Goal: Task Accomplishment & Management: Complete application form

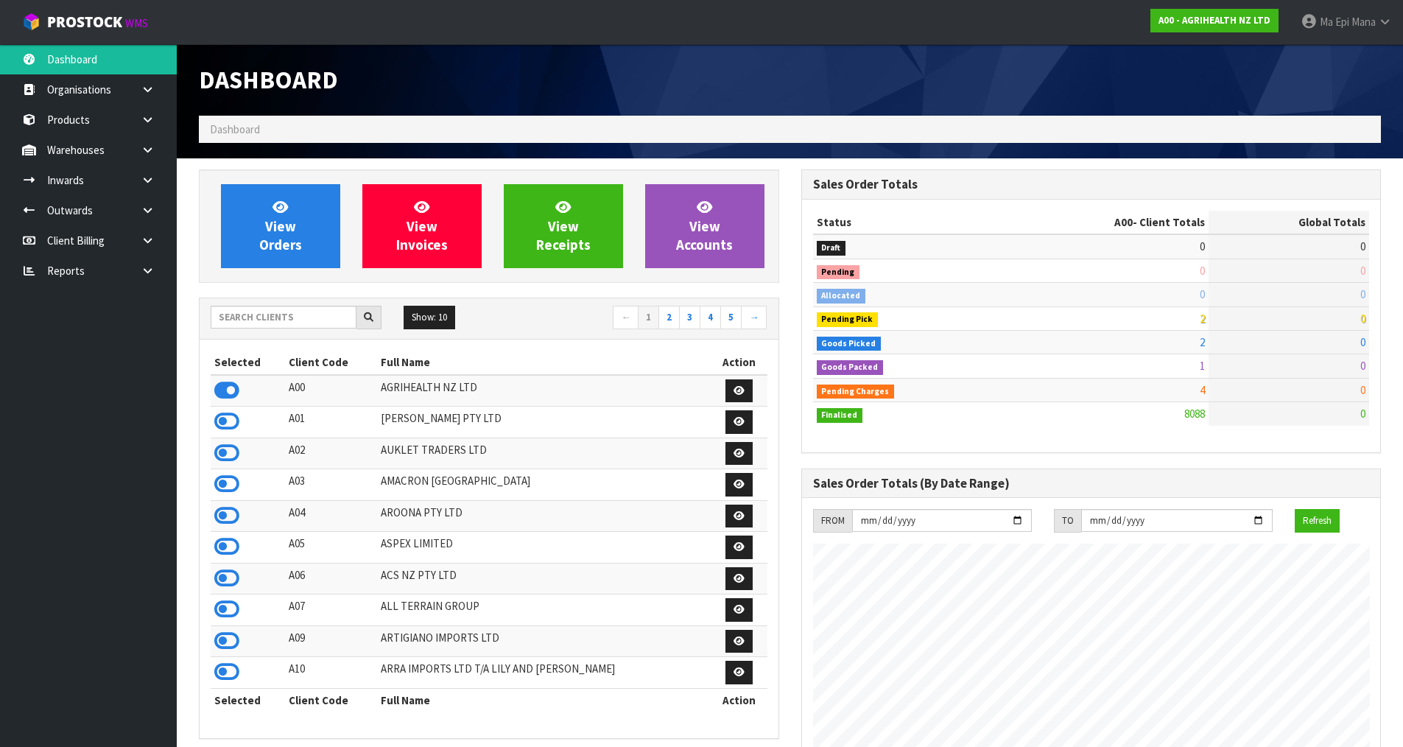
scroll to position [1115, 601]
click at [279, 309] on input "text" at bounding box center [284, 317] width 146 height 23
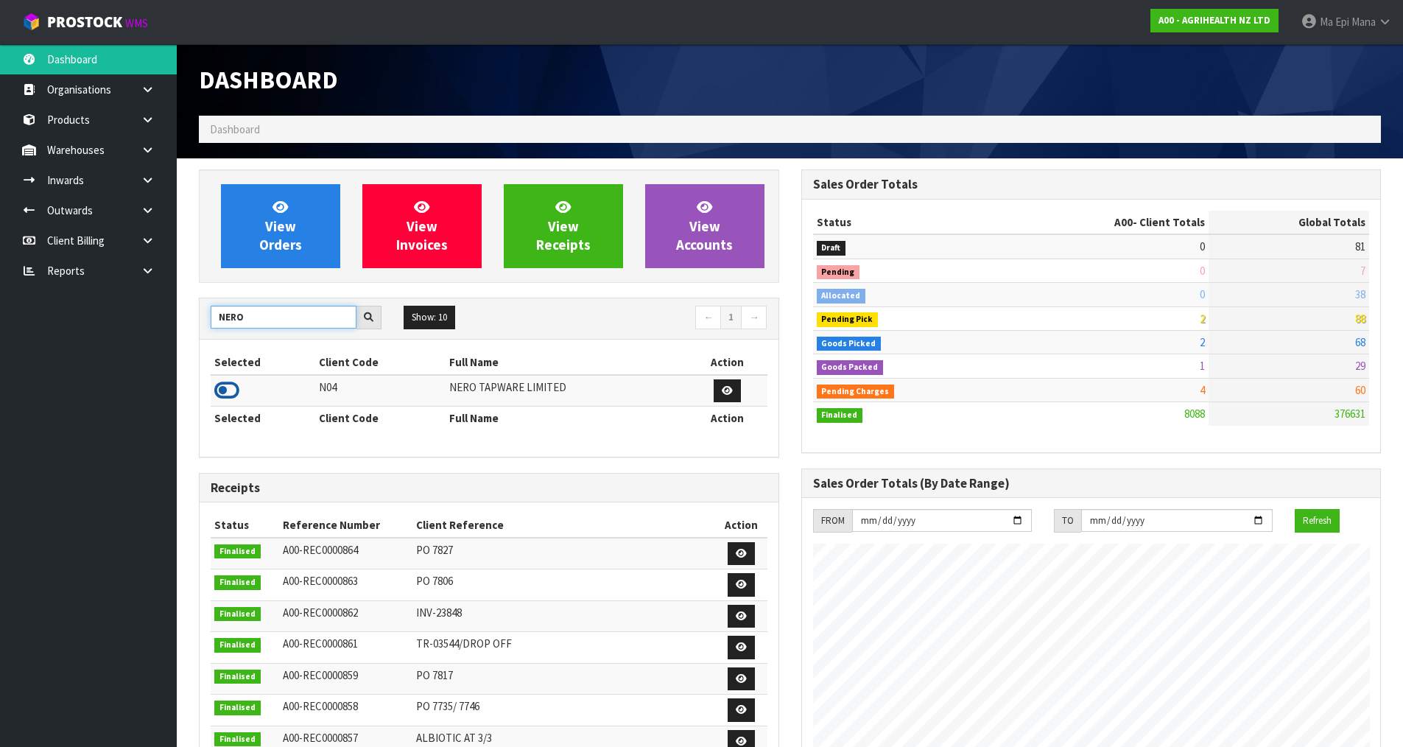
type input "NERO"
click at [223, 387] on icon at bounding box center [226, 390] width 25 height 22
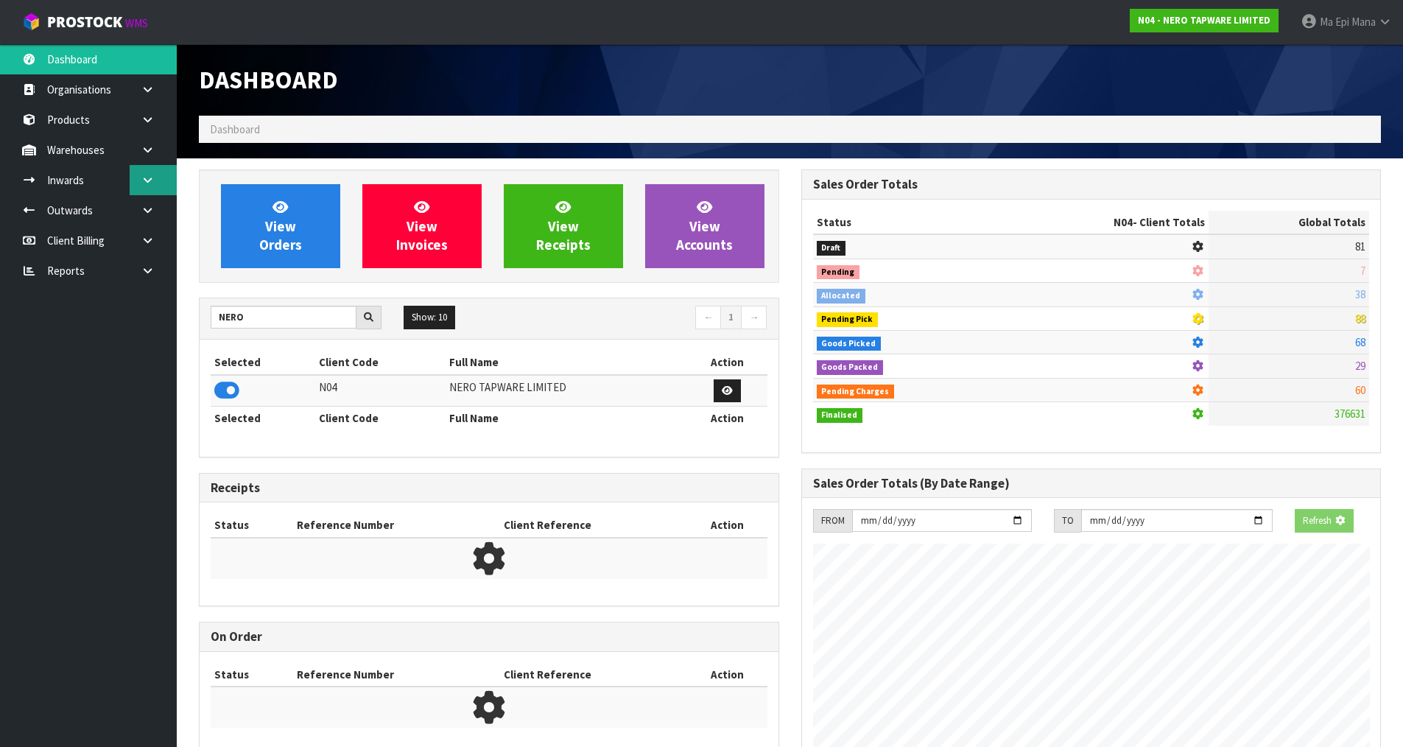
scroll to position [918, 601]
click at [155, 183] on link at bounding box center [153, 180] width 47 height 30
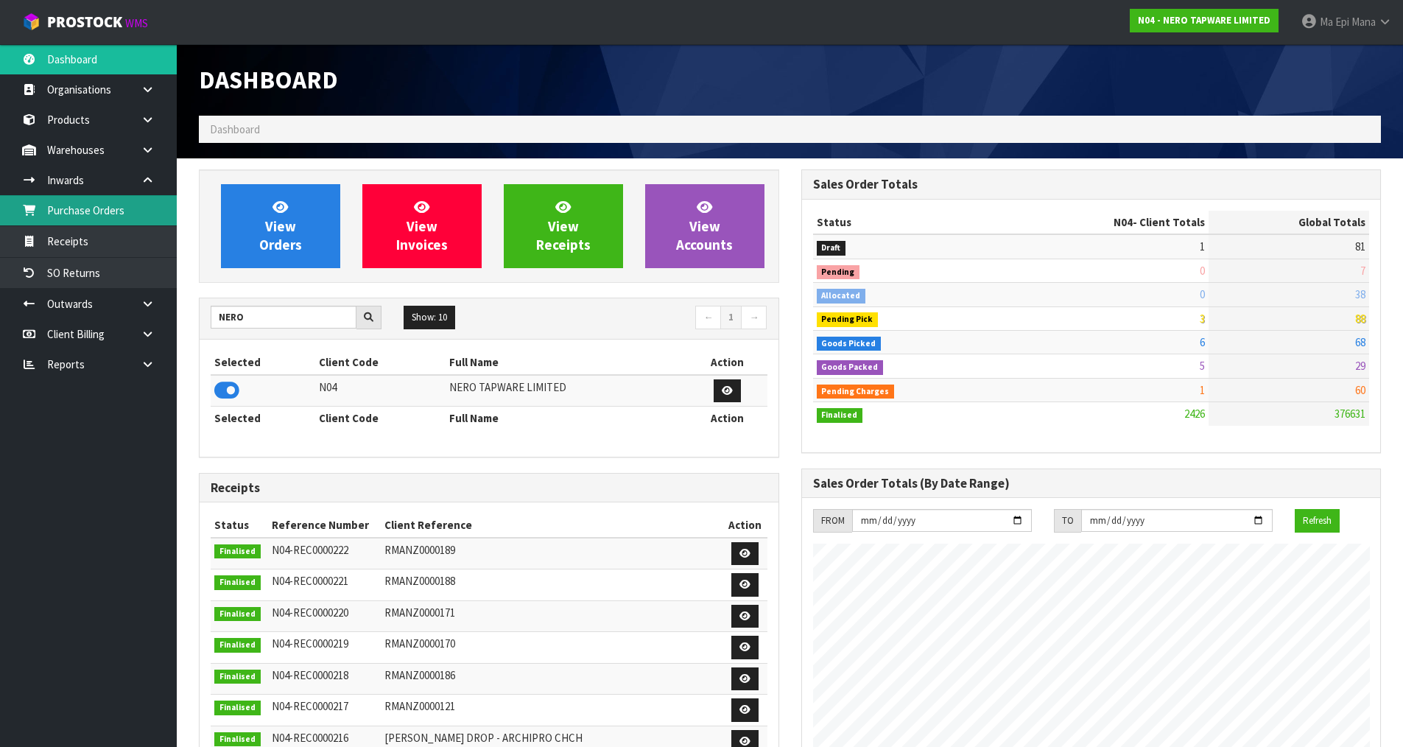
scroll to position [1115, 601]
click at [138, 245] on link "Receipts" at bounding box center [88, 241] width 177 height 30
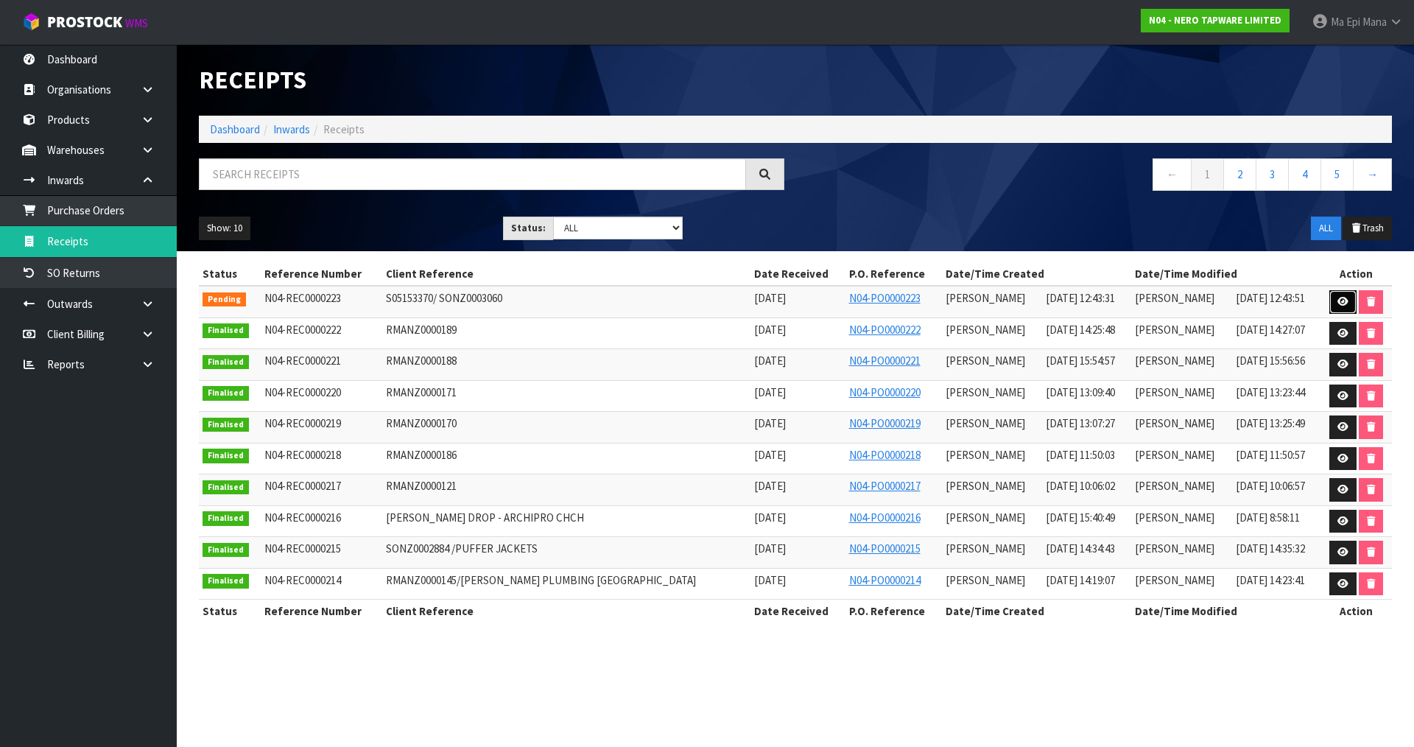
click at [1338, 297] on icon at bounding box center [1342, 302] width 11 height 10
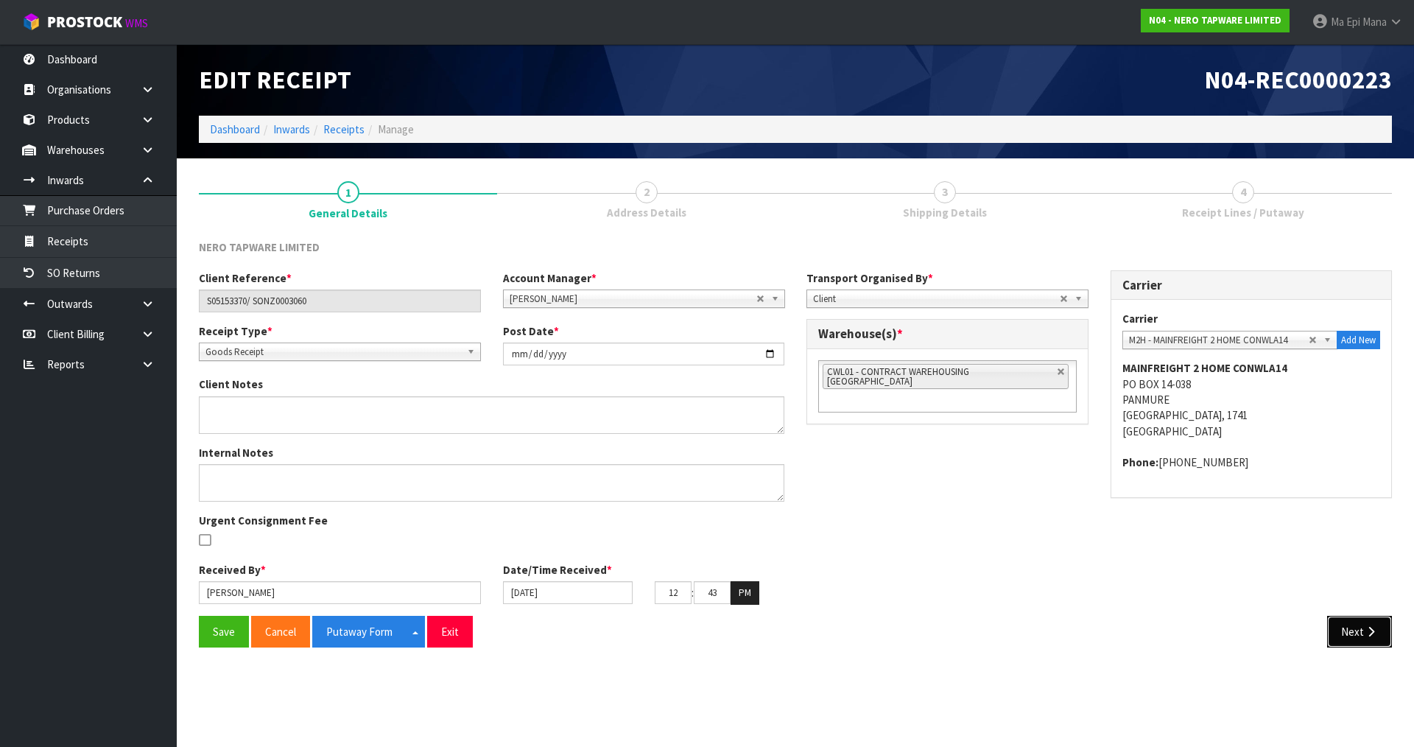
click at [1380, 637] on button "Next" at bounding box center [1359, 631] width 65 height 32
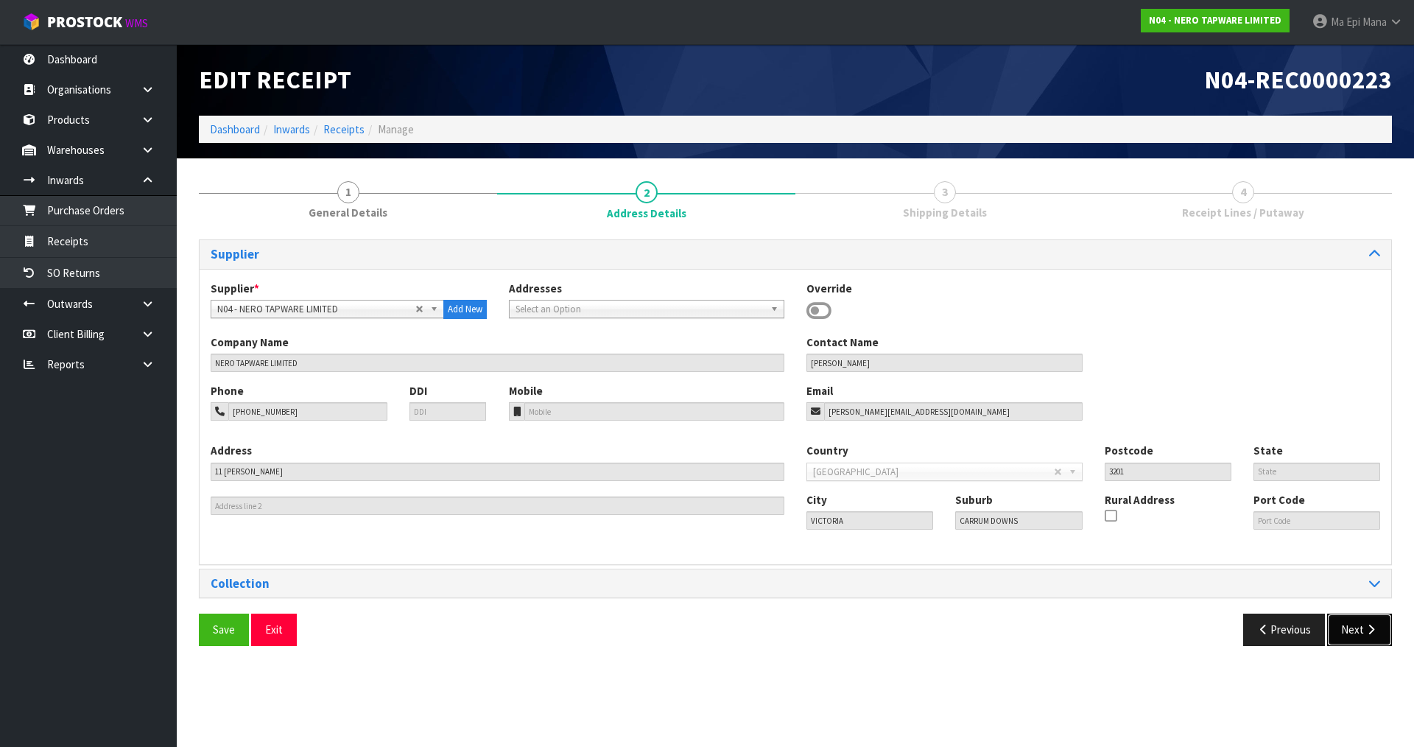
click at [1380, 637] on button "Next" at bounding box center [1359, 629] width 65 height 32
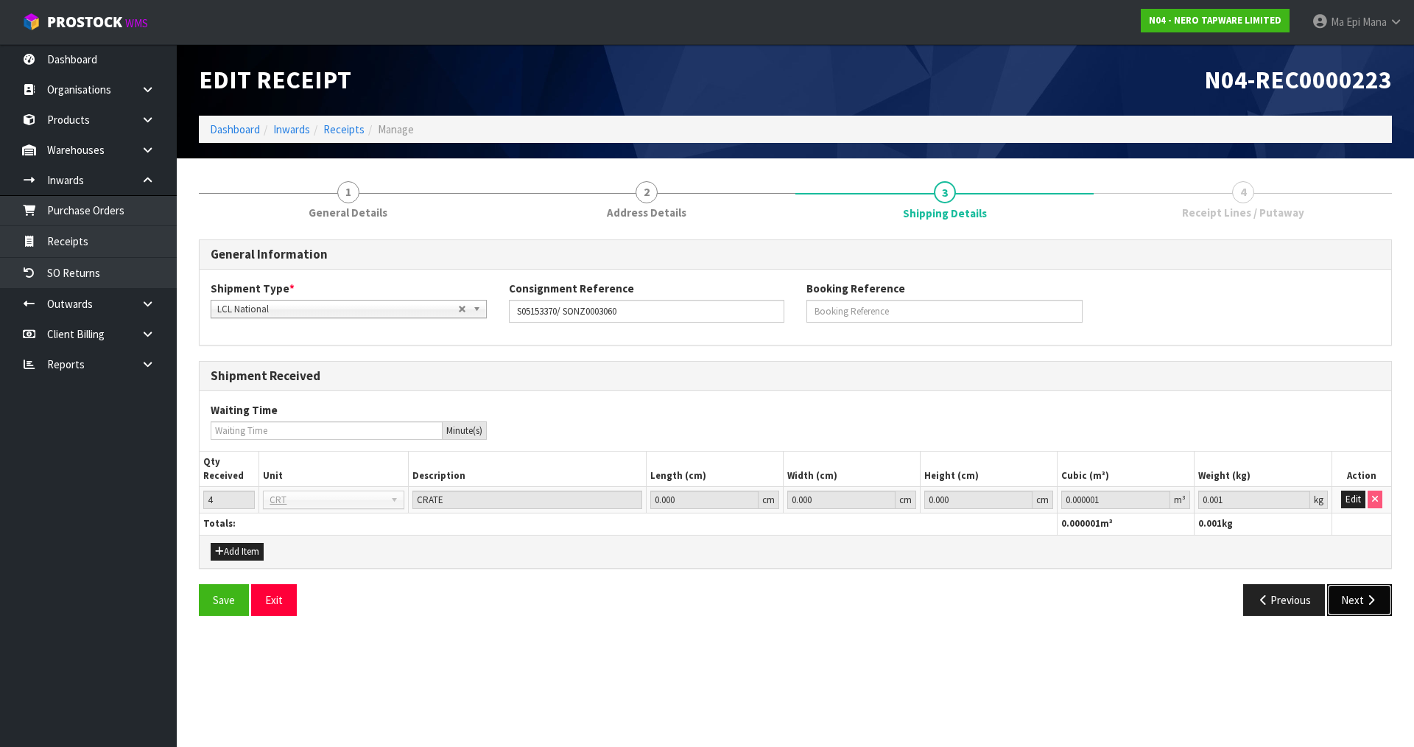
click at [1365, 610] on button "Next" at bounding box center [1359, 600] width 65 height 32
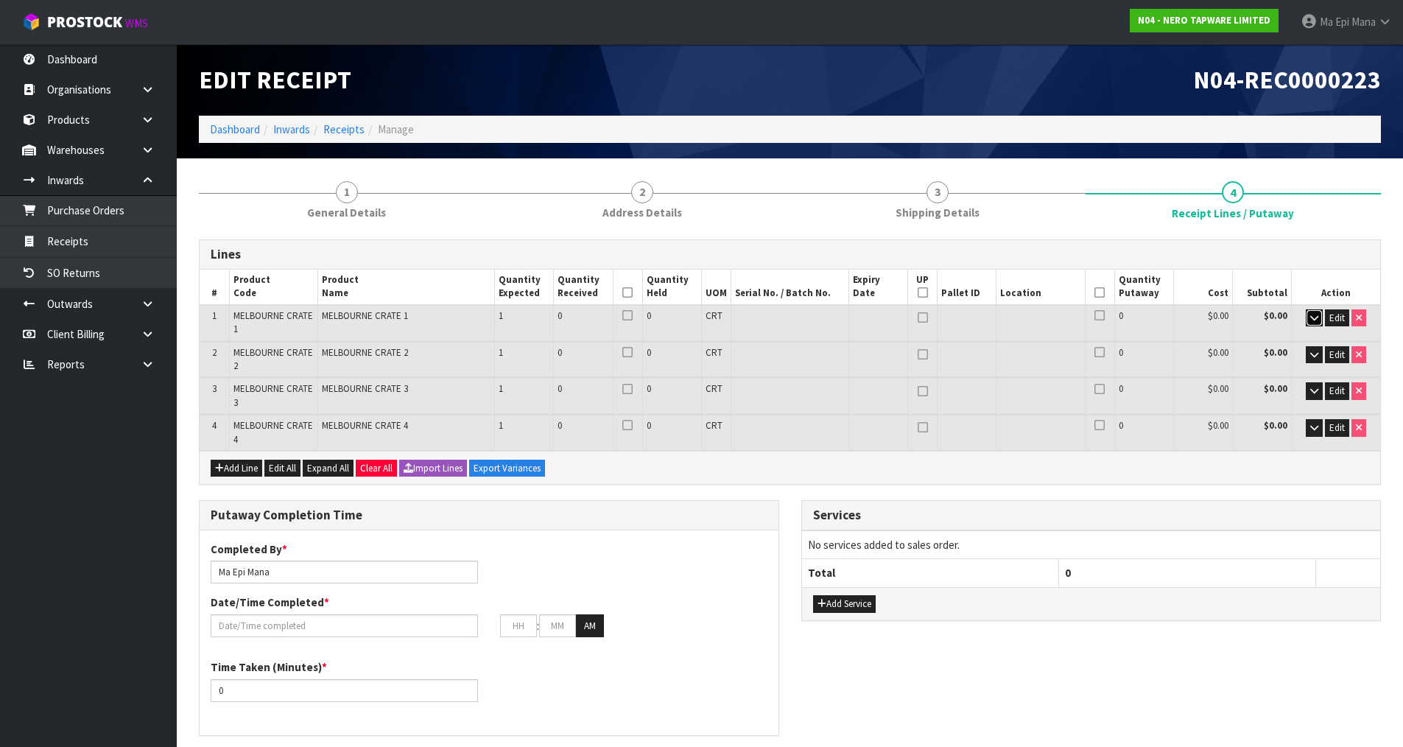
click at [1308, 324] on button "button" at bounding box center [1313, 318] width 17 height 18
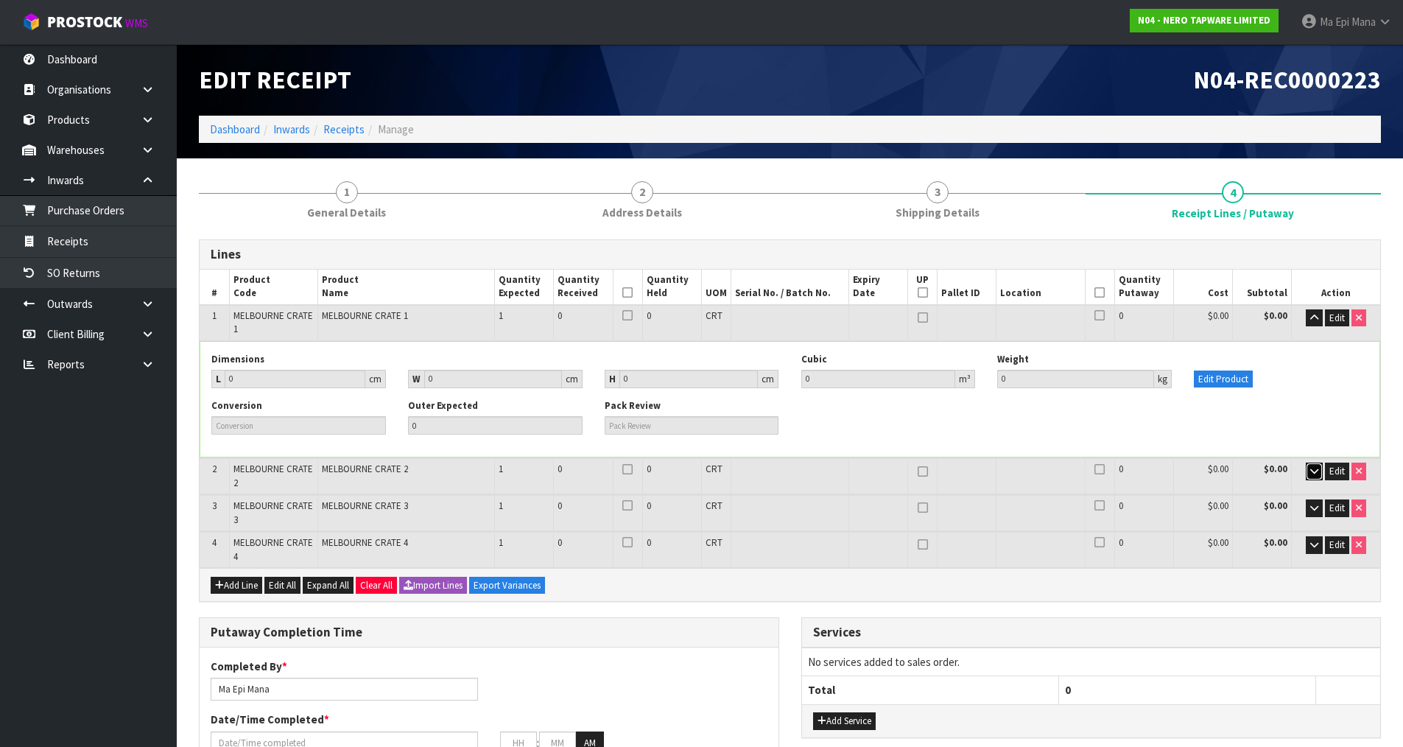
drag, startPoint x: 1310, startPoint y: 468, endPoint x: 1311, endPoint y: 491, distance: 22.8
click at [1311, 473] on icon "button" at bounding box center [1314, 471] width 8 height 10
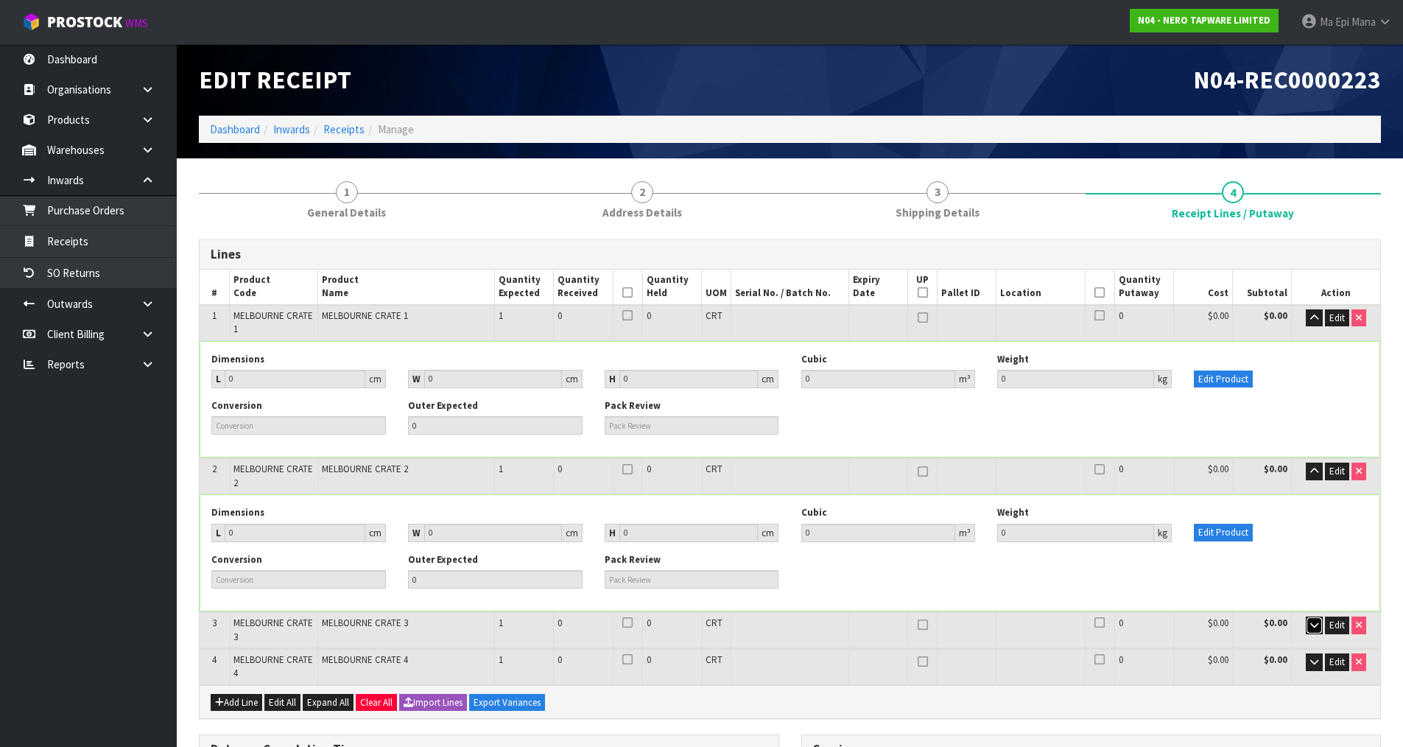
click at [1313, 621] on icon "button" at bounding box center [1314, 625] width 8 height 10
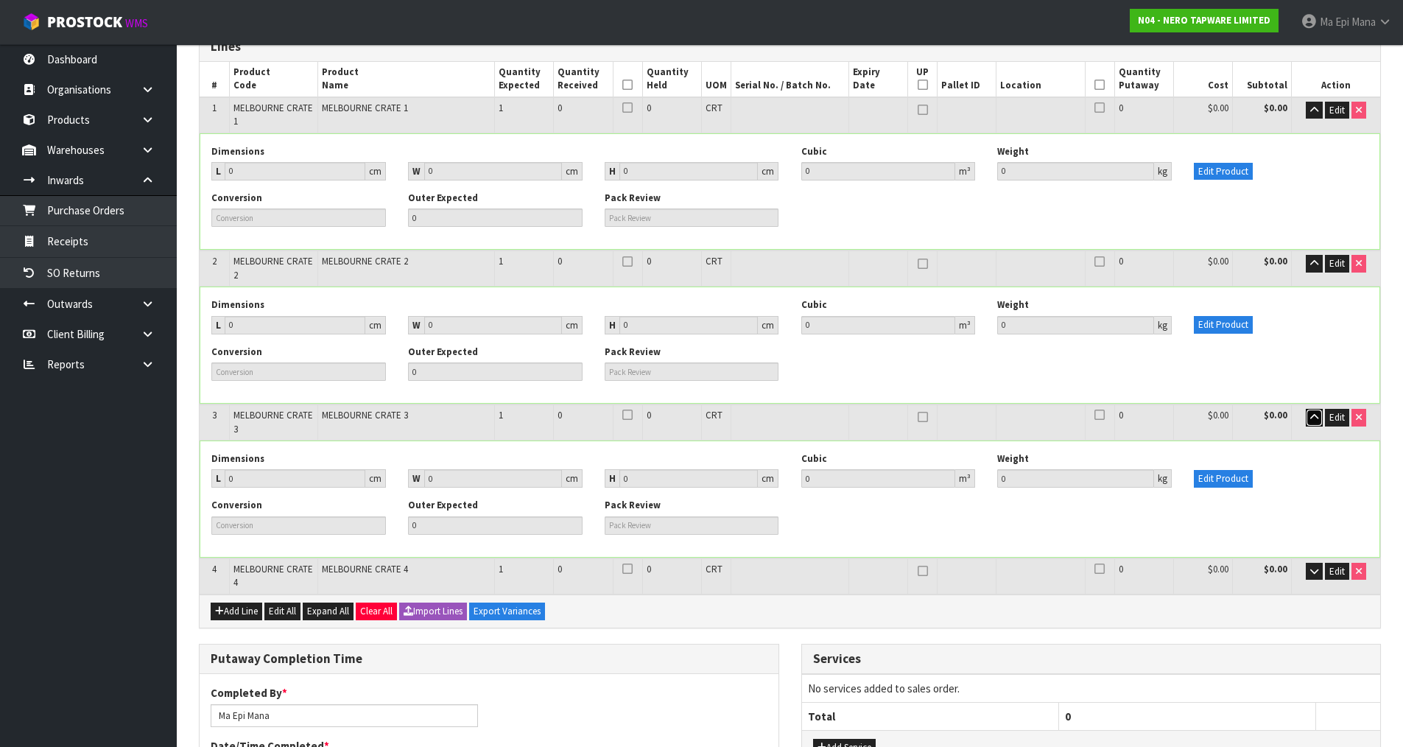
scroll to position [221, 0]
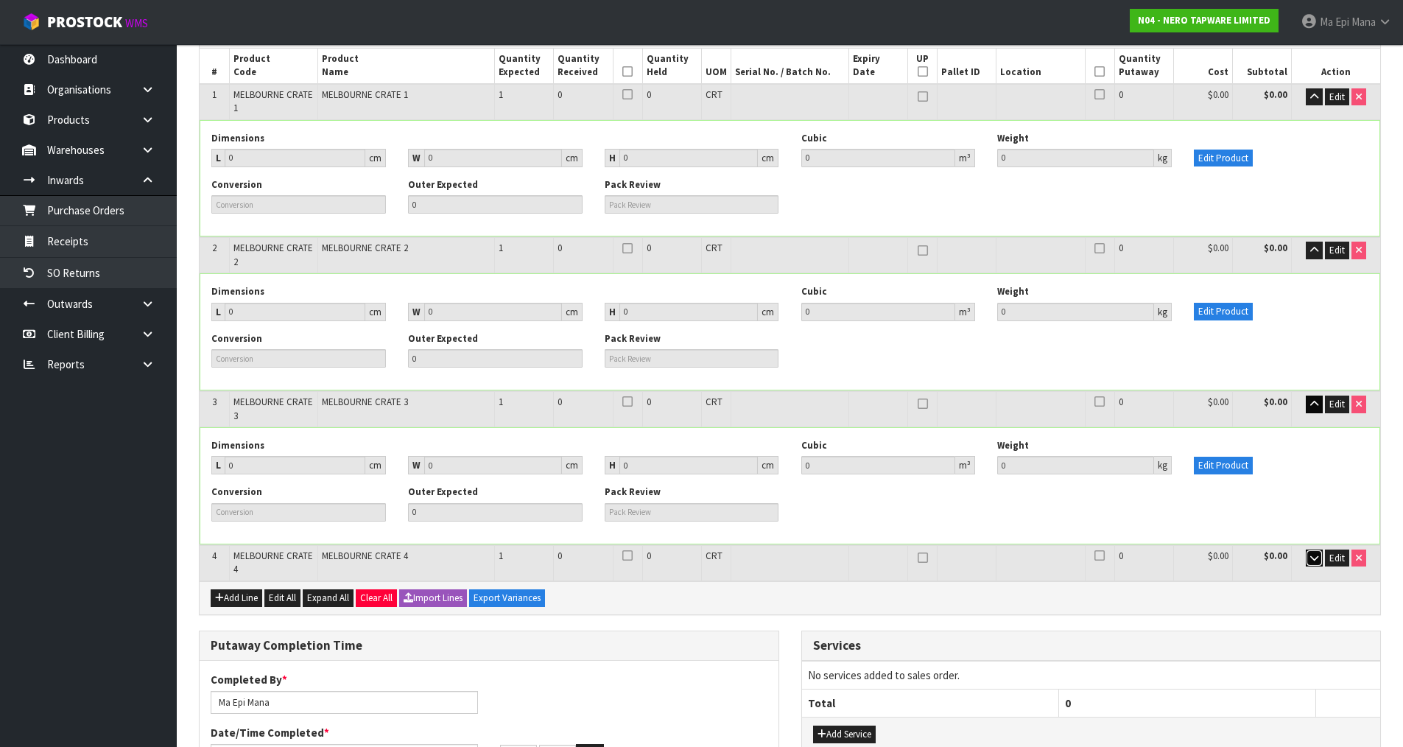
click at [1321, 556] on button "button" at bounding box center [1313, 558] width 17 height 18
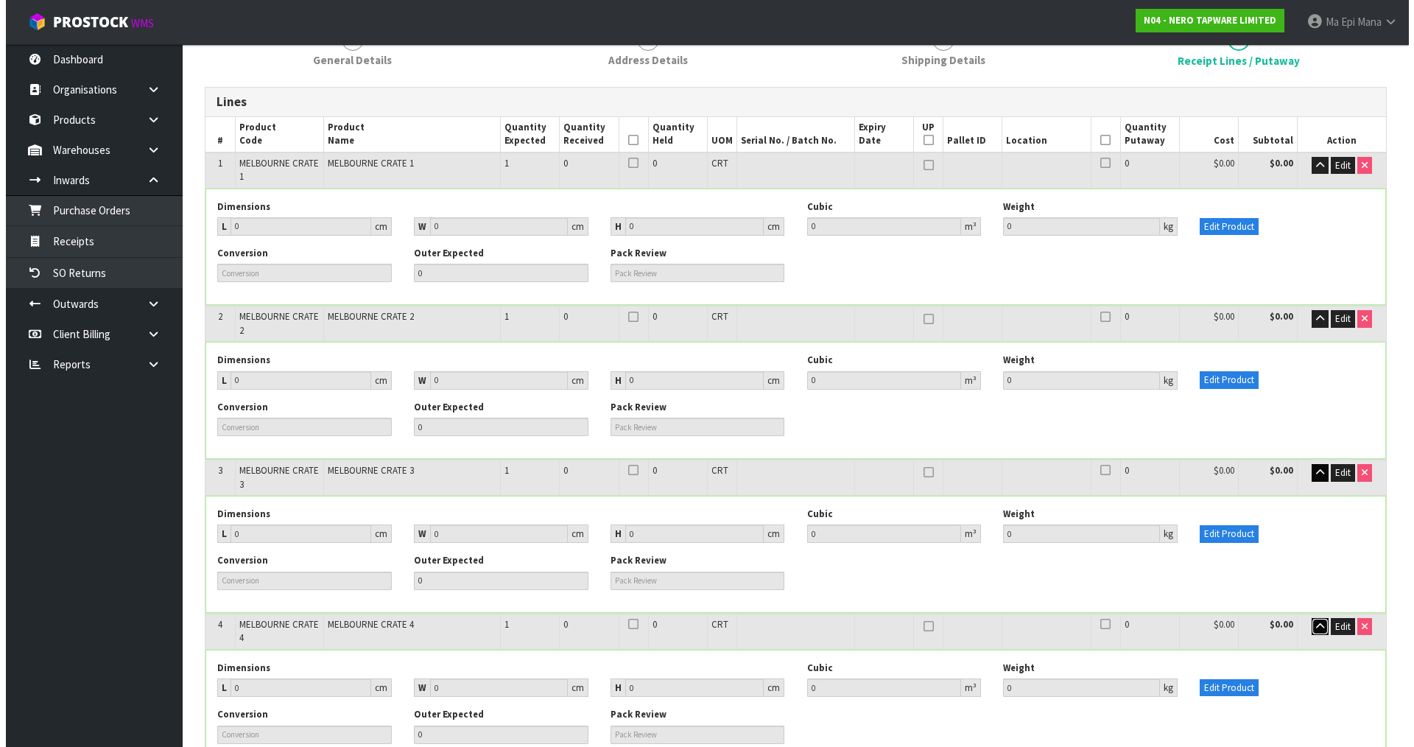
scroll to position [74, 0]
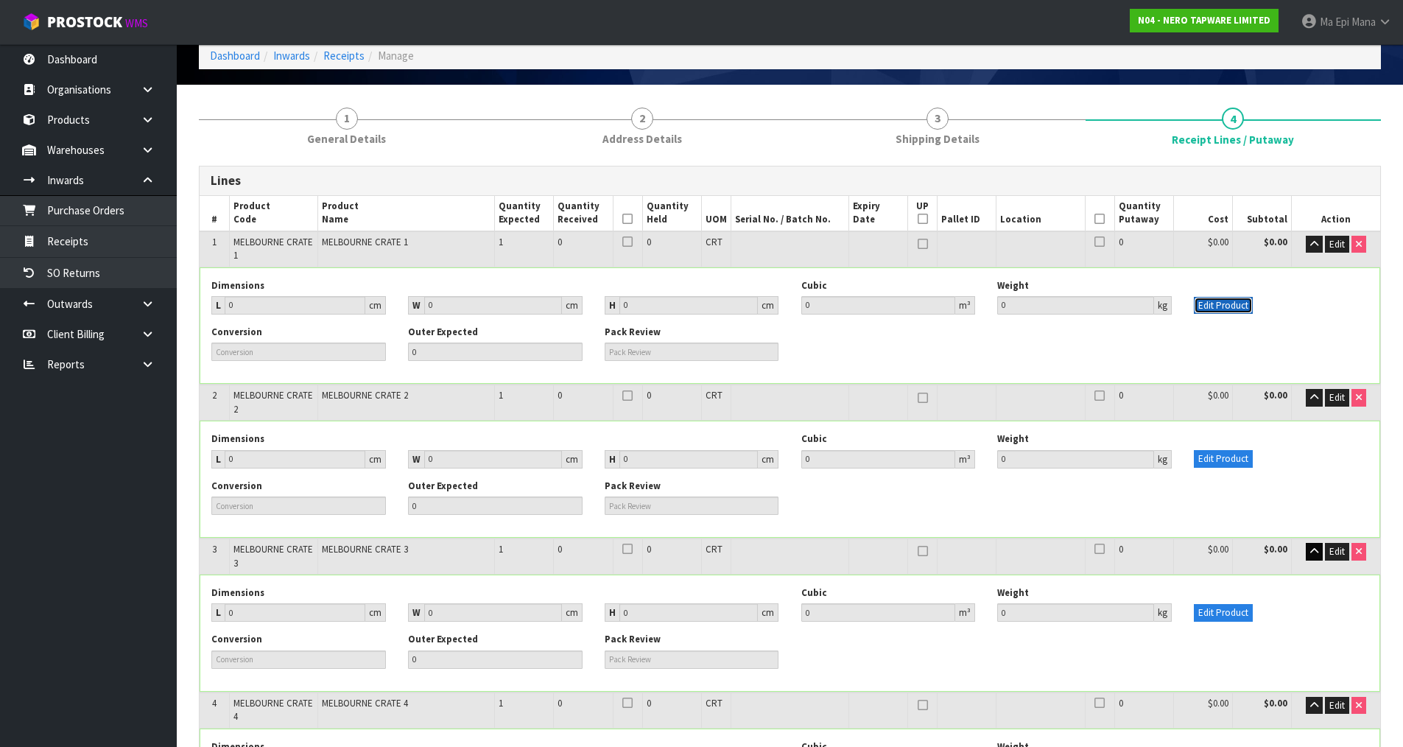
click at [1225, 311] on button "Edit Product" at bounding box center [1222, 306] width 59 height 18
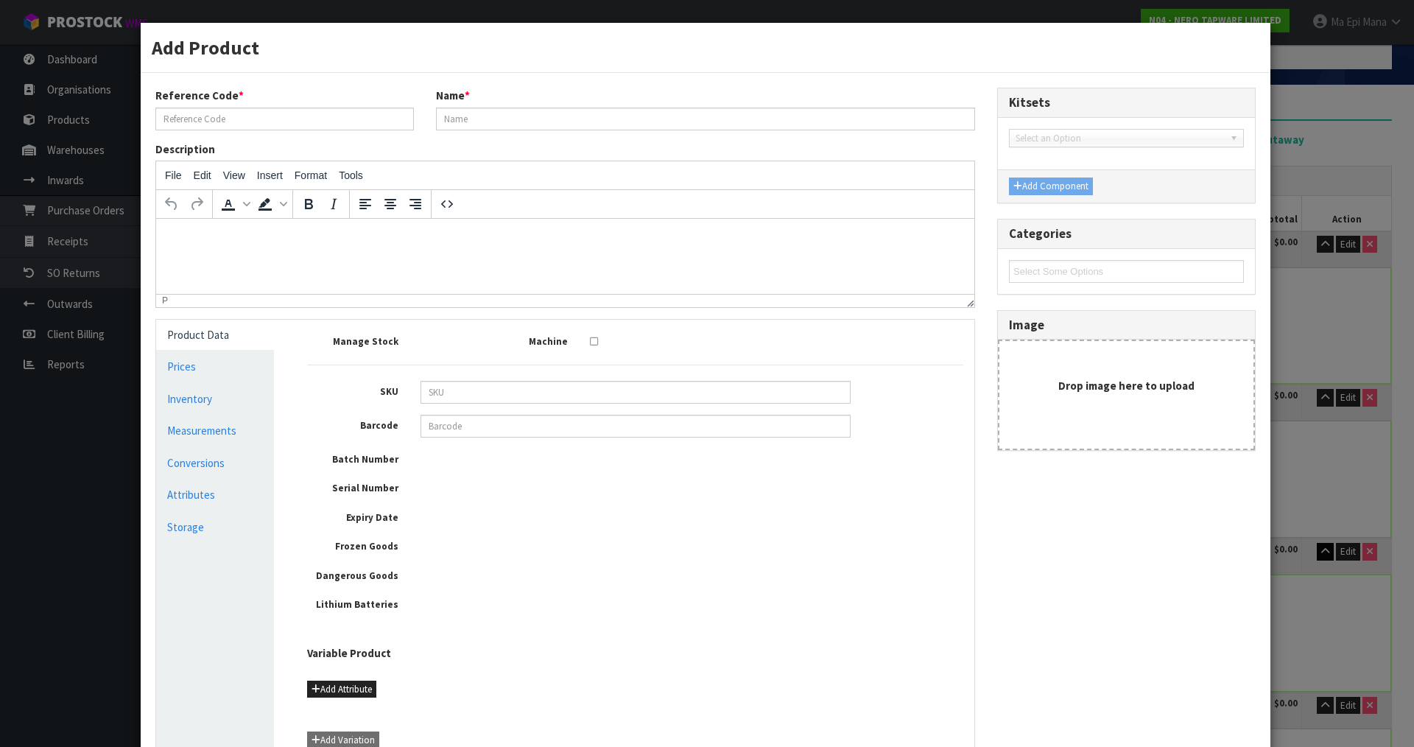
type input "MELBOURNE CRATE 1"
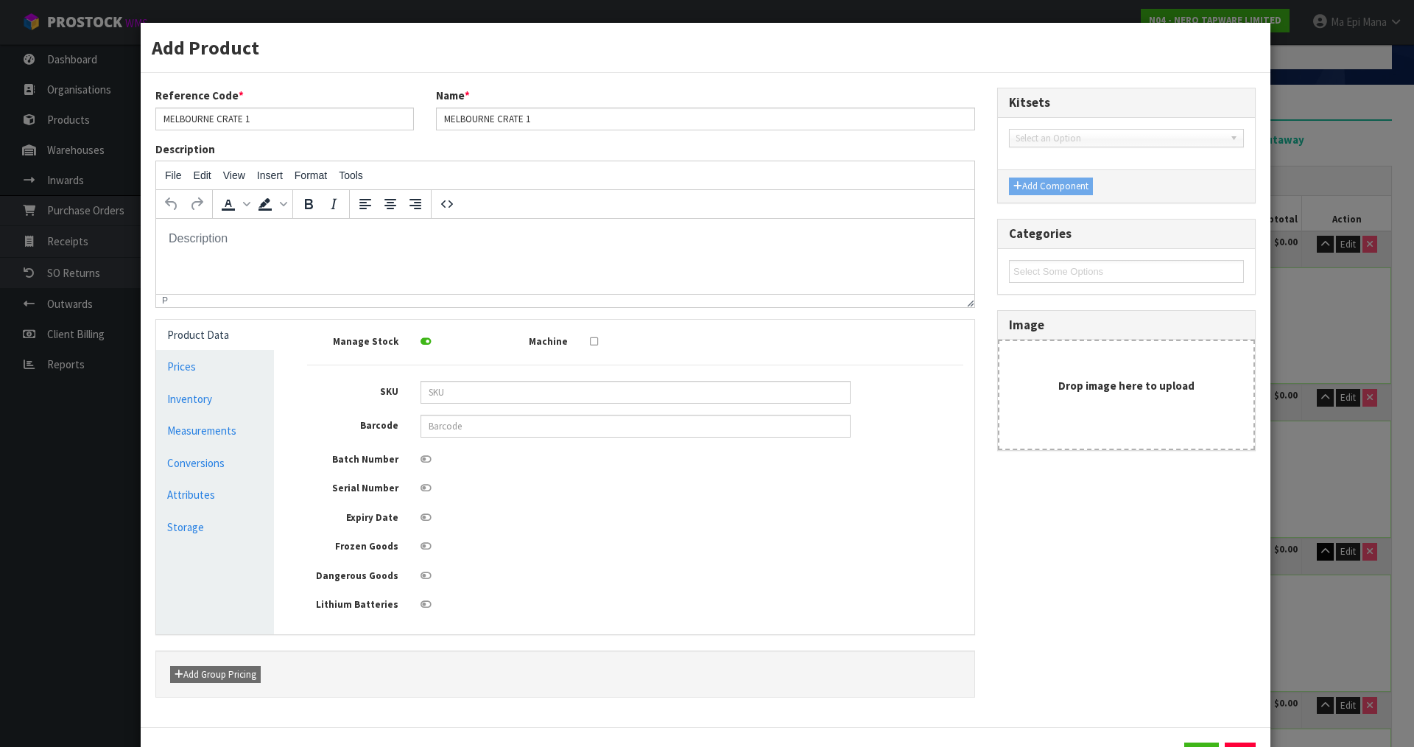
scroll to position [0, 0]
click at [216, 441] on link "Measurements" at bounding box center [215, 430] width 118 height 30
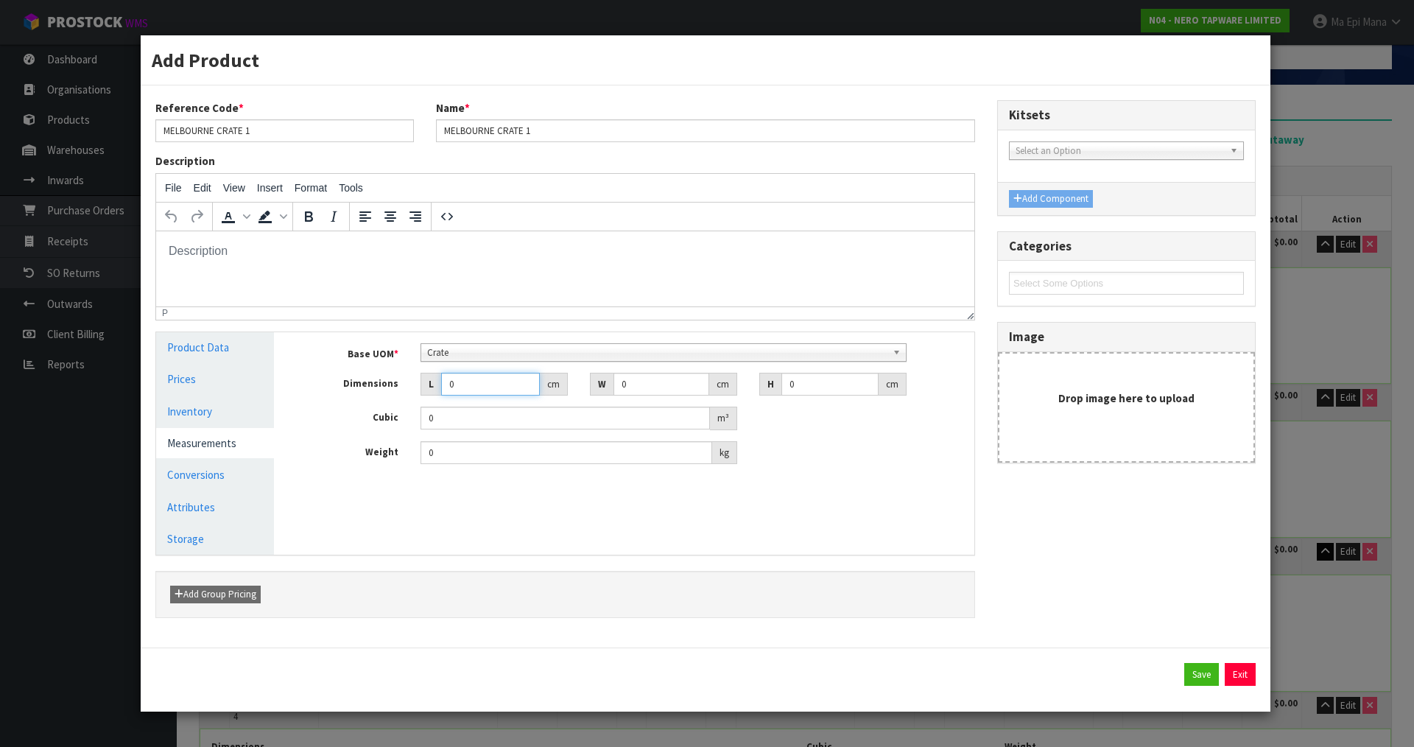
click at [493, 389] on input "0" at bounding box center [490, 384] width 99 height 23
click at [496, 389] on input "0" at bounding box center [490, 384] width 99 height 23
type input "2"
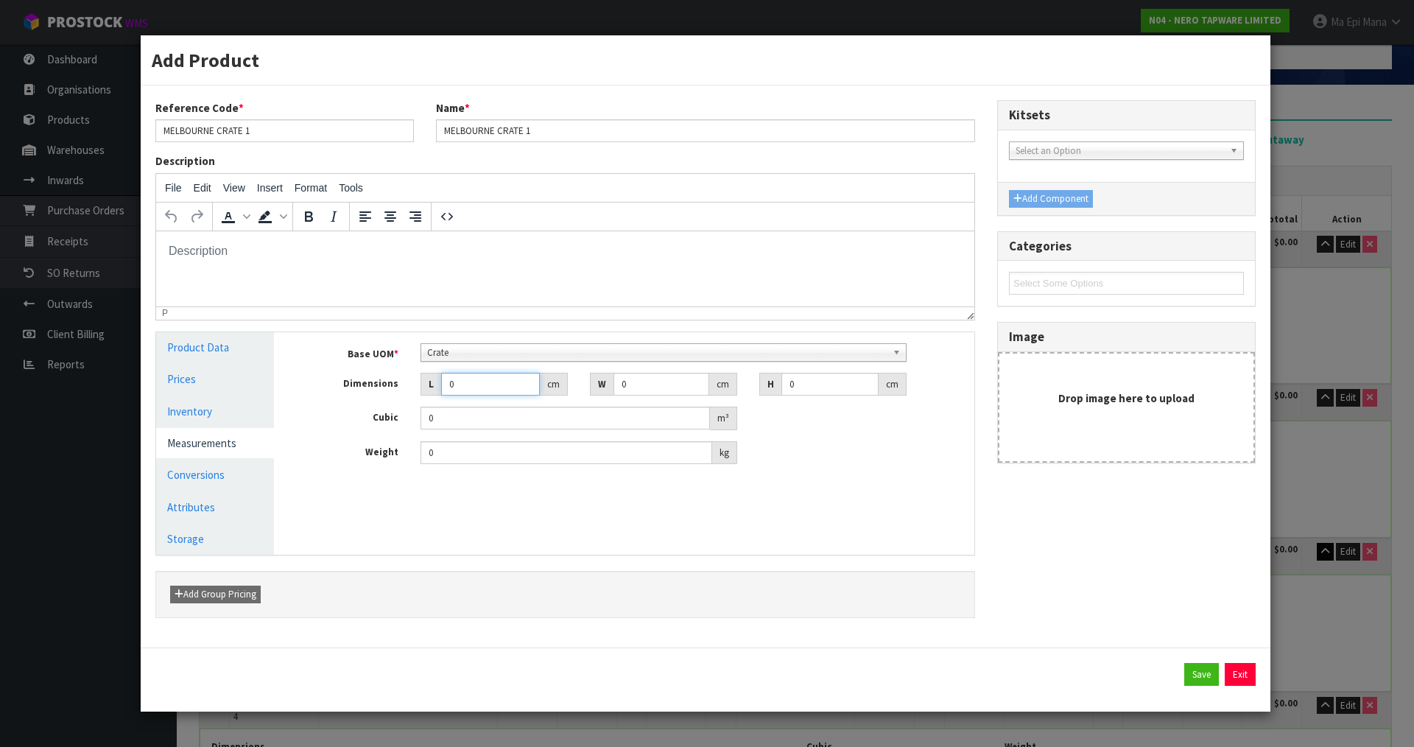
type input "0.000001"
type input "213"
type input "112.5"
type input "1"
type input "0.023962"
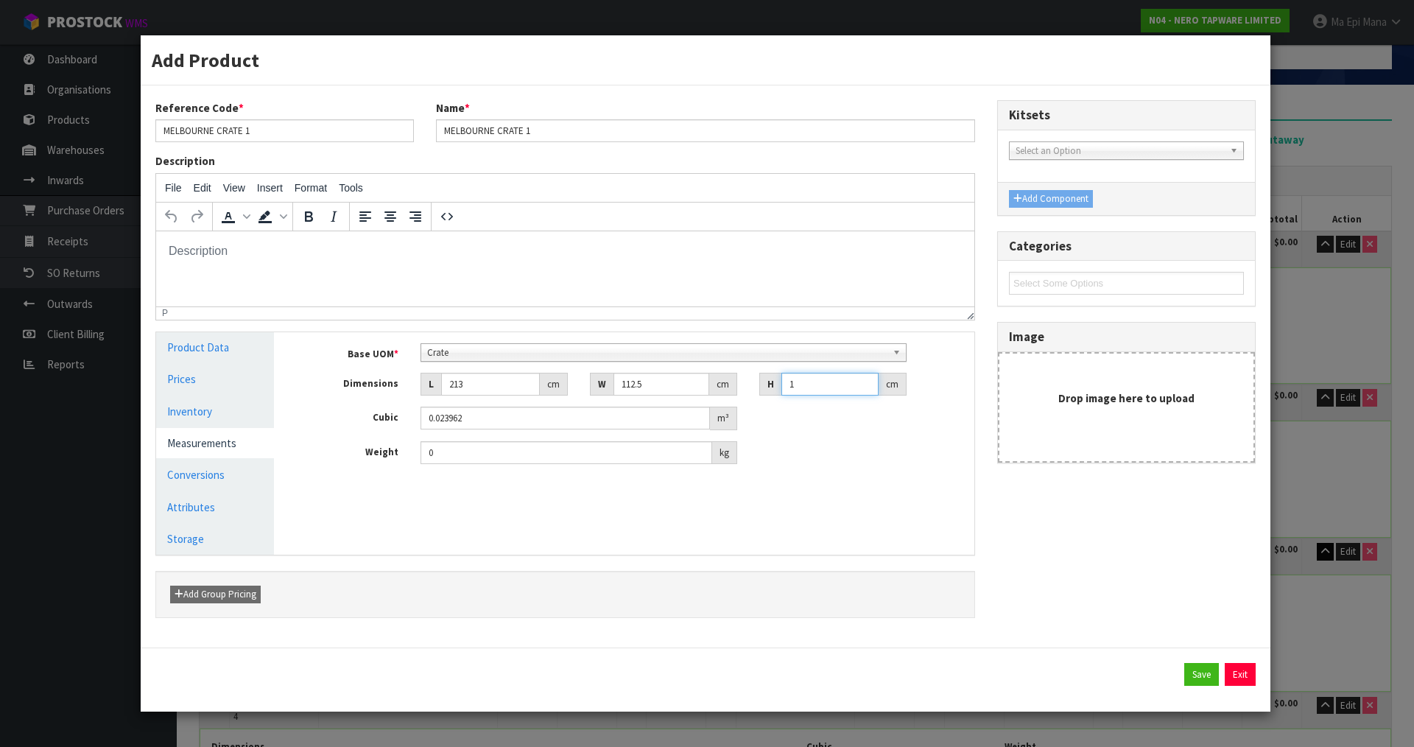
type input "13"
type input "0.311512"
type input "132"
type input "3.16305"
type input "132"
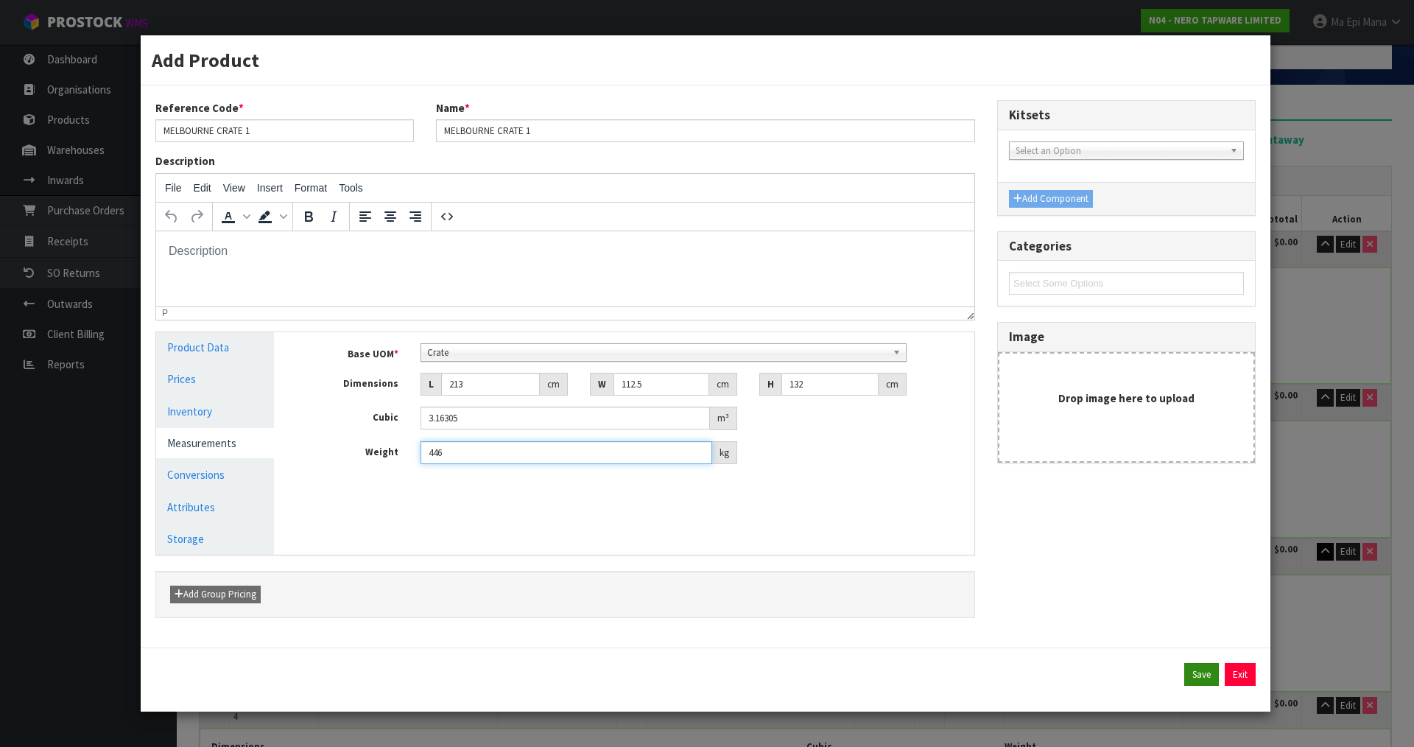
type input "446"
click at [1201, 677] on button "Save" at bounding box center [1201, 675] width 35 height 24
type input "213"
type input "112.5"
type input "132"
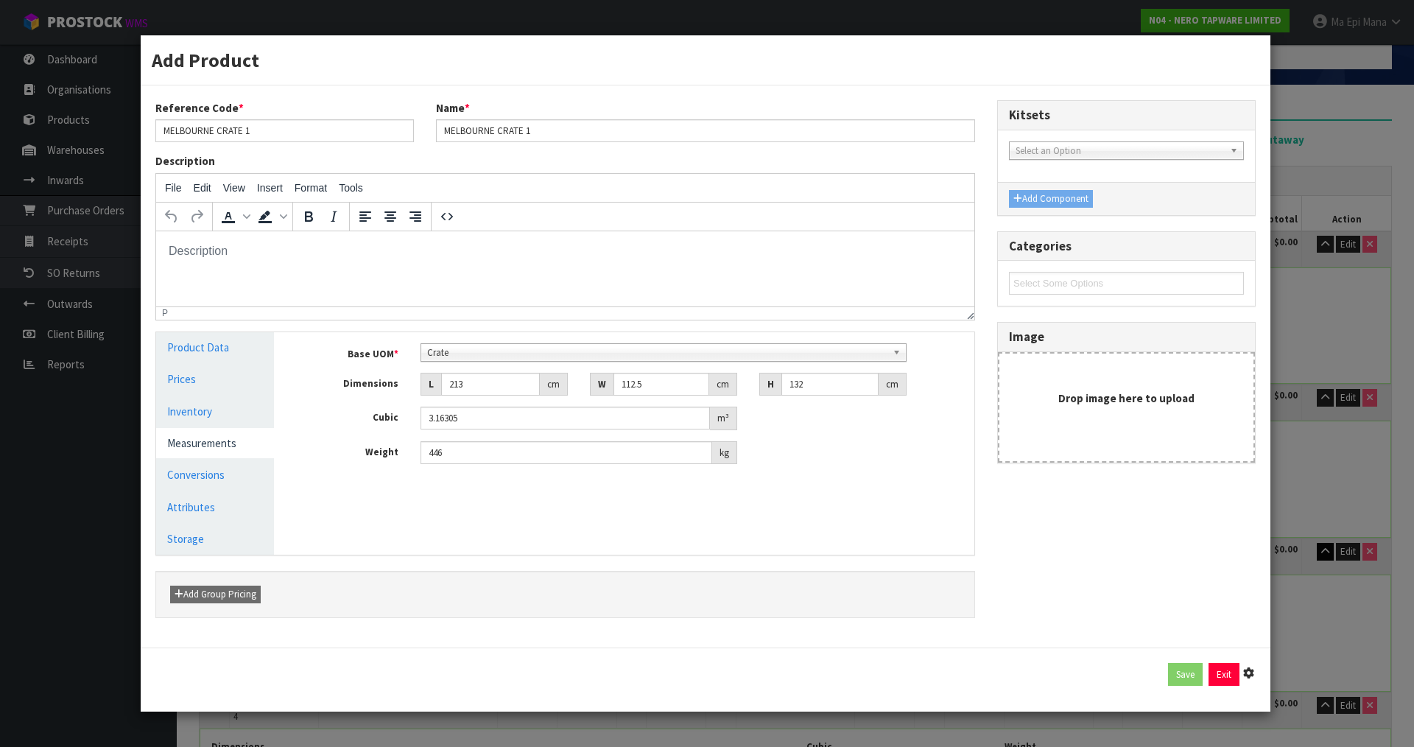
type input "3.16305"
type input "446"
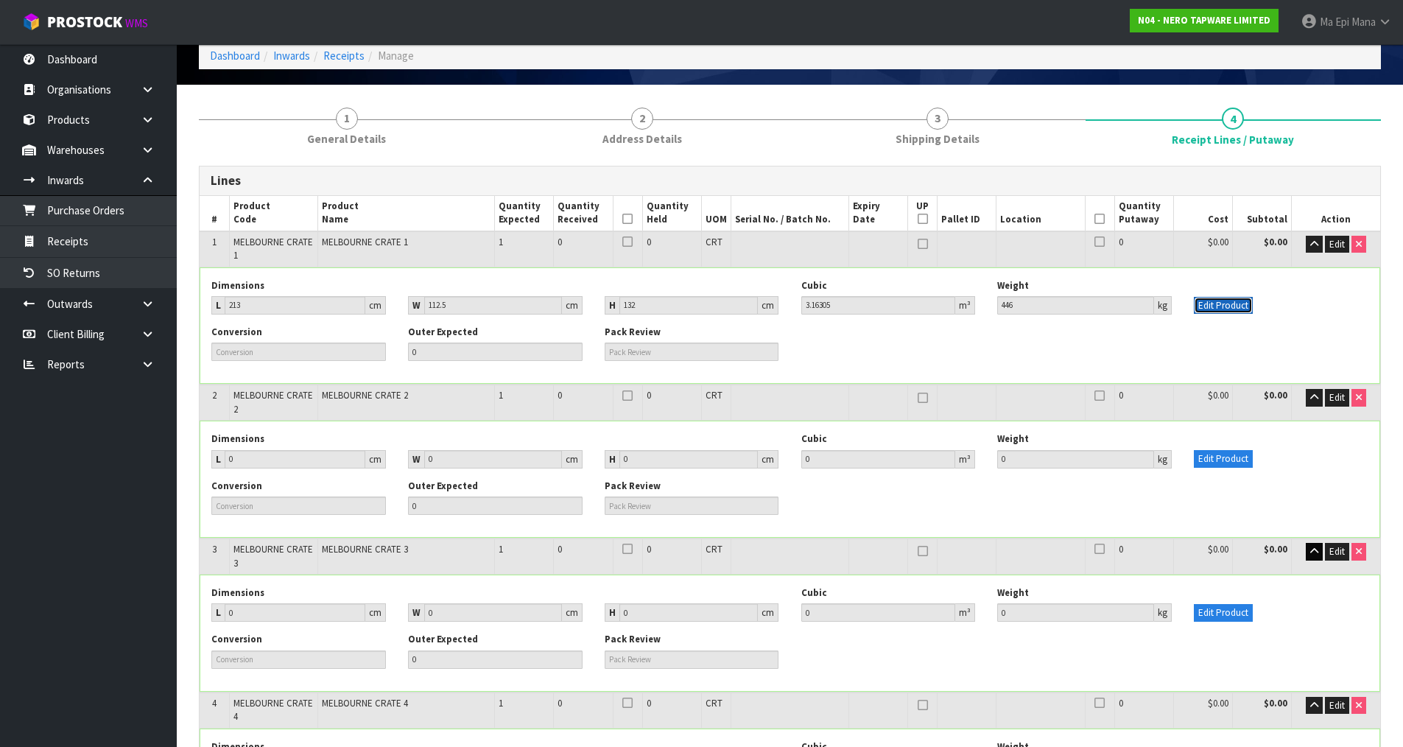
click at [1216, 303] on button "Edit Product" at bounding box center [1222, 306] width 59 height 18
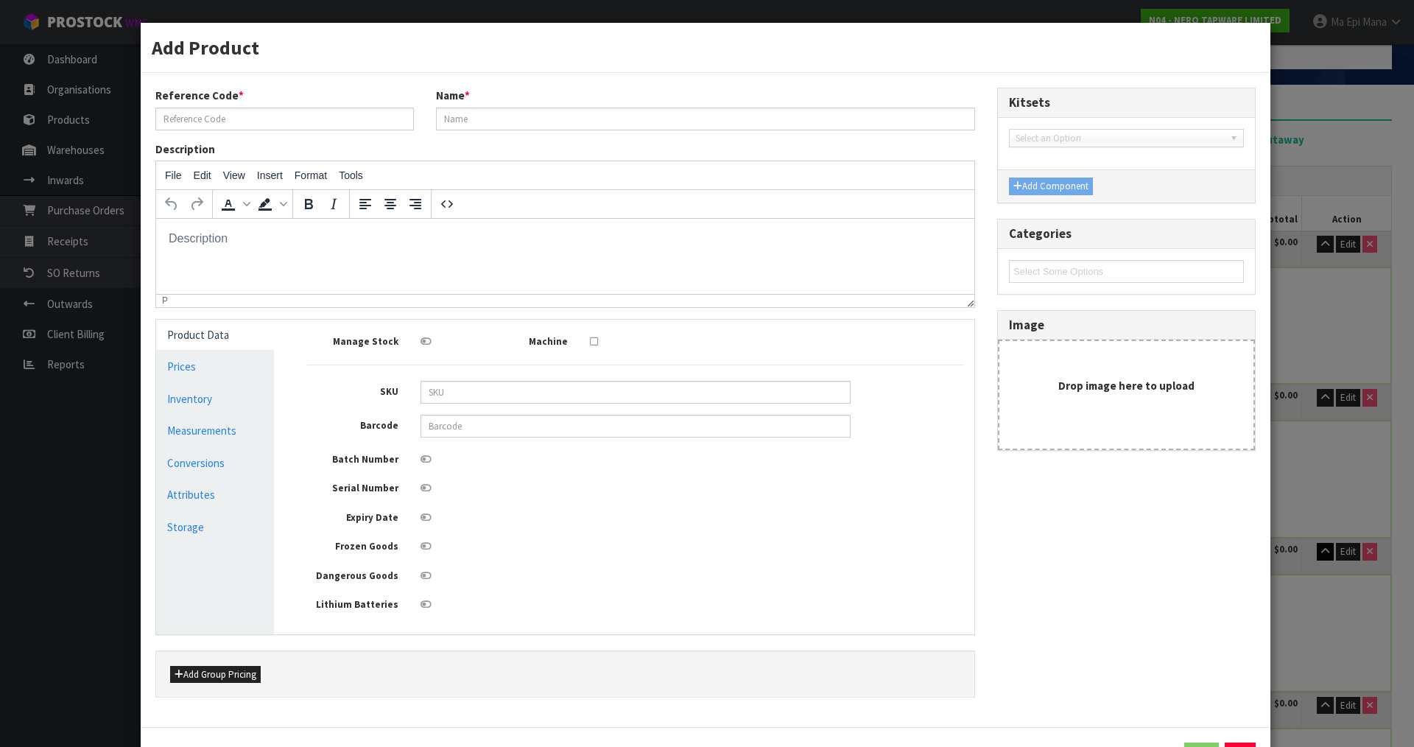
type input "MELBOURNE CRATE 1"
click at [202, 435] on link "Measurements" at bounding box center [215, 430] width 118 height 30
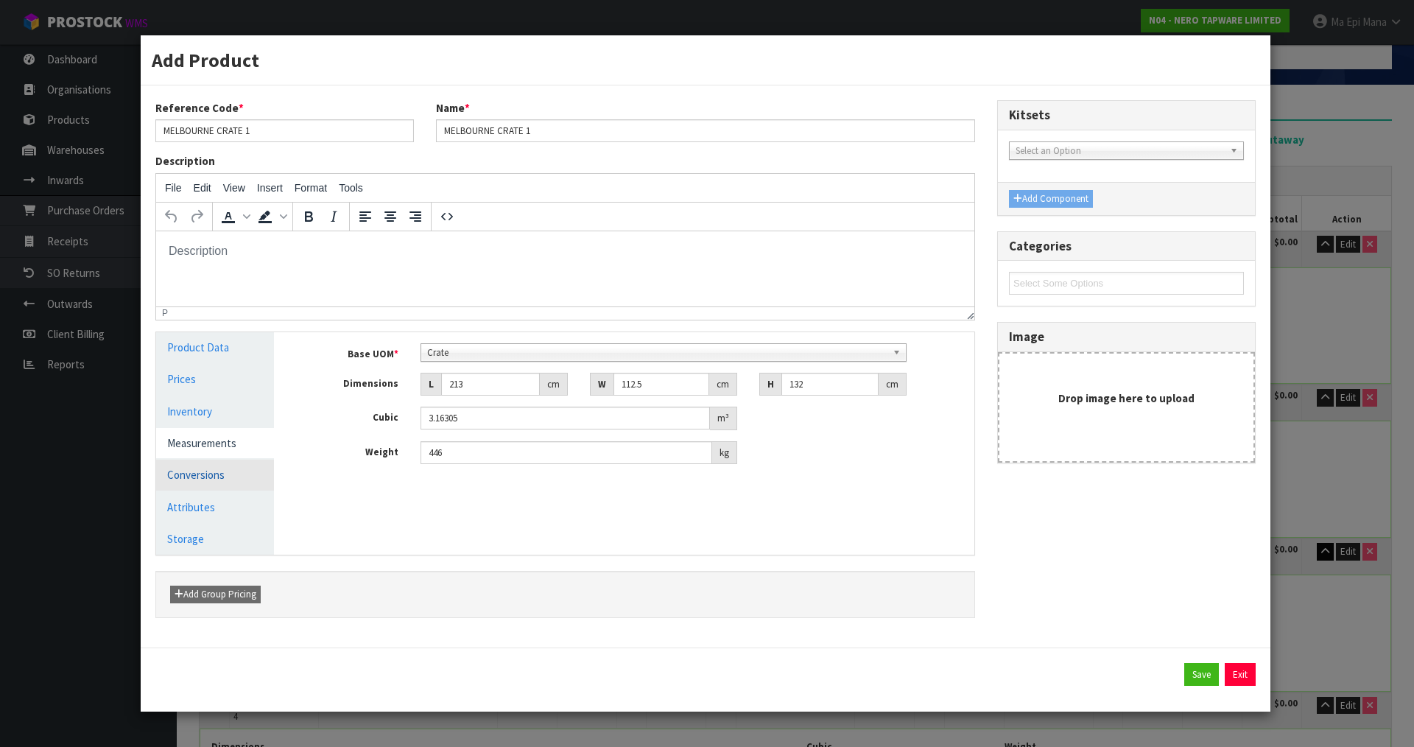
click at [229, 474] on link "Conversions" at bounding box center [215, 474] width 118 height 30
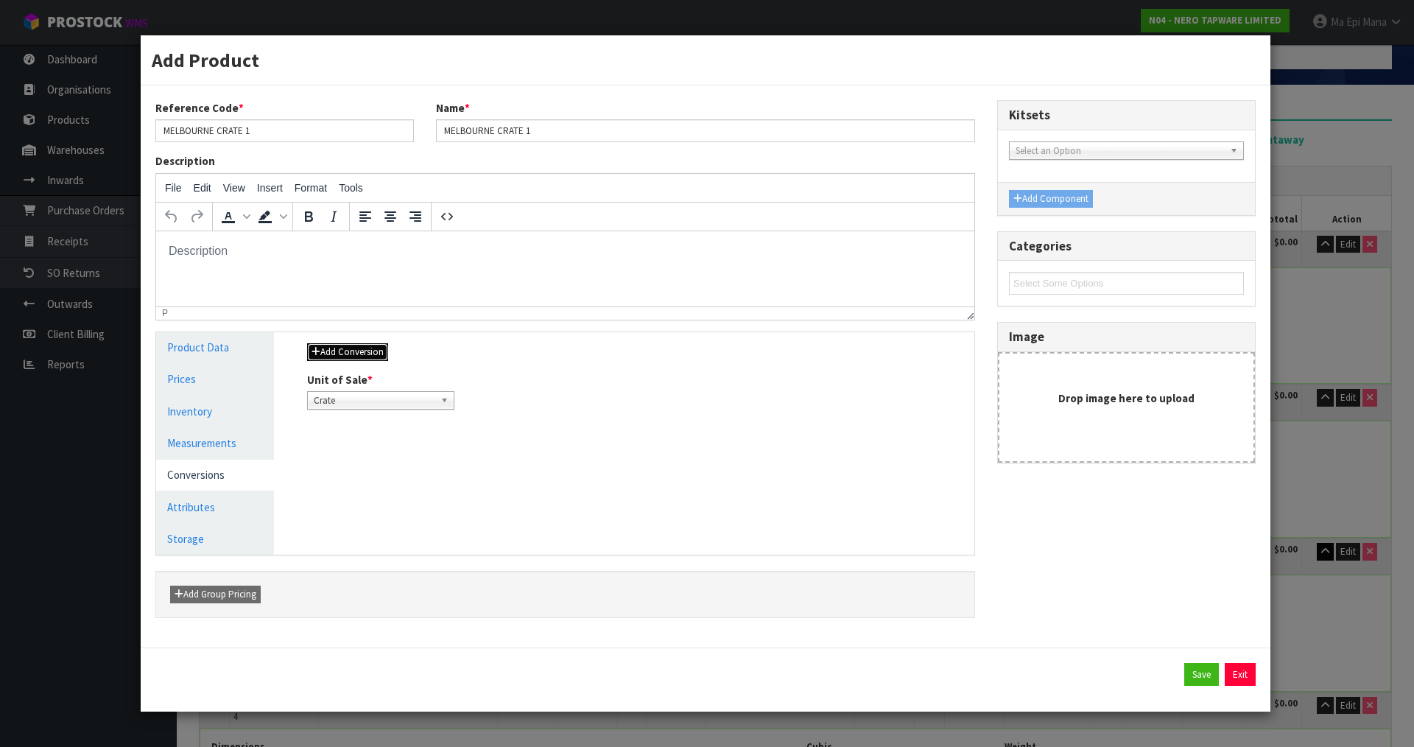
click at [355, 353] on button "Add Conversion" at bounding box center [347, 352] width 81 height 18
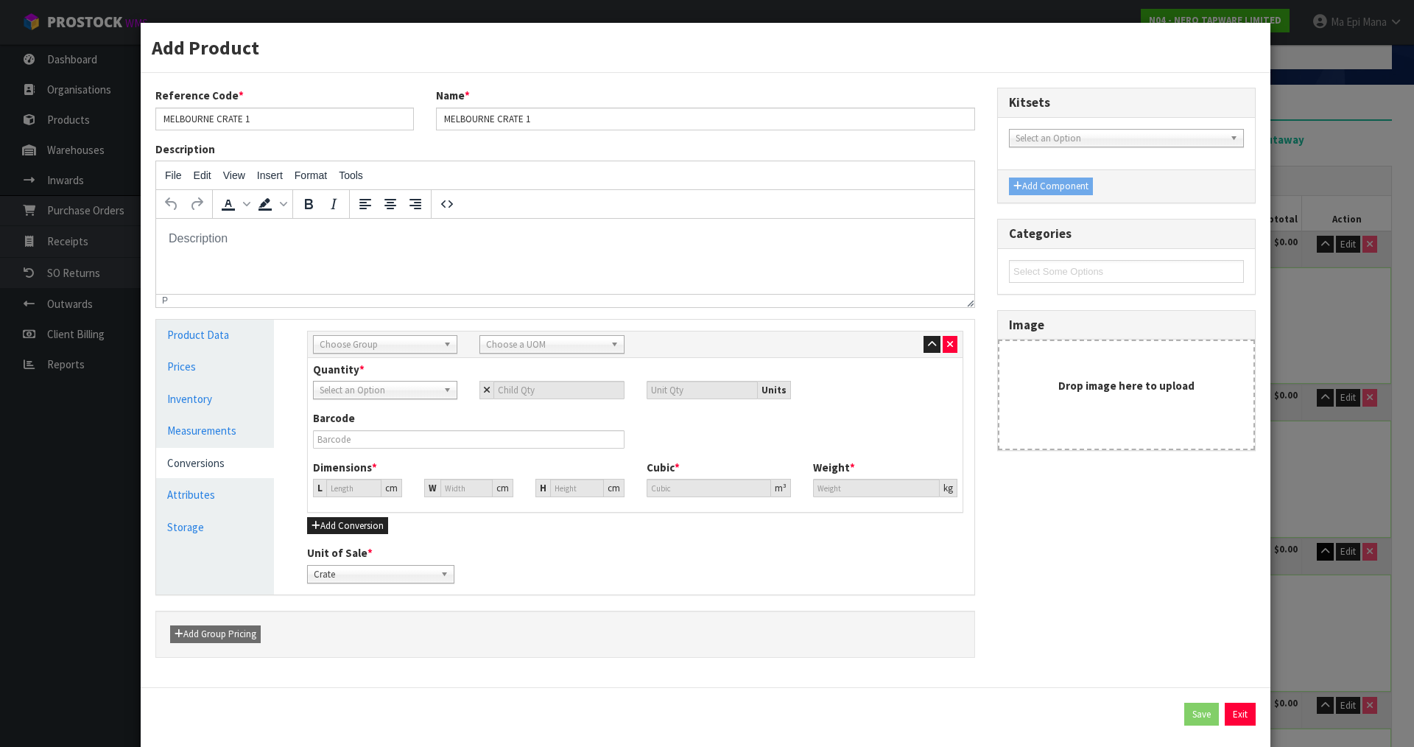
click at [414, 345] on span "Choose Group" at bounding box center [379, 345] width 118 height 18
click at [361, 443] on li "Pallet" at bounding box center [385, 441] width 137 height 18
click at [536, 389] on input "number" at bounding box center [558, 390] width 130 height 18
type input "1"
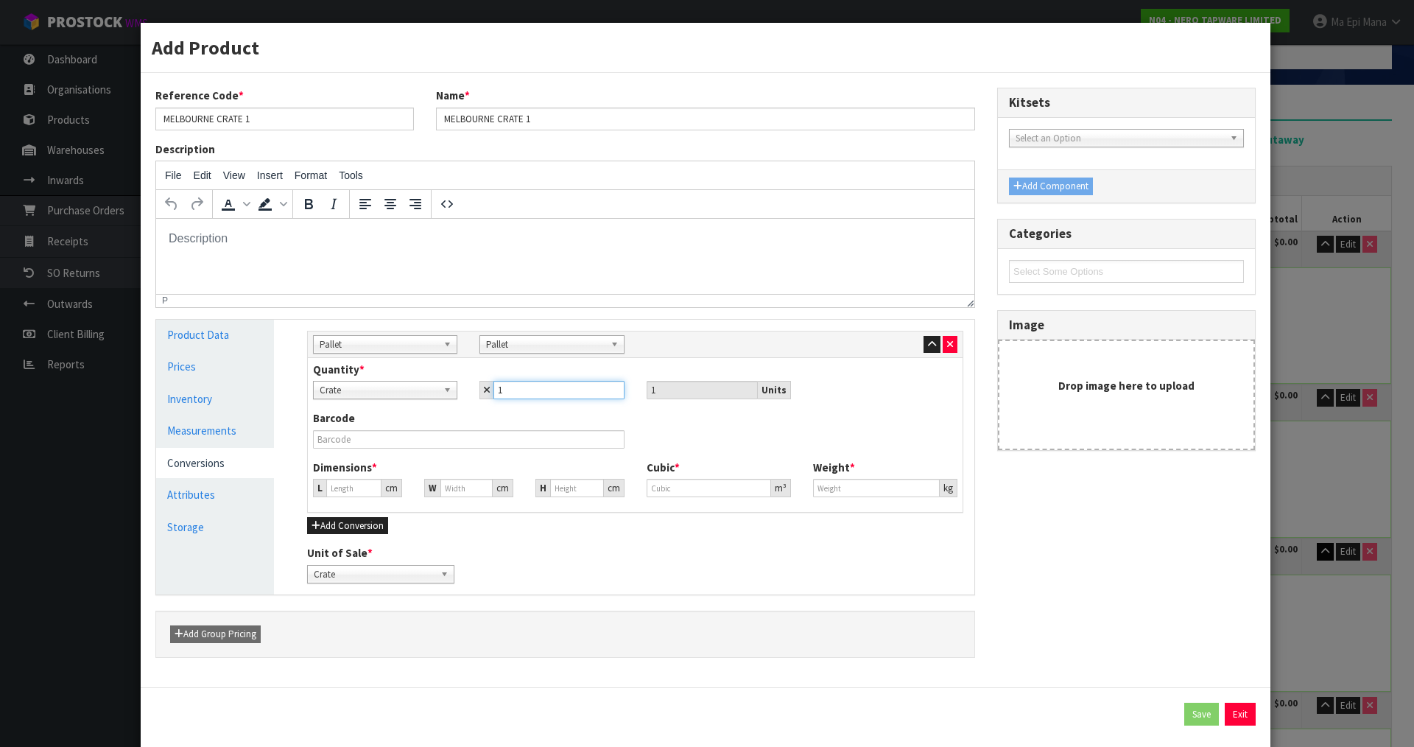
type input "1"
type input "146.792"
type input "3.16305"
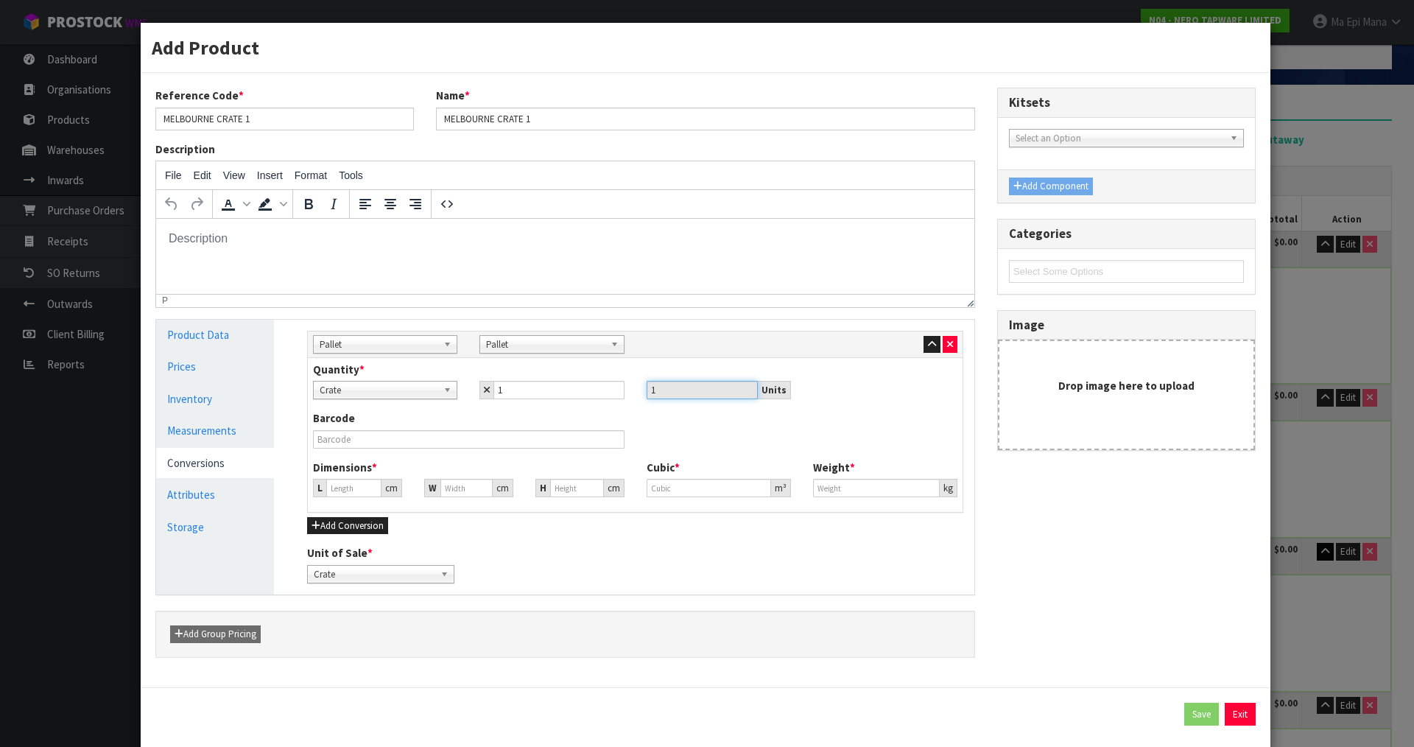
type input "446"
type input "2"
type input "0.043096"
type input "21"
type input "0.452506"
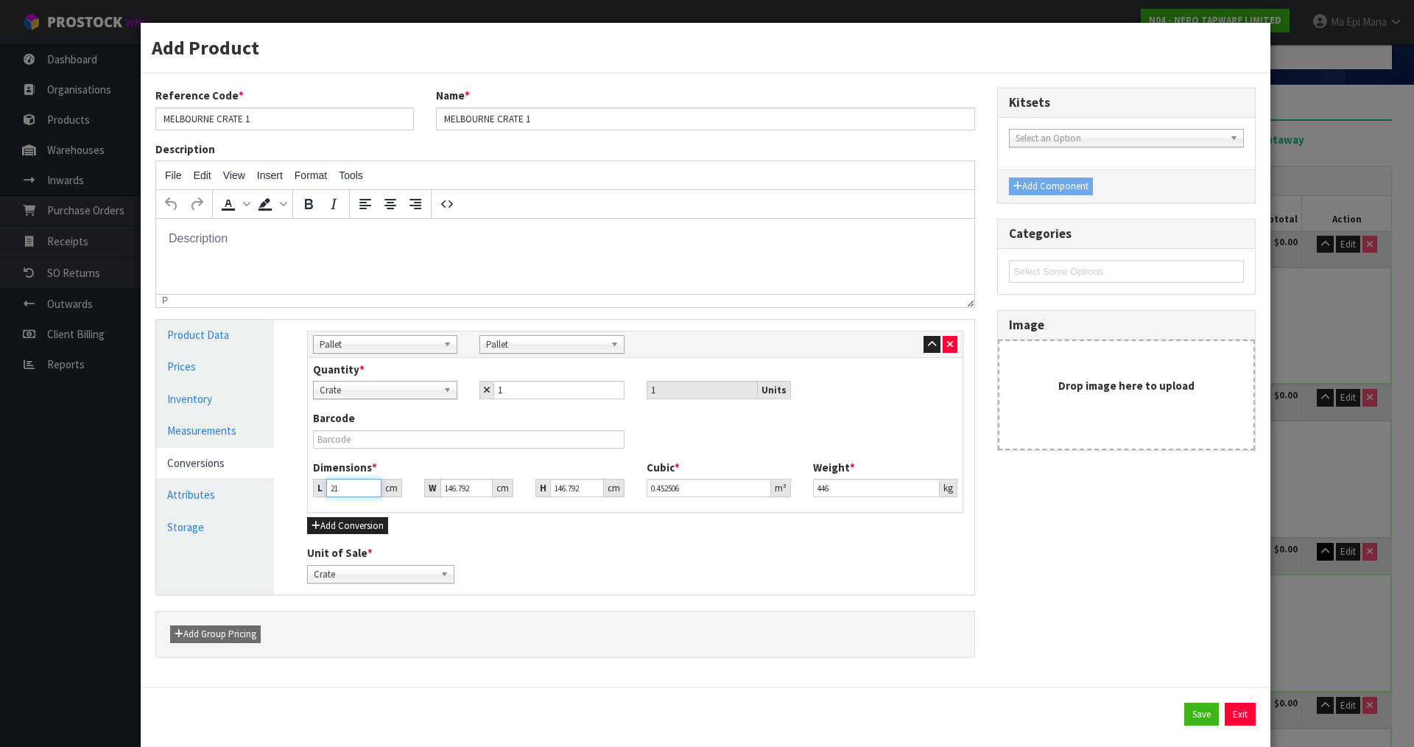
type input "213"
type input "4.589701"
type input "213"
type input "1"
type input "0.031267"
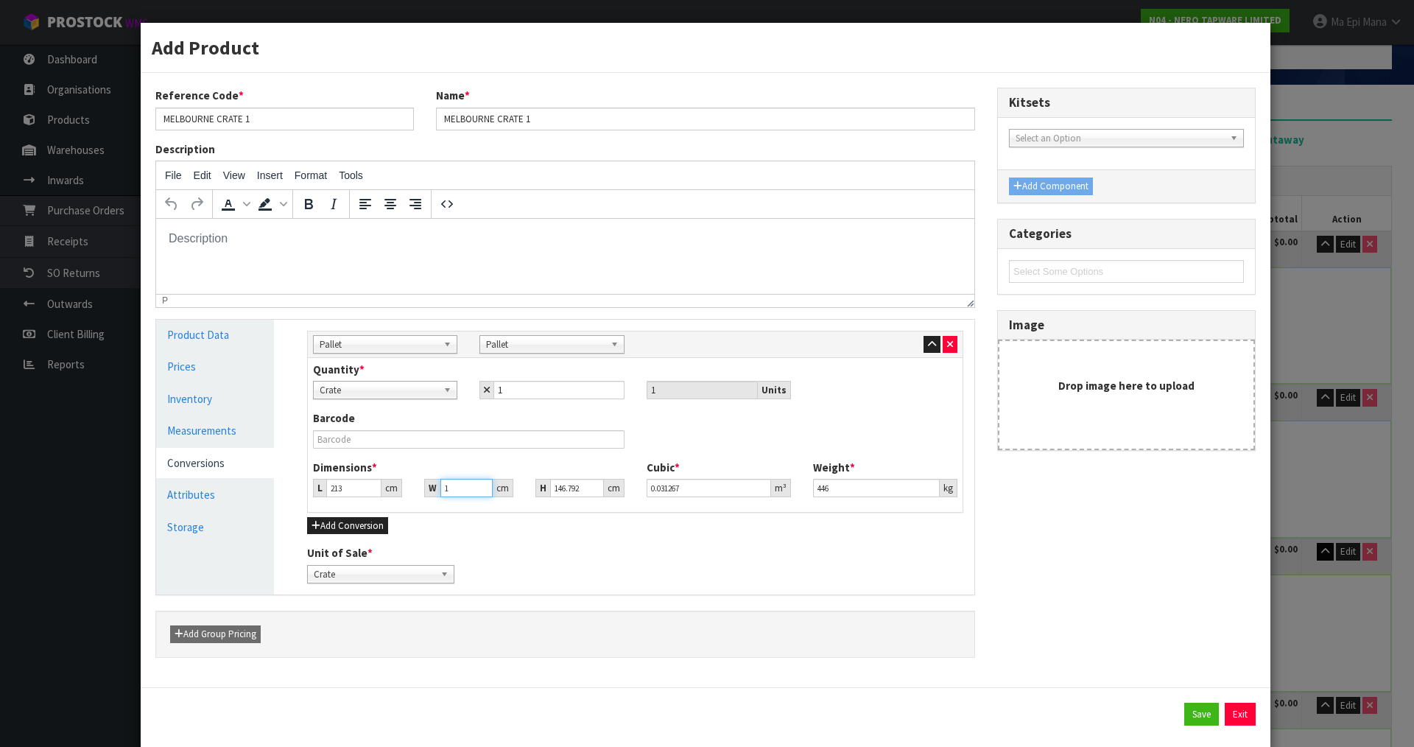
type input "11"
type input "0.343934"
type input "112"
type input "3.50187"
type input "112.5"
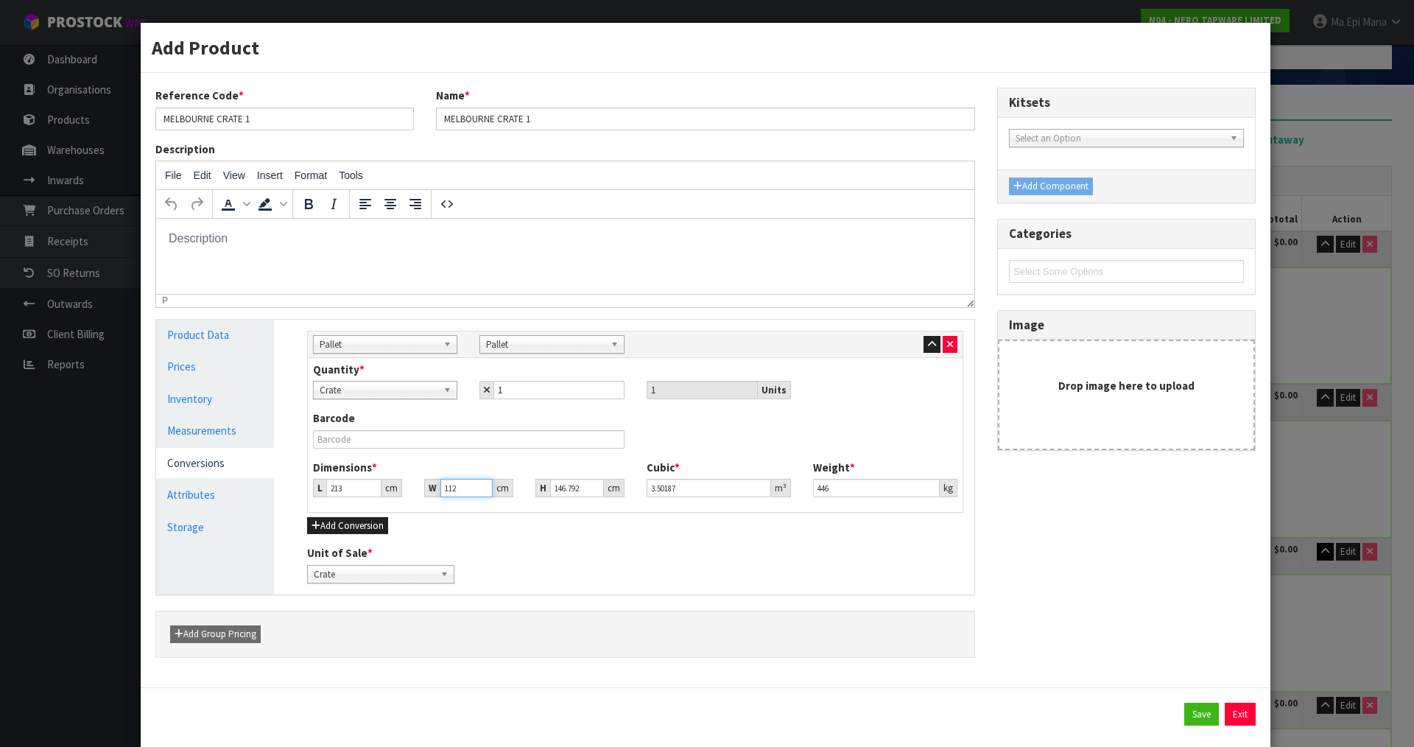
type input "3.517503"
type input "112.5"
type input "1"
type input "0.023962"
type input "13"
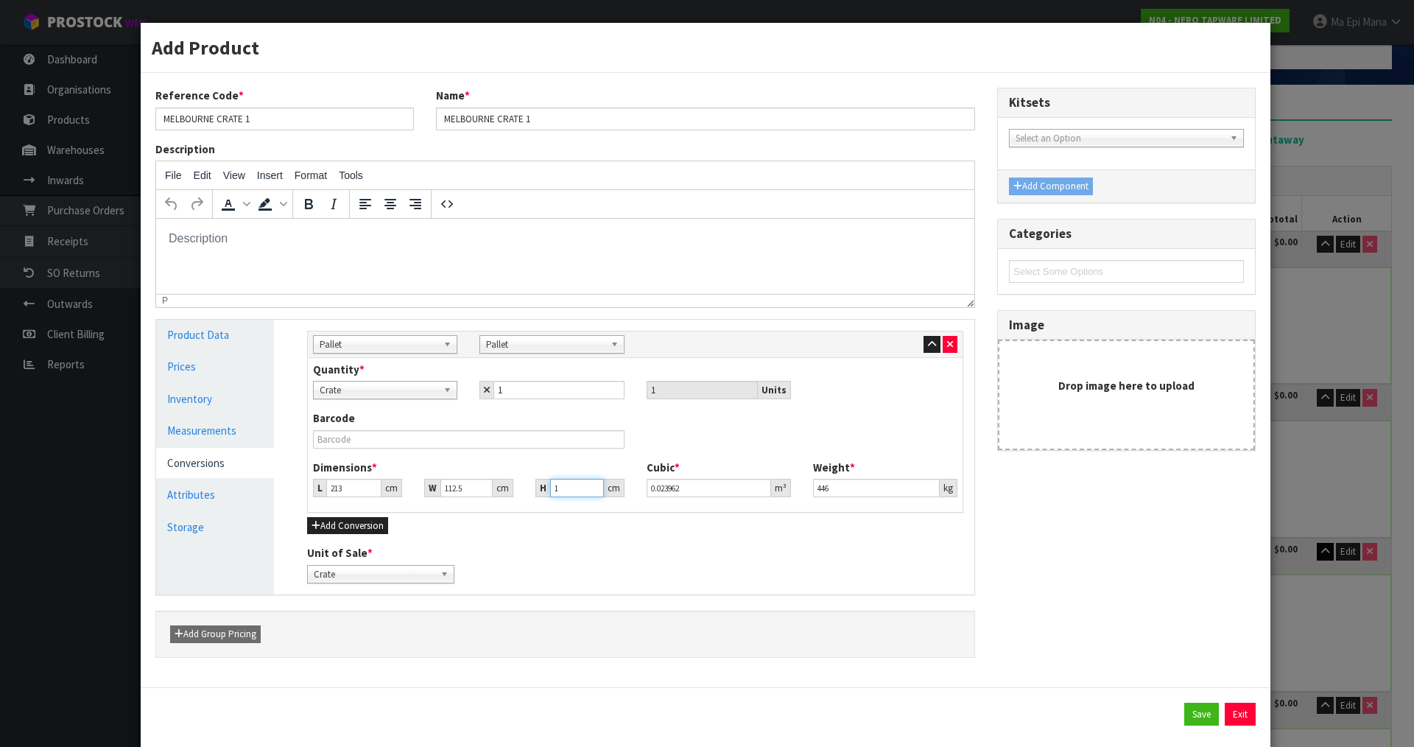
type input "0.311512"
type input "132"
type input "3.16305"
type input "132"
click at [1184, 717] on button "Save" at bounding box center [1201, 714] width 35 height 24
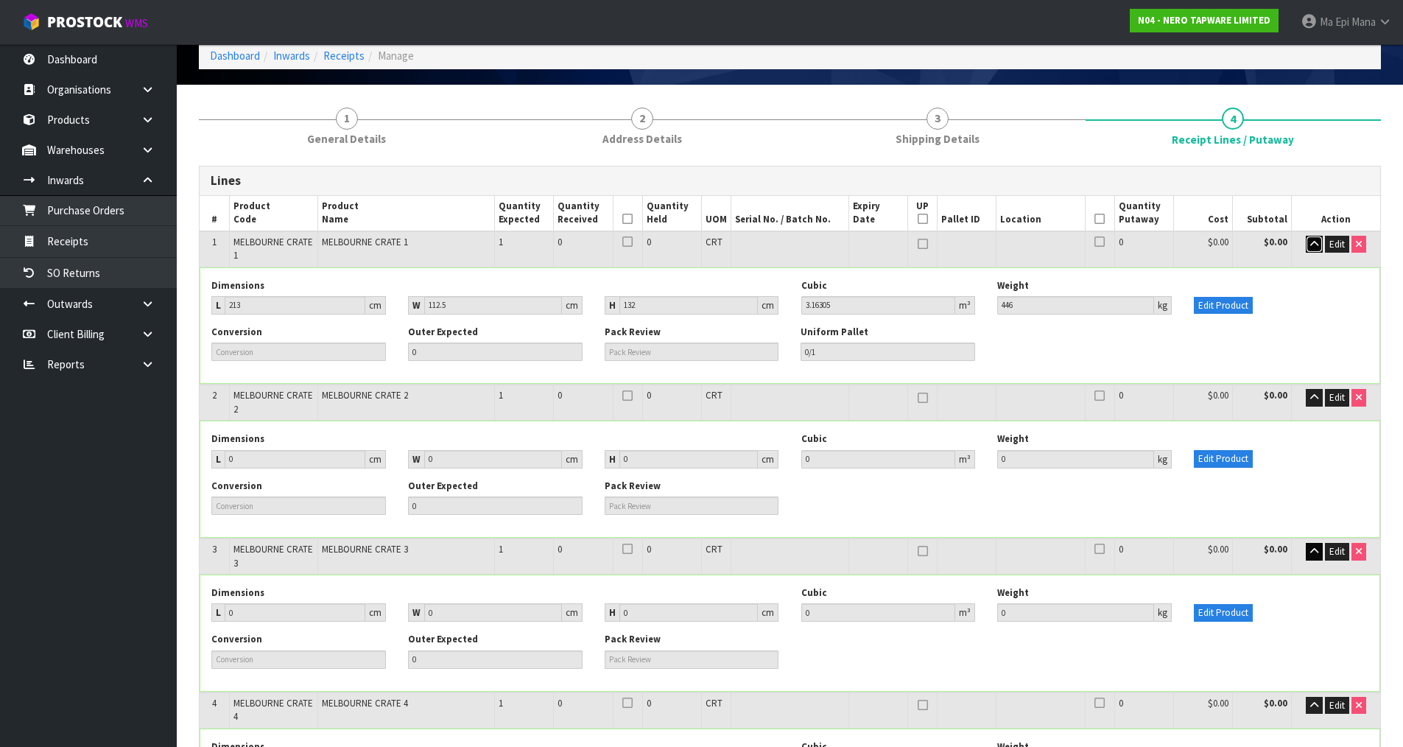
click at [1312, 242] on icon "button" at bounding box center [1314, 244] width 8 height 10
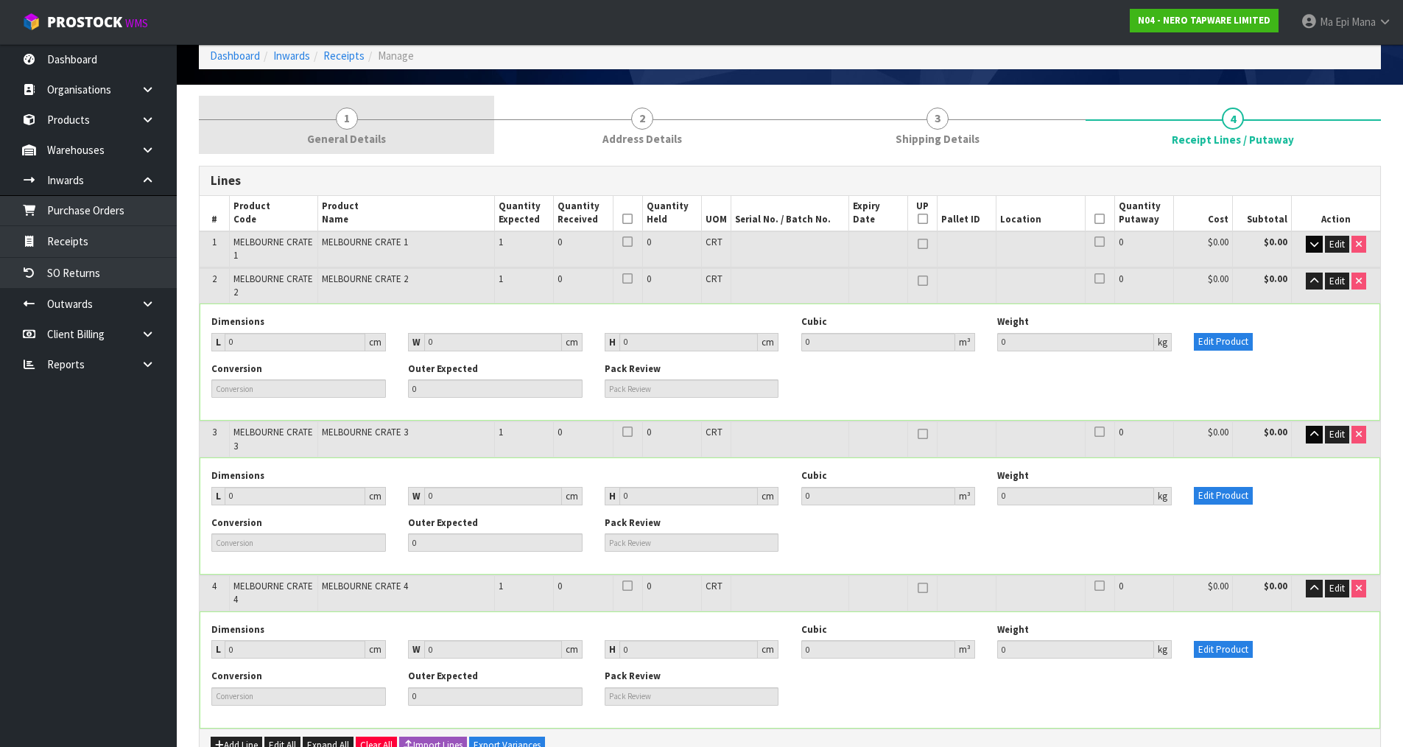
click at [360, 149] on link "1 General Details" at bounding box center [346, 125] width 295 height 58
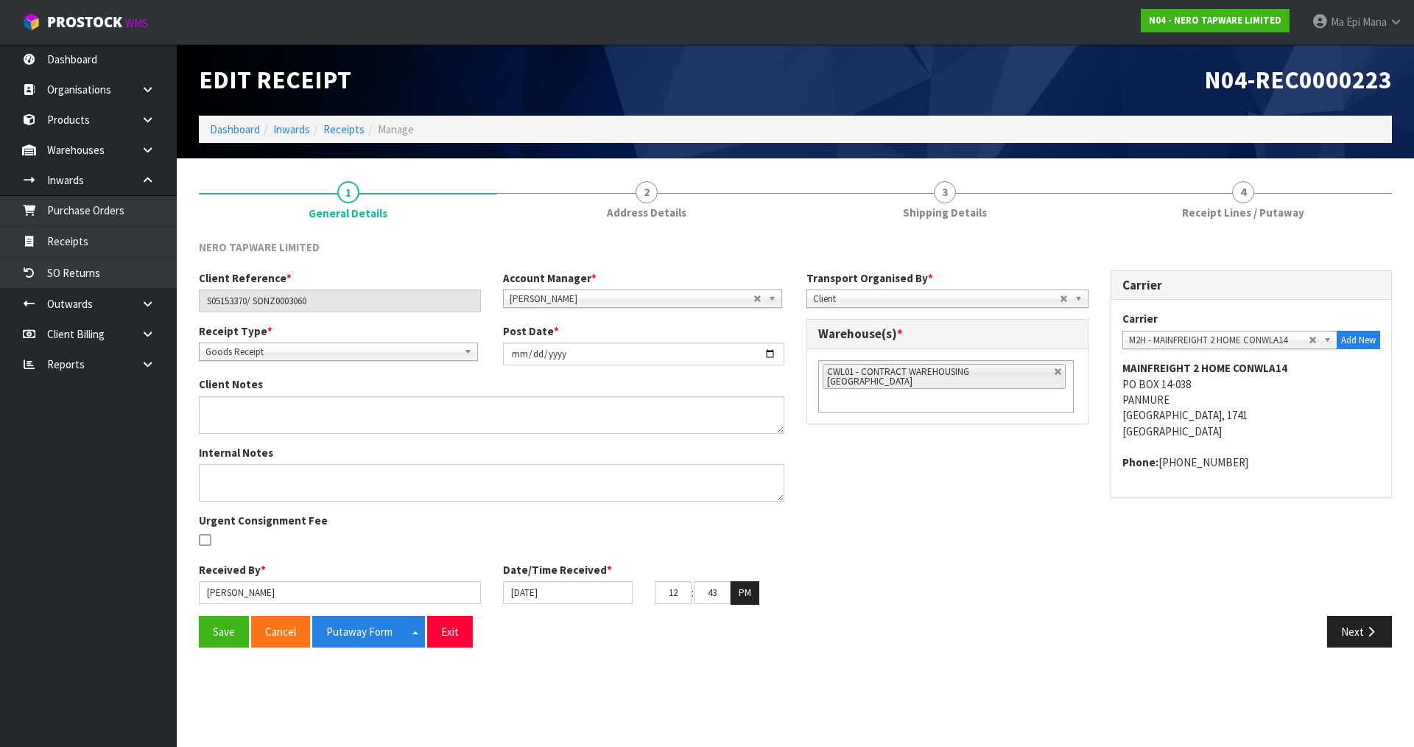
click at [841, 392] on input "text" at bounding box center [831, 401] width 18 height 18
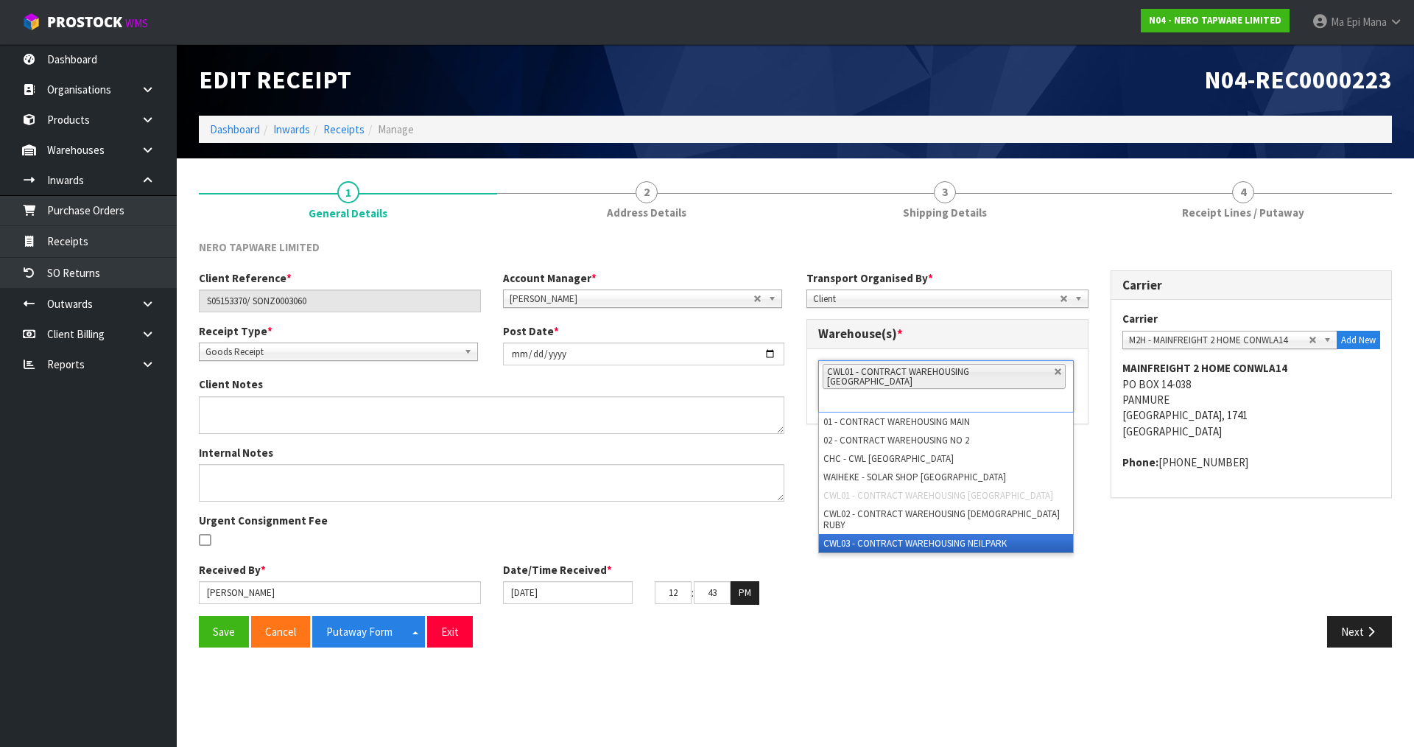
click at [998, 534] on li "CWL03 - CONTRACT WAREHOUSING NEILPARK" at bounding box center [946, 543] width 254 height 18
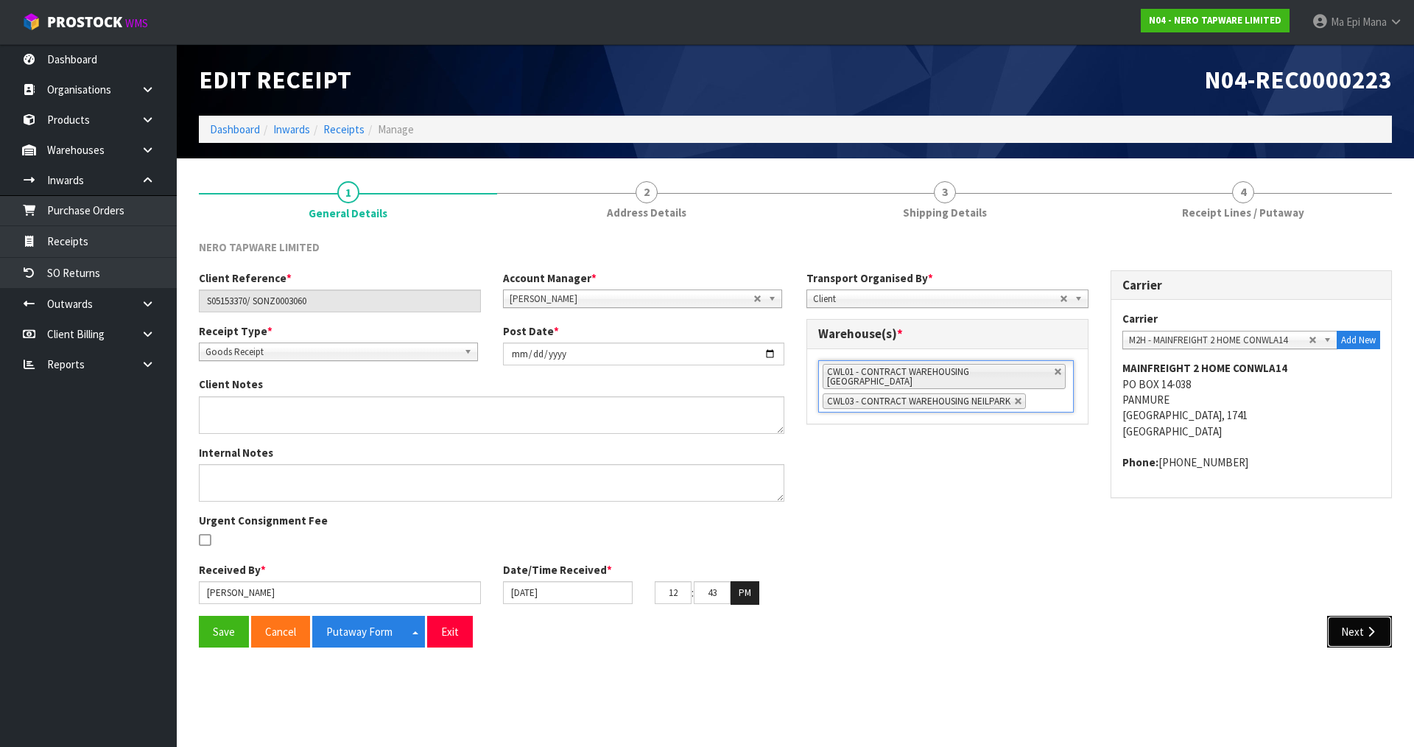
click at [1339, 639] on button "Next" at bounding box center [1359, 631] width 65 height 32
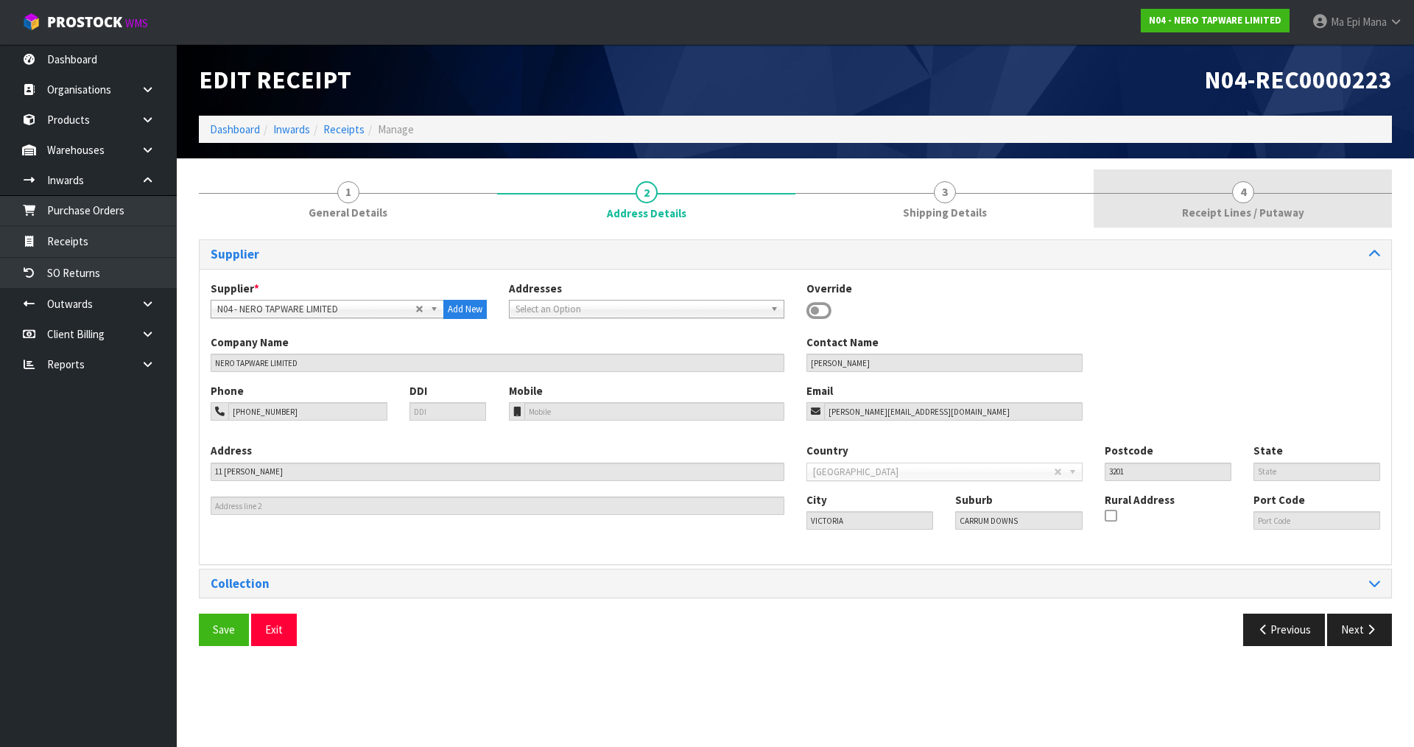
click at [1218, 219] on span "Receipt Lines / Putaway" at bounding box center [1243, 212] width 122 height 15
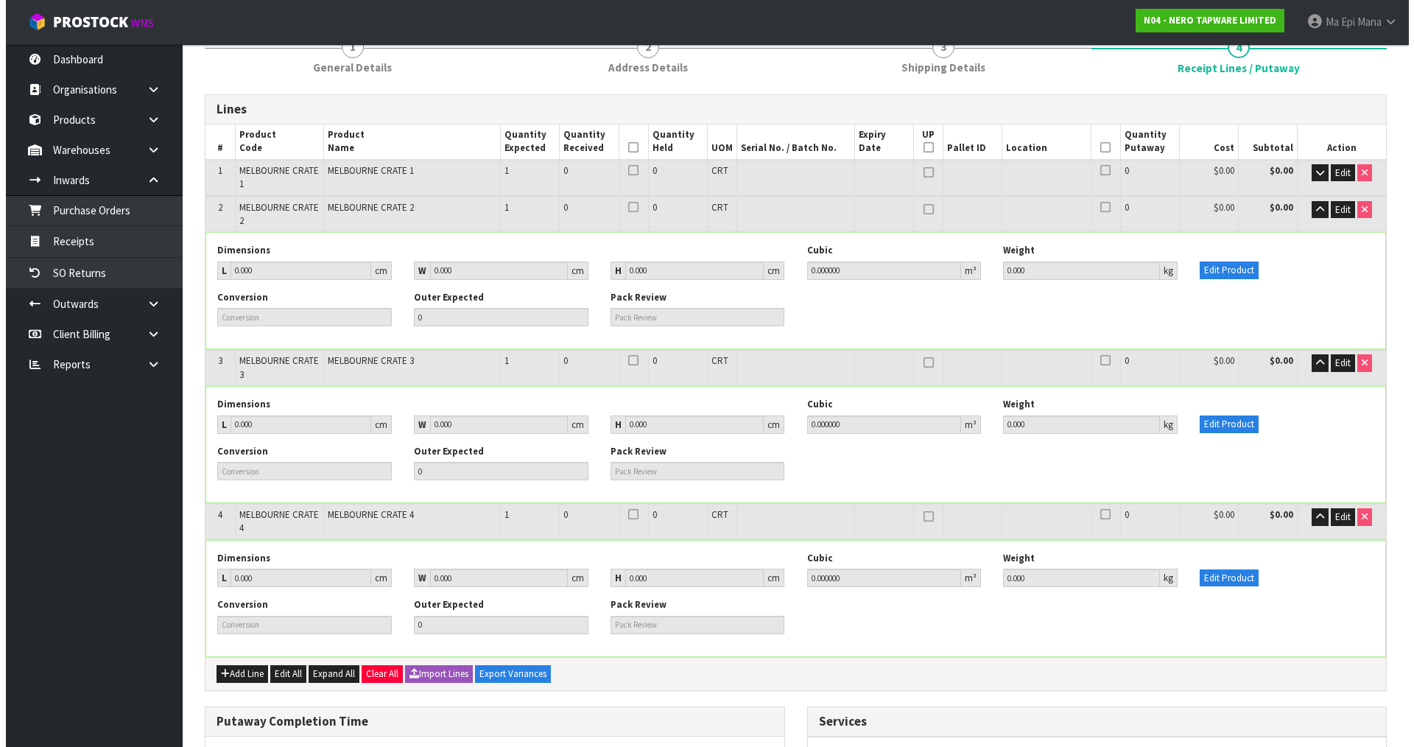
scroll to position [147, 0]
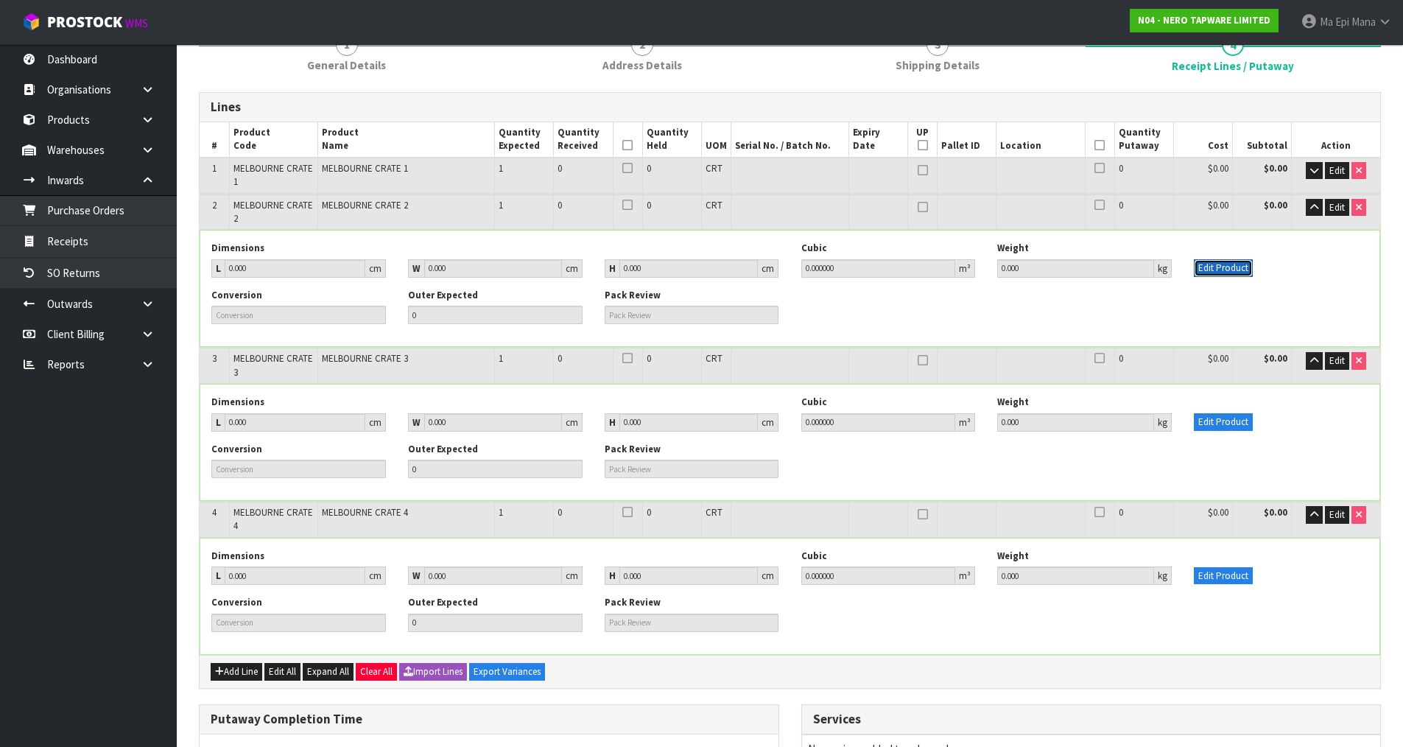
click at [1236, 268] on button "Edit Product" at bounding box center [1222, 268] width 59 height 18
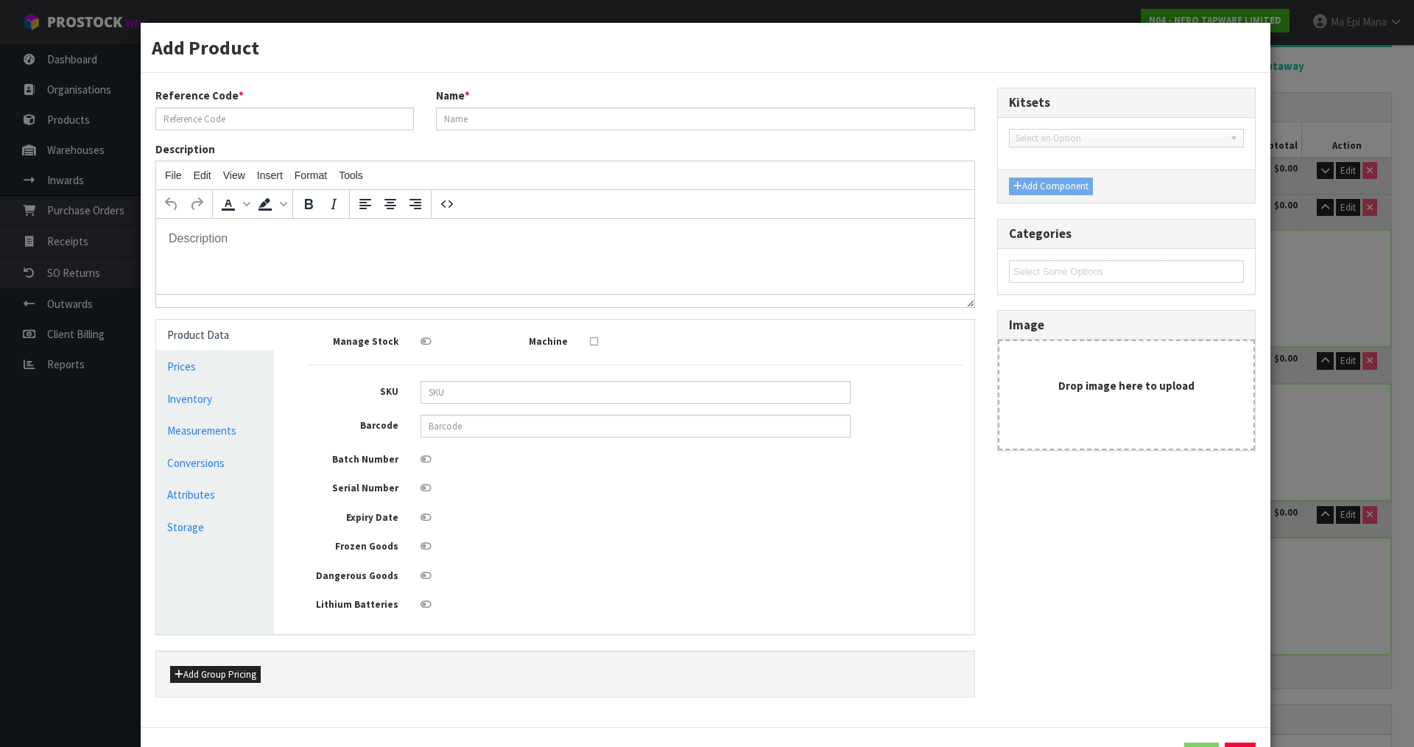
scroll to position [0, 0]
type input "MELBOURNE CRATE 2"
type input "0"
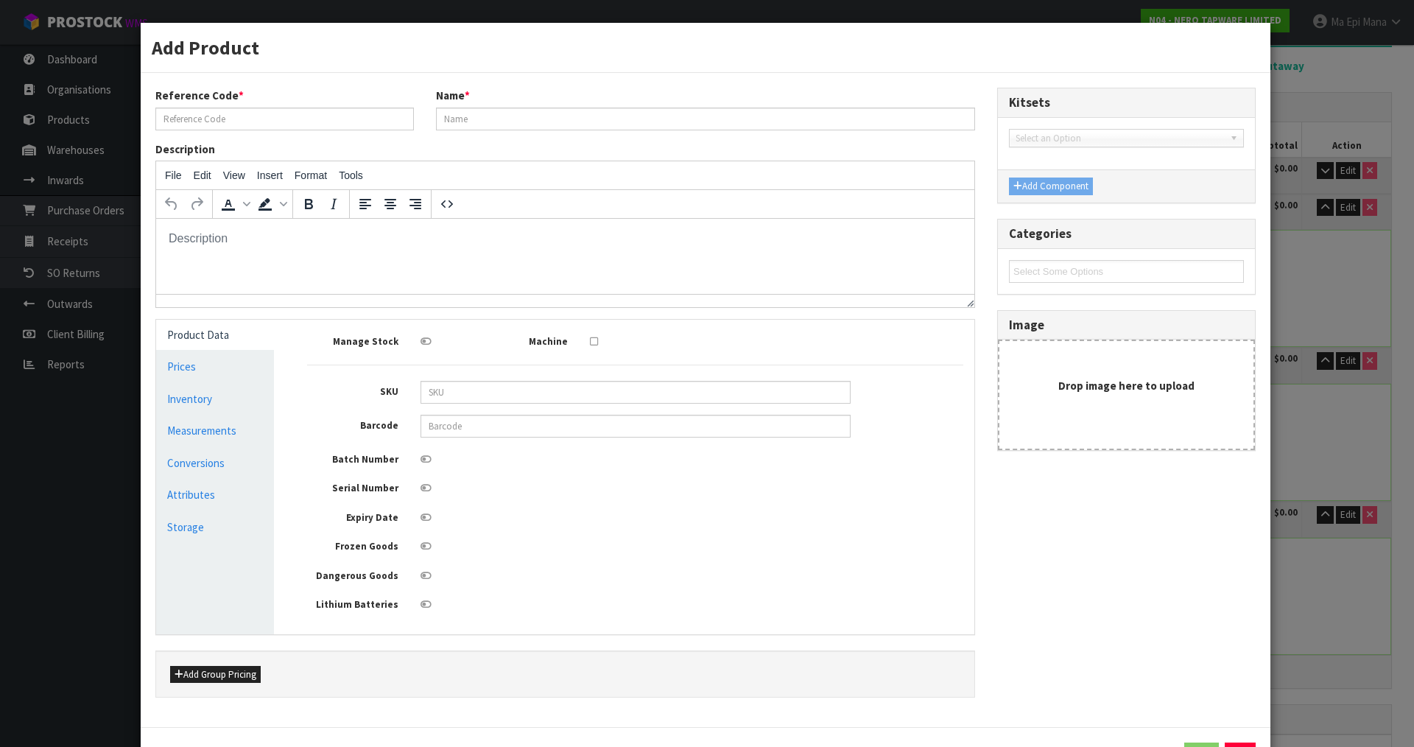
type input "0"
click at [231, 428] on link "Measurements" at bounding box center [215, 430] width 118 height 30
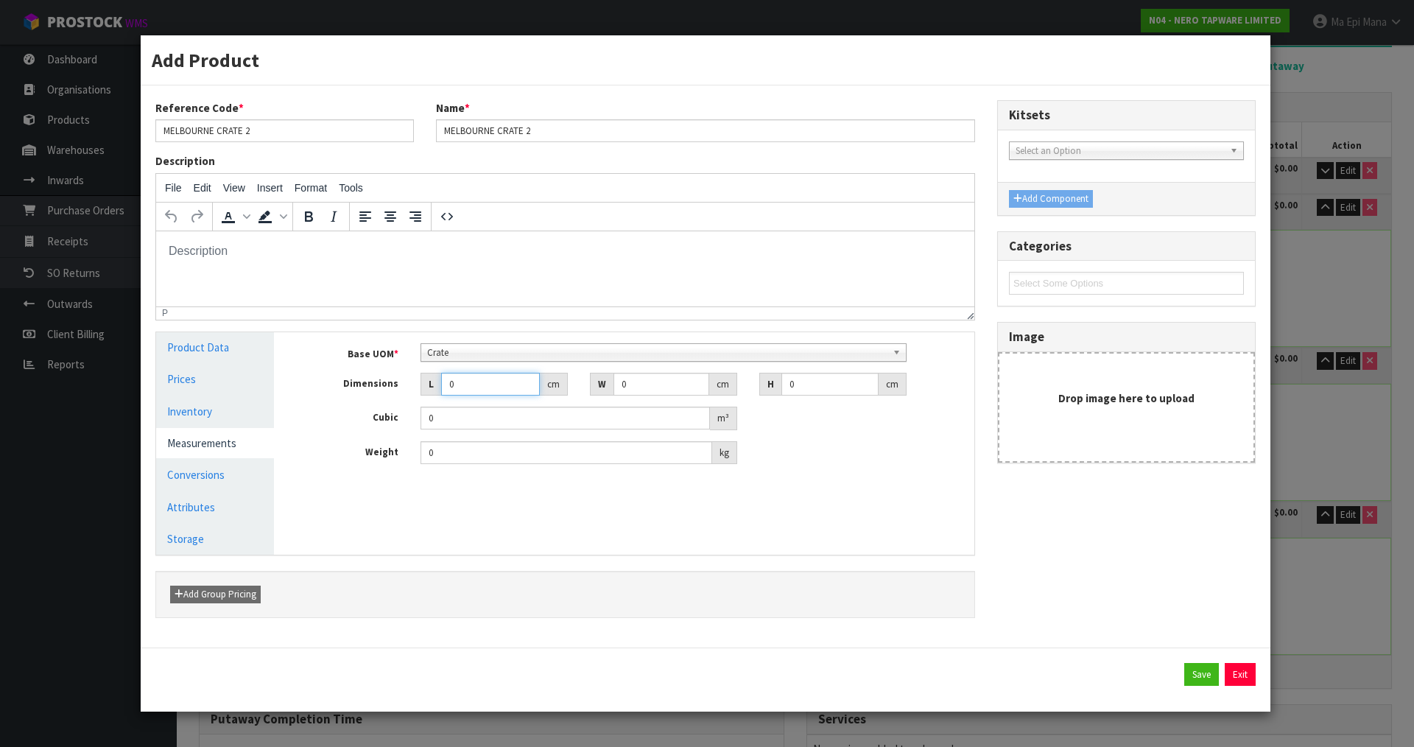
click at [454, 384] on input "0" at bounding box center [490, 384] width 99 height 23
click at [455, 384] on input "0" at bounding box center [490, 384] width 99 height 23
type input "2"
type input "0.000001"
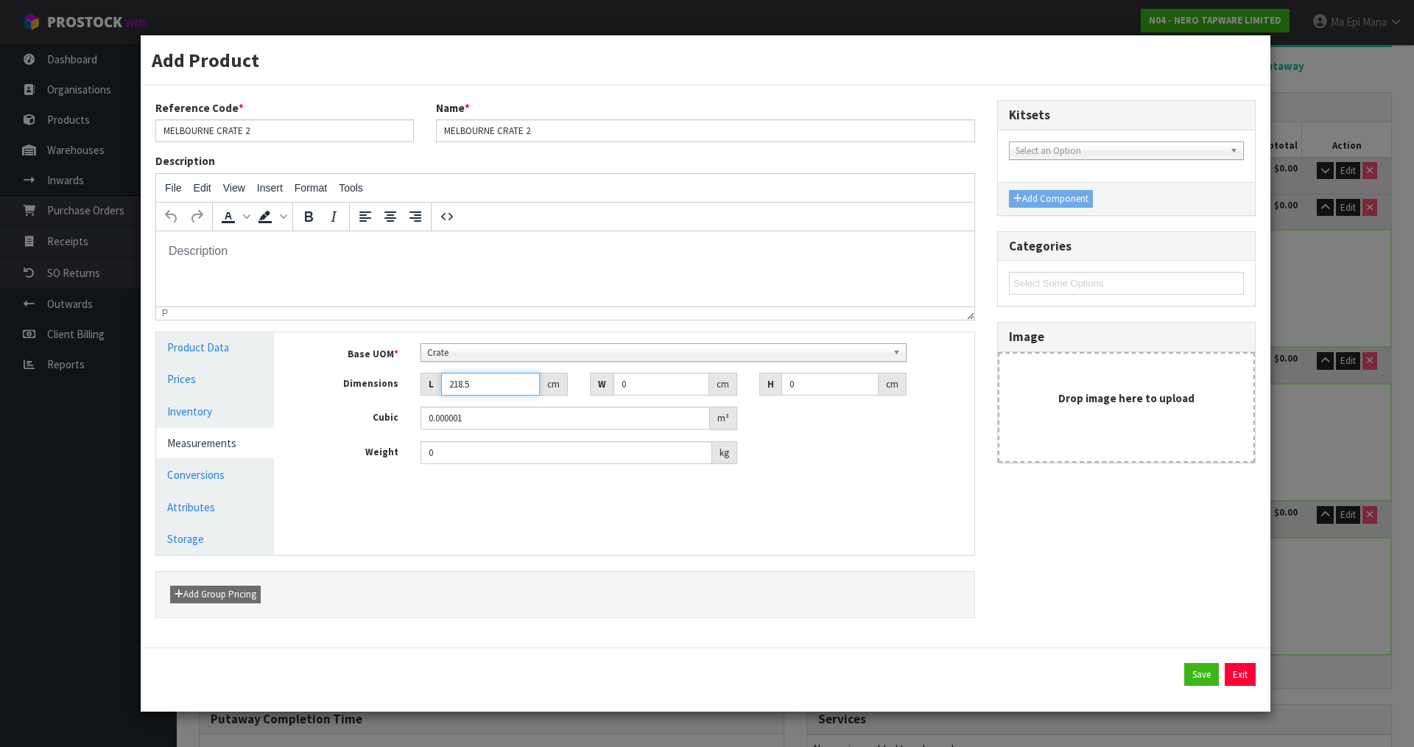
type input "218.5"
type input "116.5"
type input "7"
type input "0.178187"
type input "76"
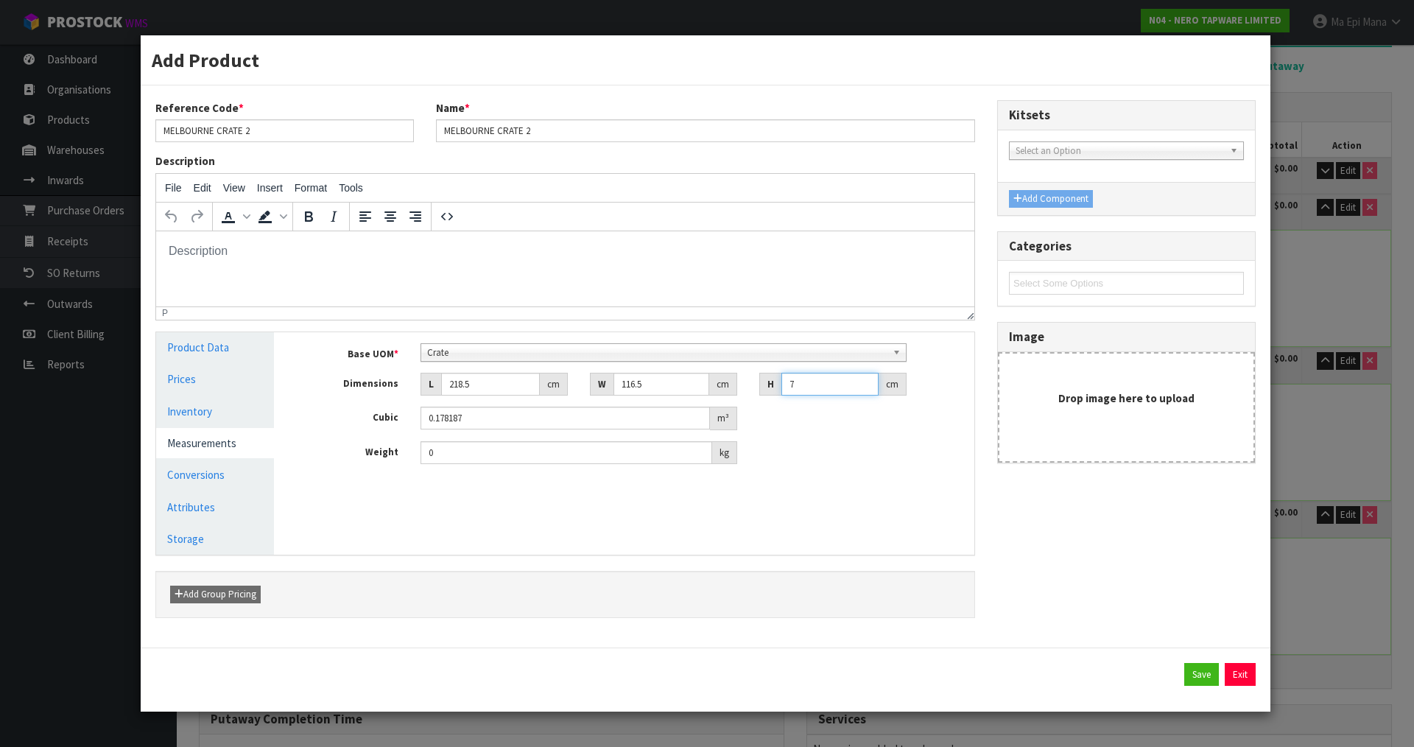
type input "1.934599"
type input "76"
type input "225"
click at [200, 473] on link "Conversions" at bounding box center [215, 474] width 118 height 30
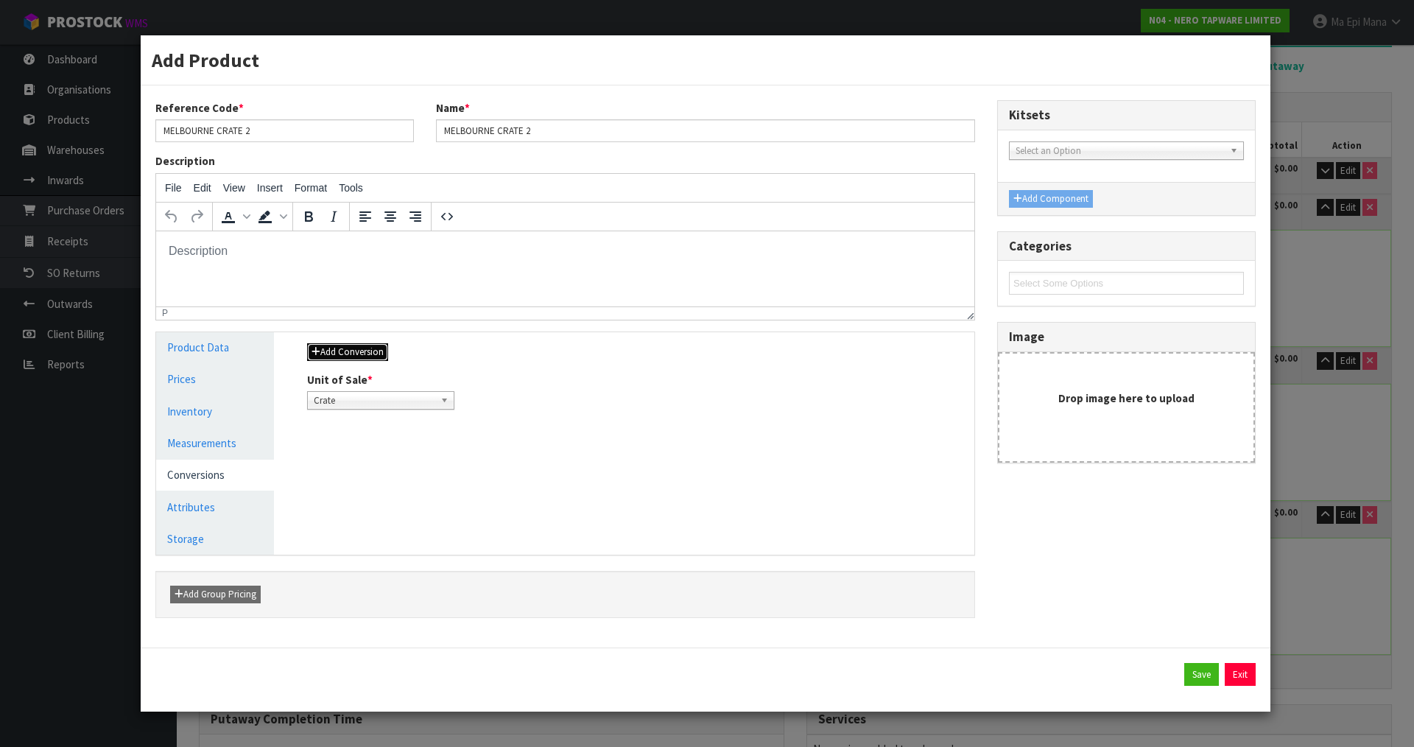
click at [352, 352] on button "Add Conversion" at bounding box center [347, 352] width 81 height 18
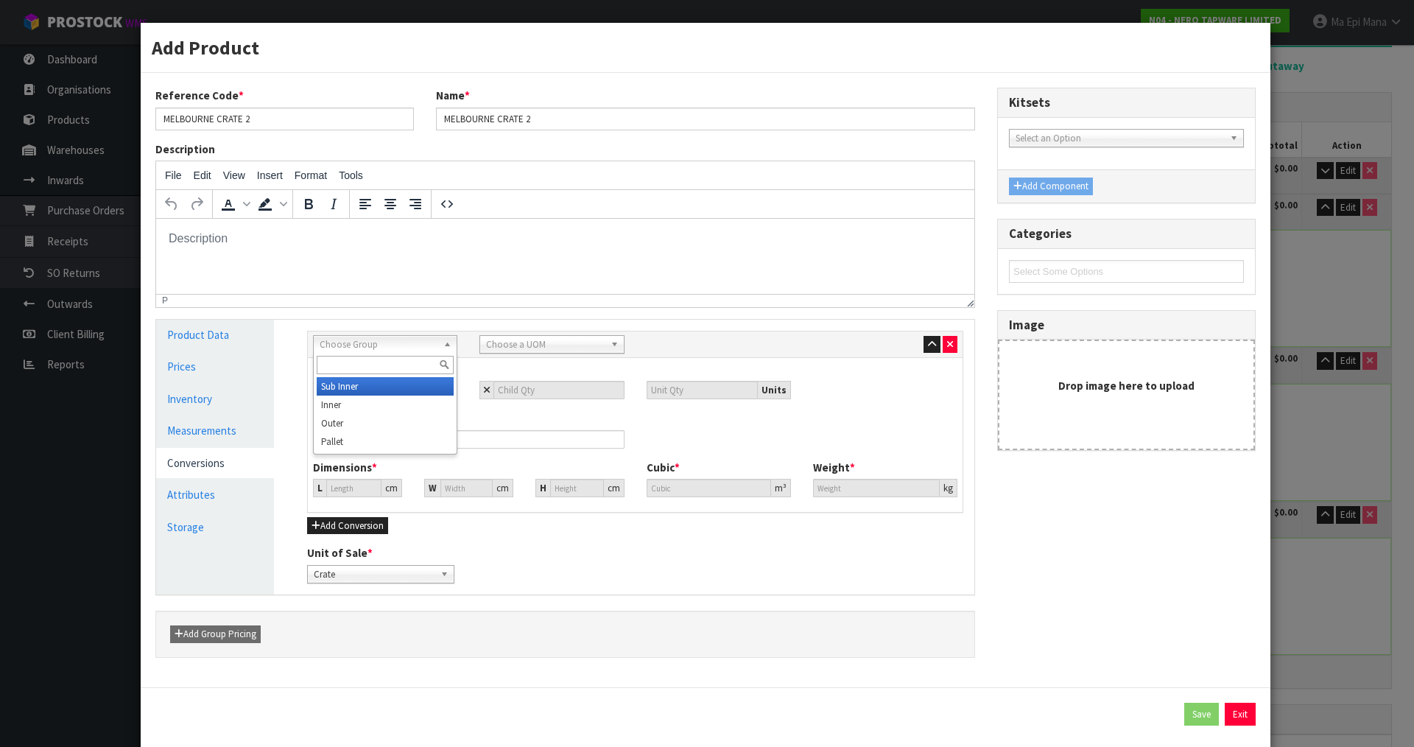
click at [362, 349] on span "Choose Group" at bounding box center [379, 345] width 118 height 18
click at [374, 444] on li "Pallet" at bounding box center [385, 441] width 137 height 18
click at [537, 397] on input "number" at bounding box center [558, 390] width 130 height 18
type input "1"
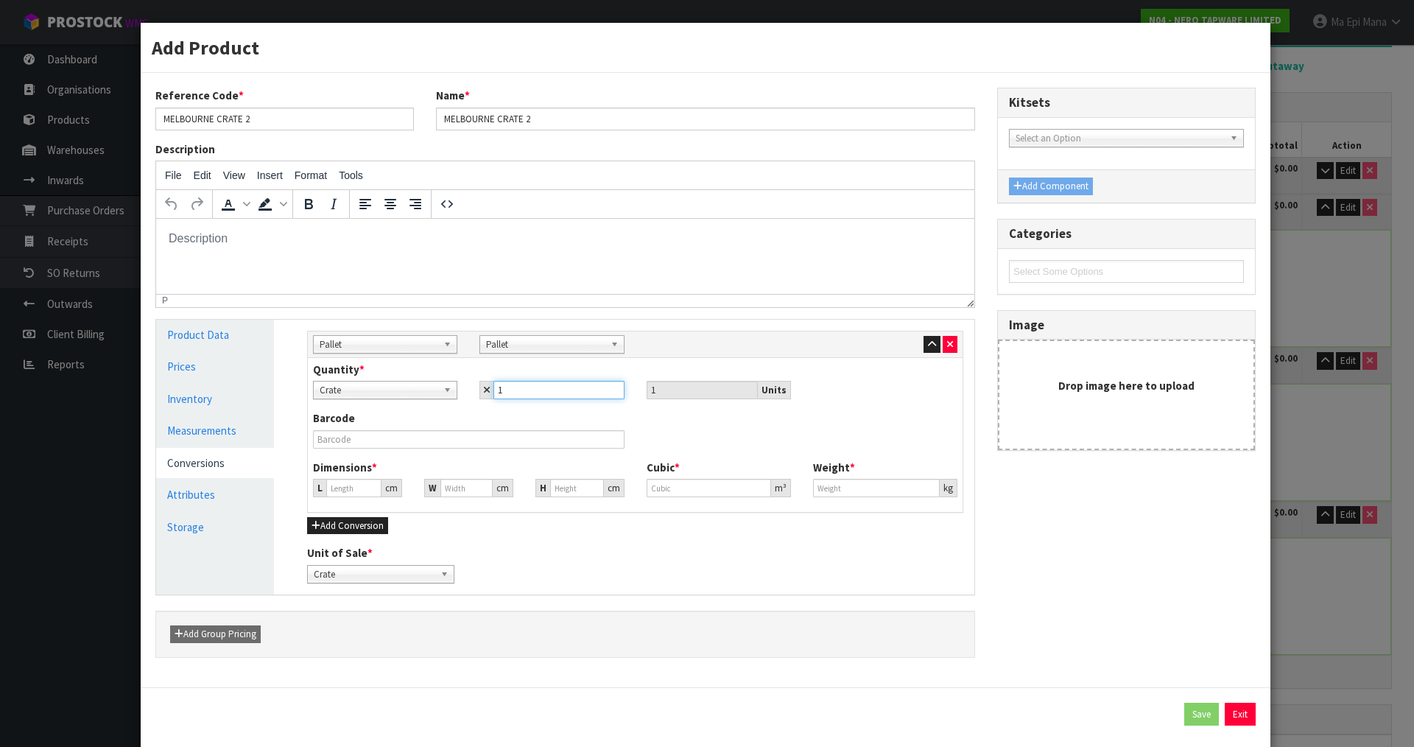
type input "1"
type input "124.604"
type input "1.934599"
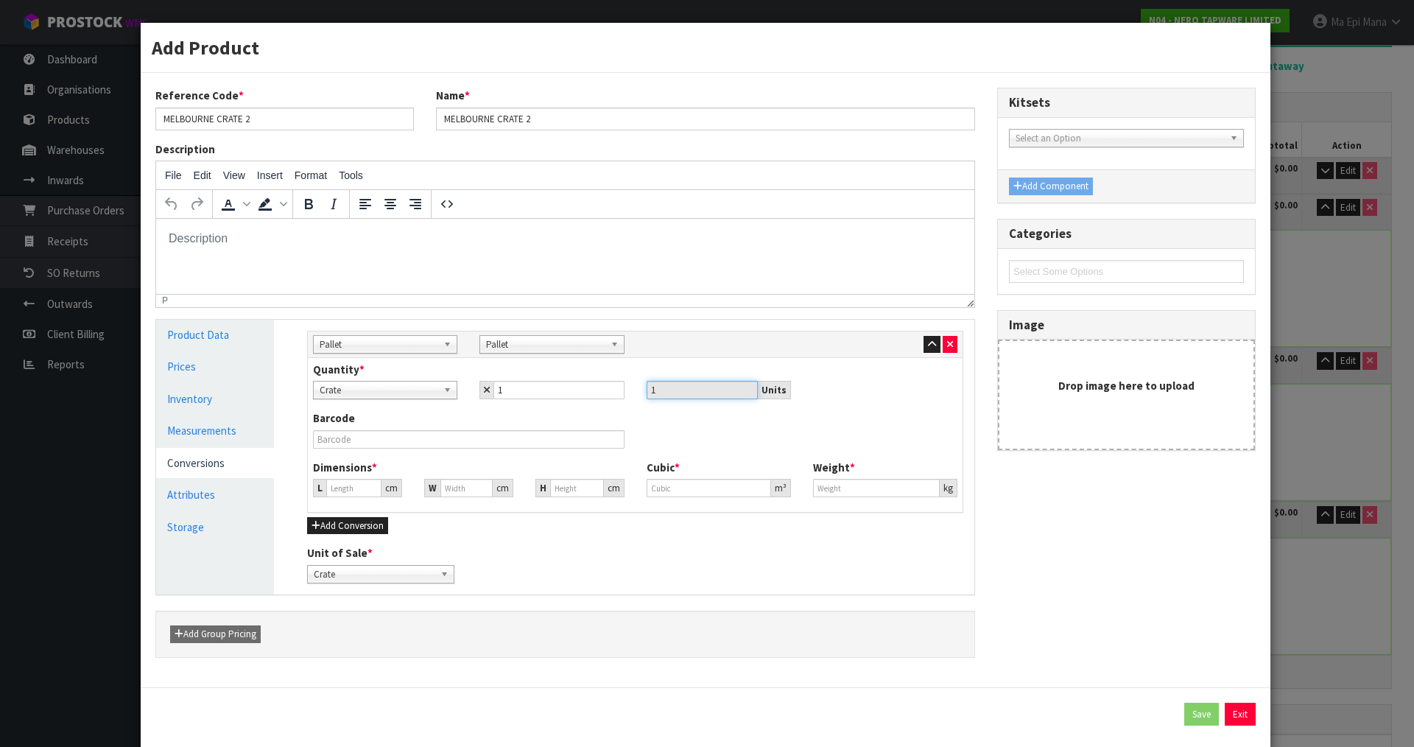
type input "225"
type input "2"
type input "0.031052"
type input "21"
type input "0.326049"
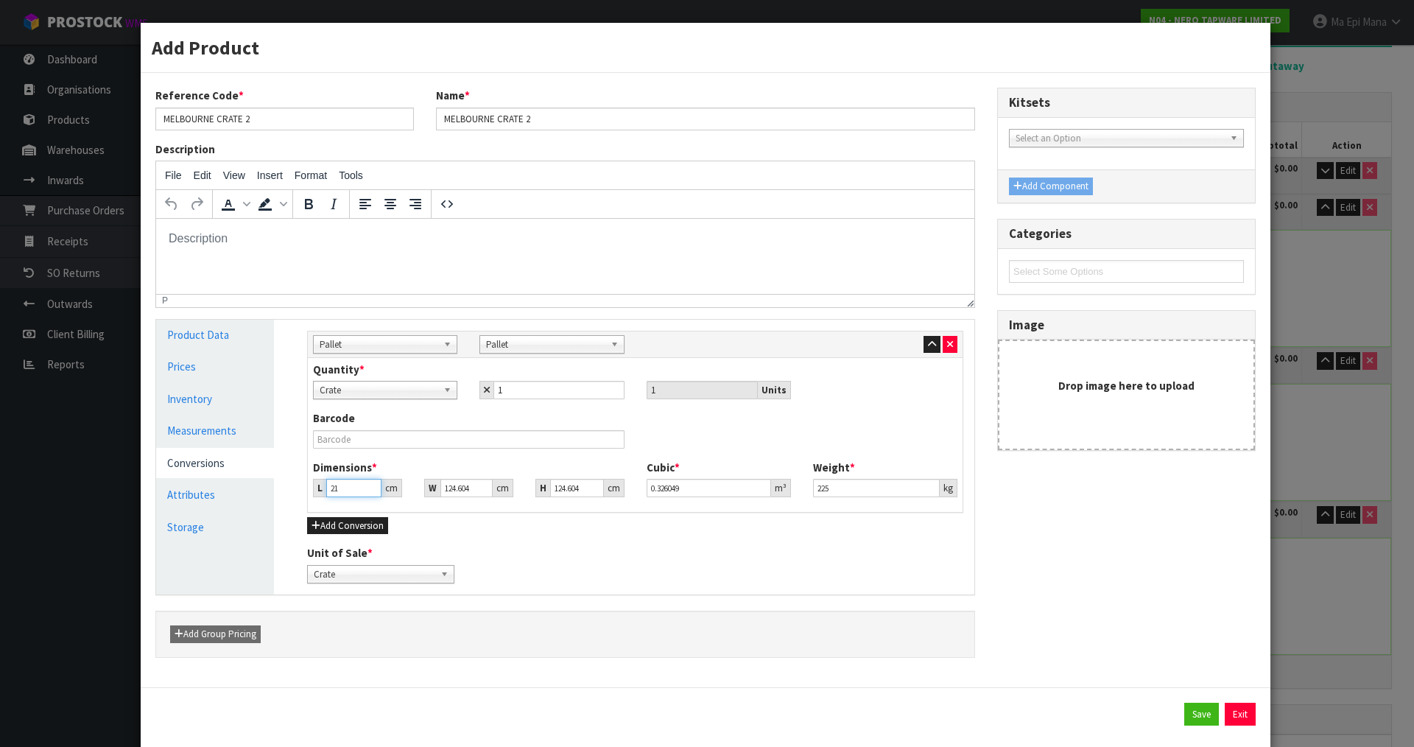
type input "218"
type input "3.384702"
type input "218.5"
type input "3.392465"
type input "218.5"
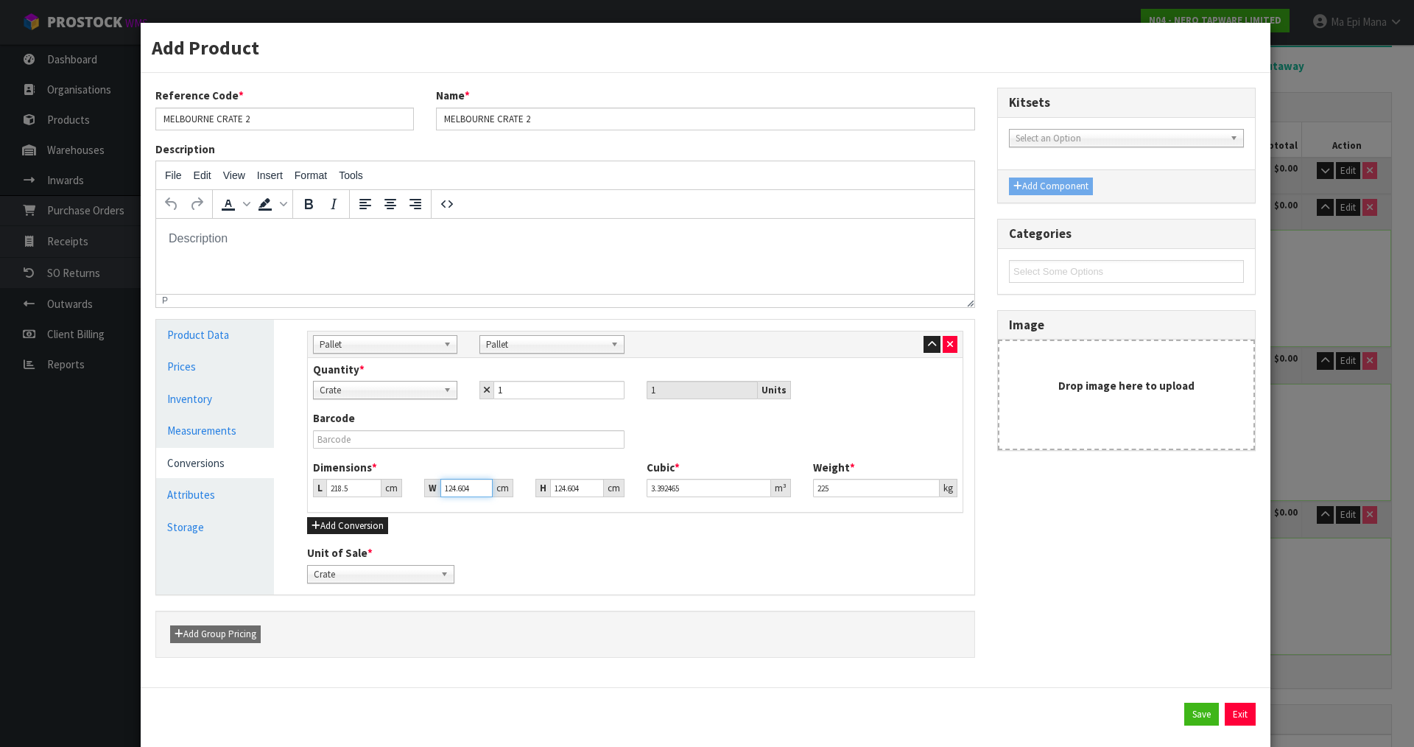
type input "1"
type input "0.027226"
type input "11"
type input "0.299486"
type input "116"
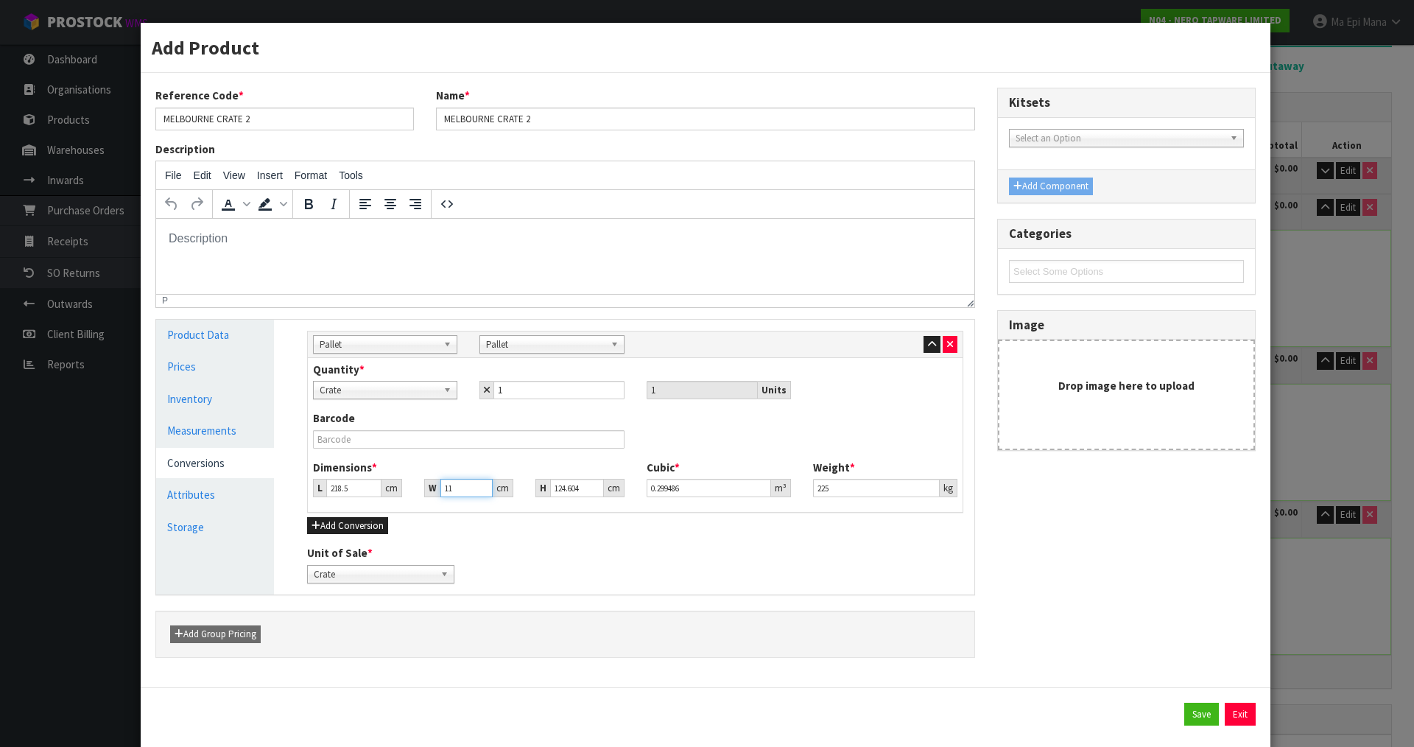
type input "3.158213"
type input "116.5"
type input "3.171826"
type input "116.5"
type input "7"
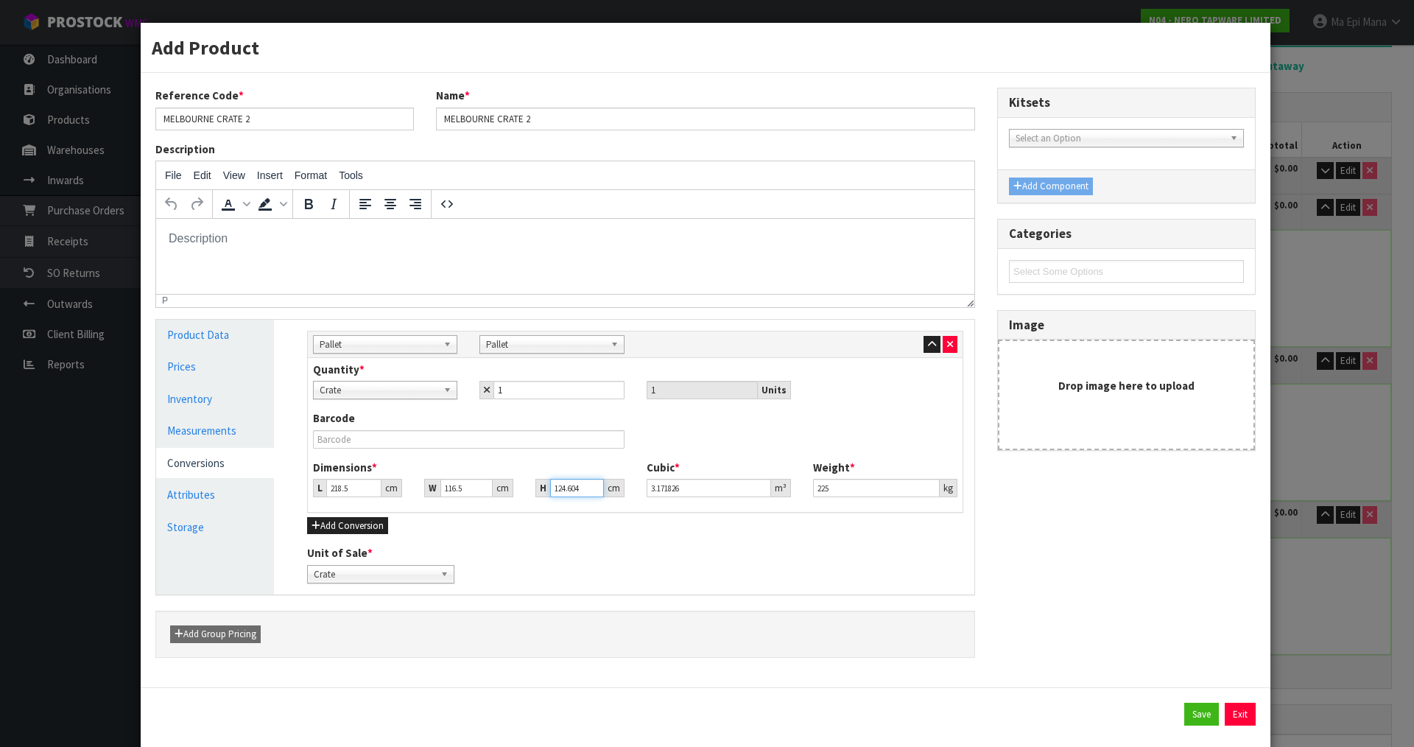
type input "0.178187"
type input "76"
type input "1.934599"
type input "76"
click at [1184, 710] on button "Save" at bounding box center [1201, 714] width 35 height 24
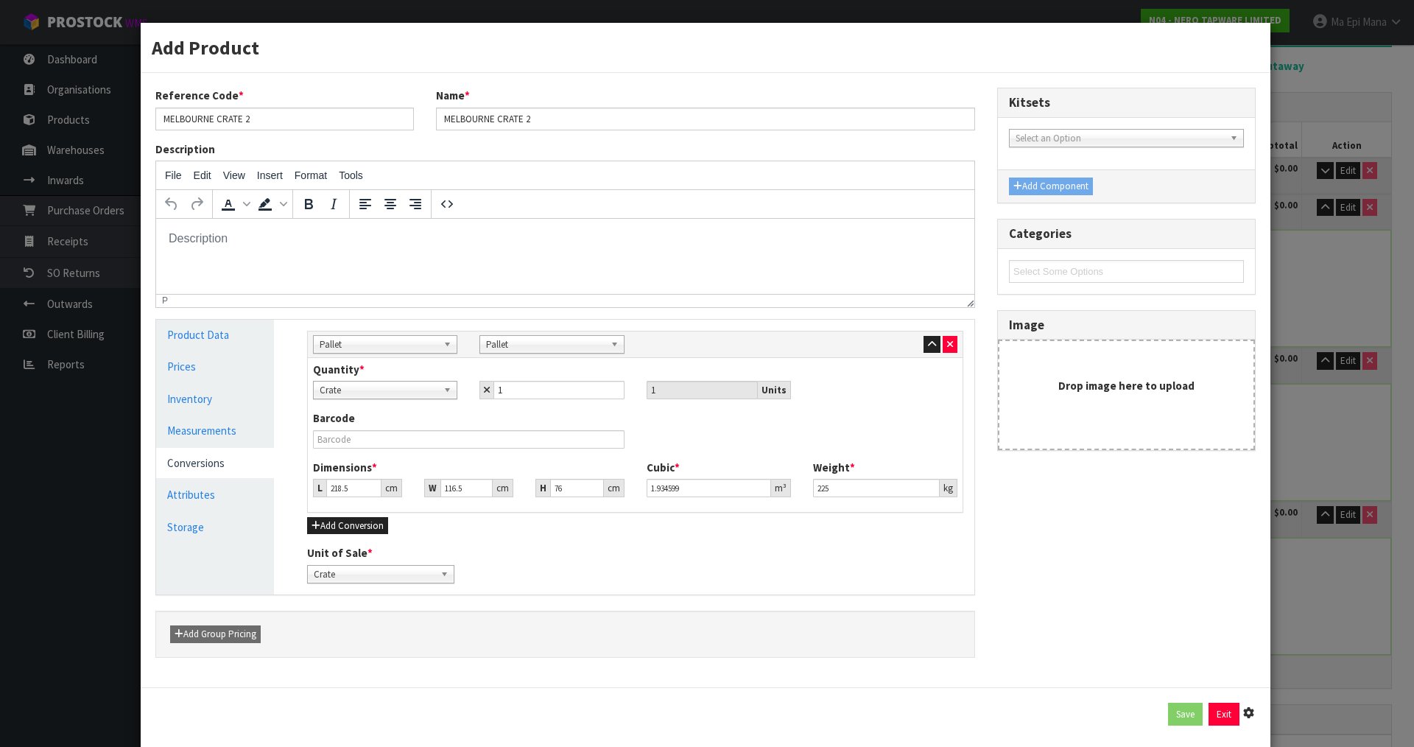
type input "218.5"
type input "116.5"
type input "76"
type input "1.934599"
type input "225"
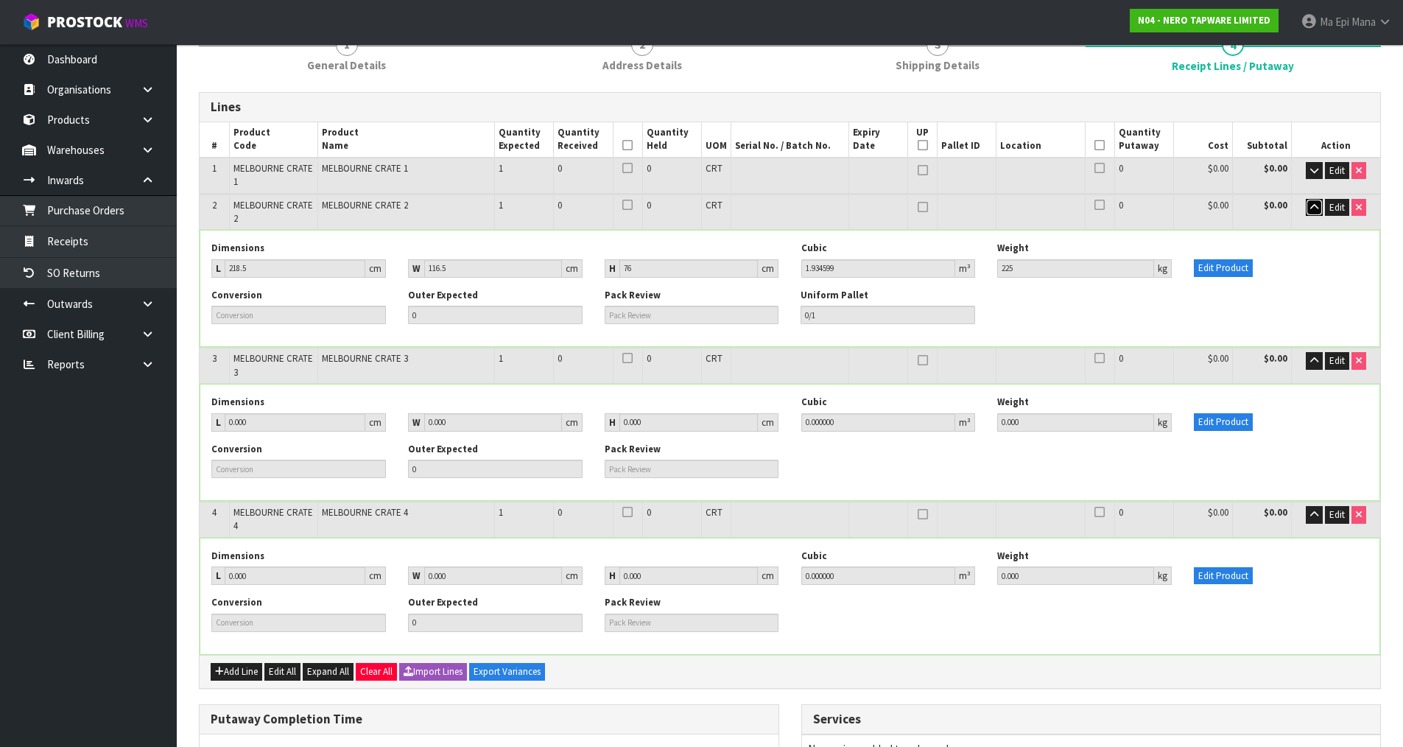
click at [1313, 203] on icon "button" at bounding box center [1314, 207] width 8 height 10
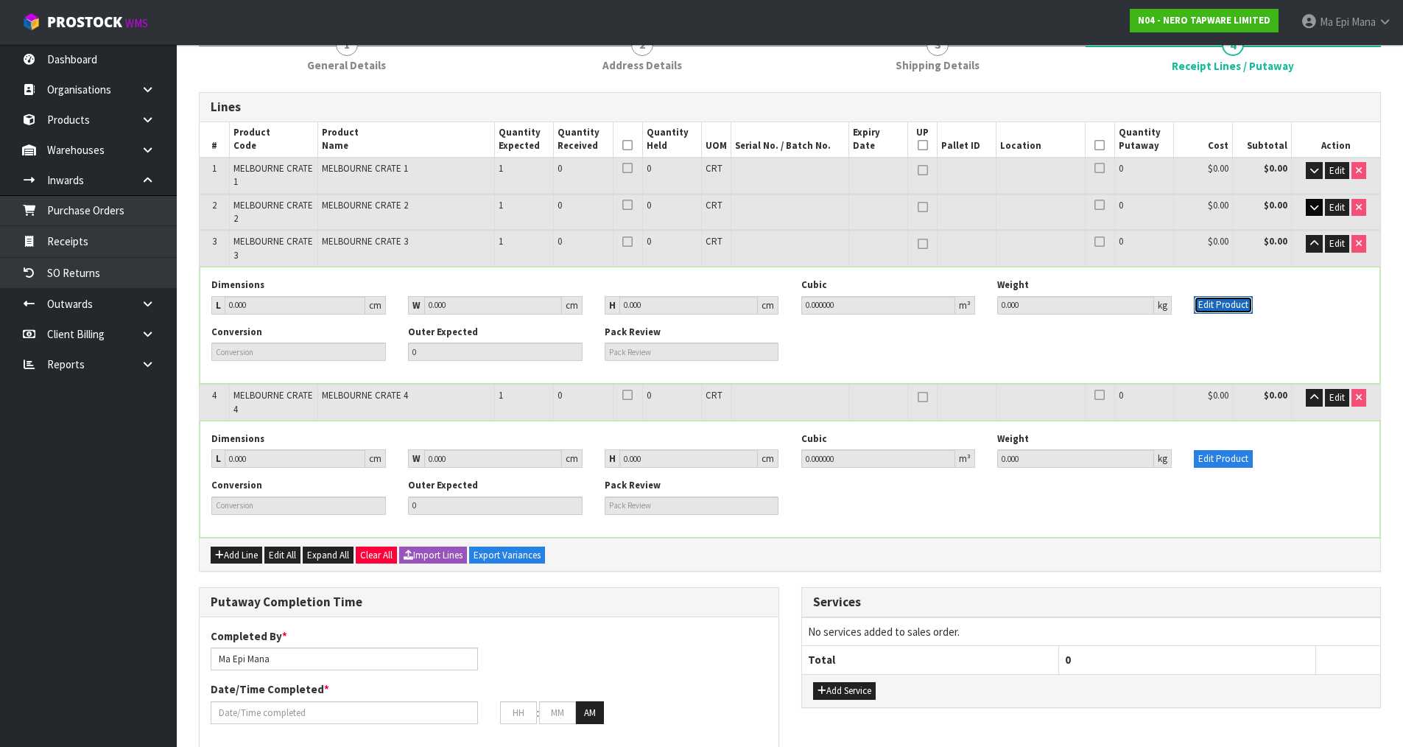
click at [1236, 300] on button "Edit Product" at bounding box center [1222, 305] width 59 height 18
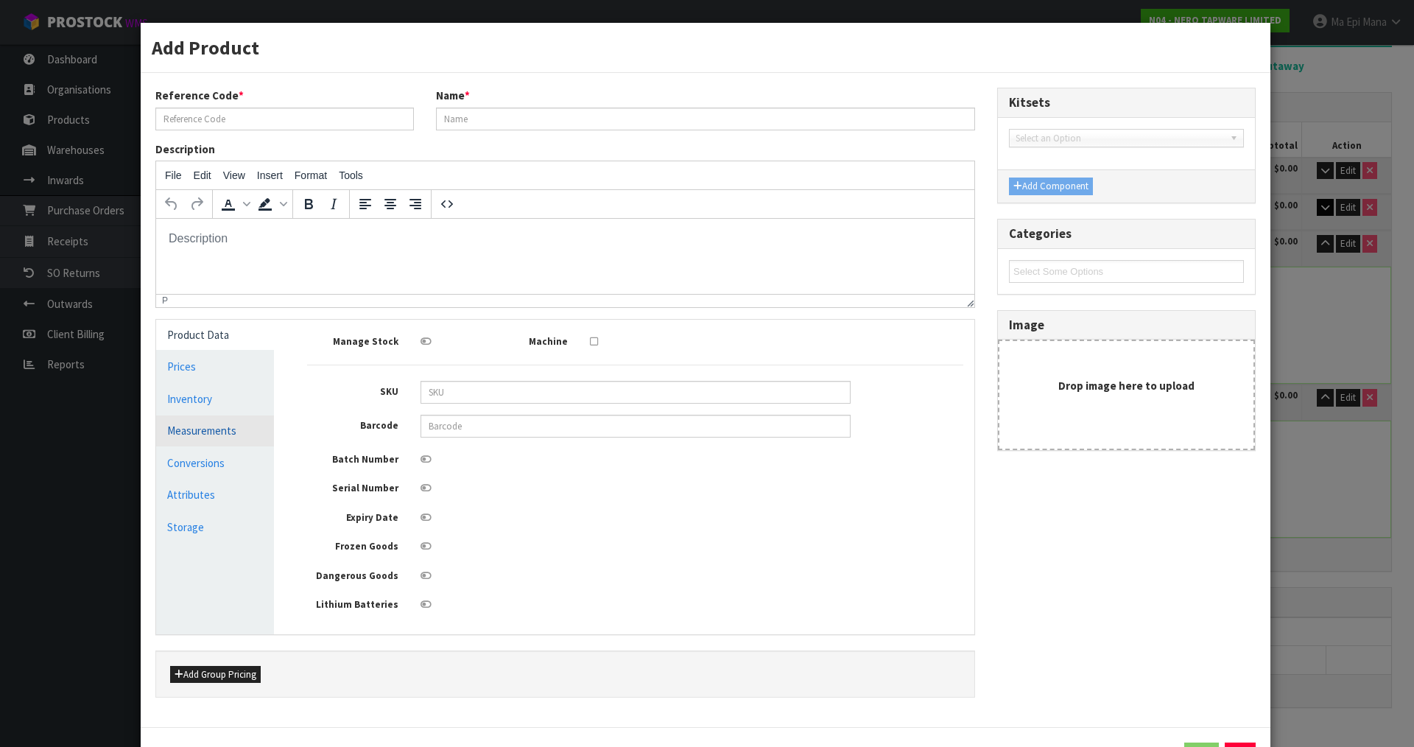
type input "MELBOURNE CRATE 3"
type input "0"
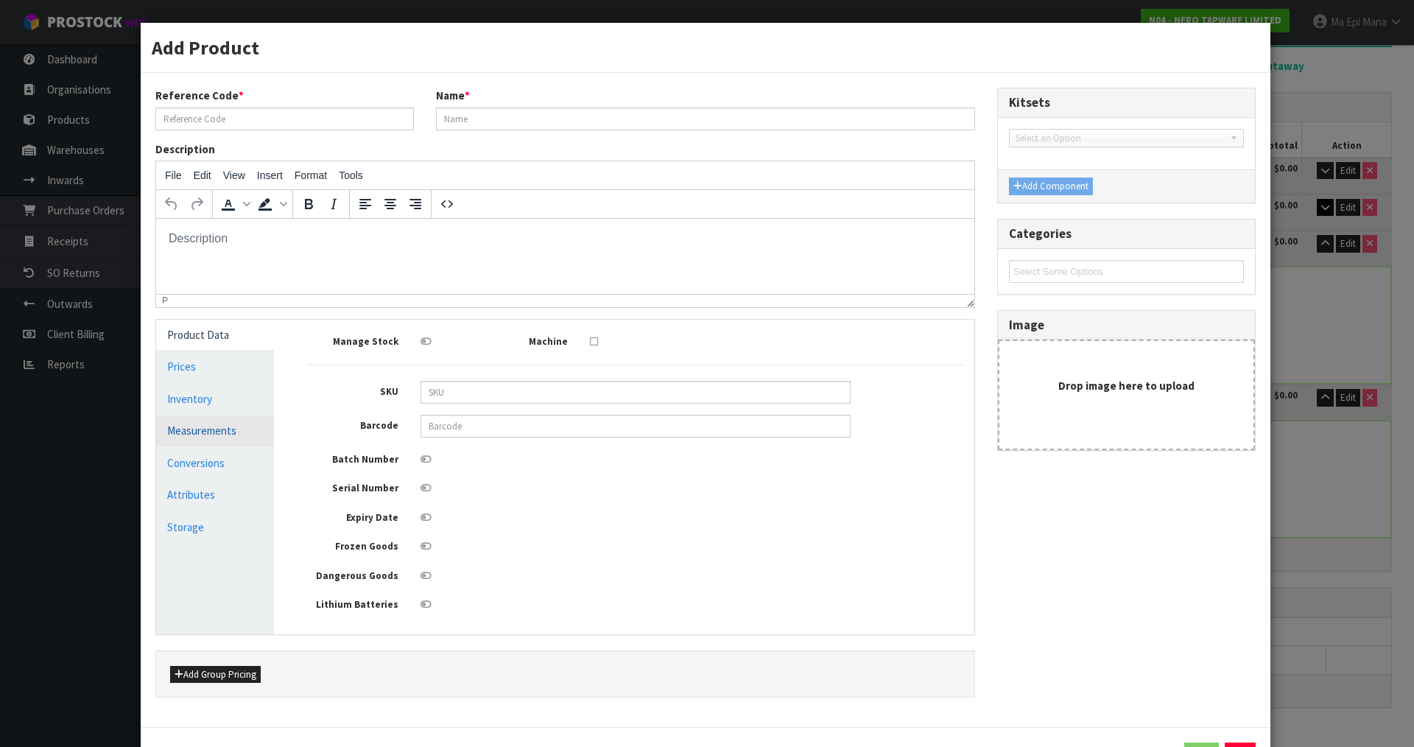
type input "0"
click at [226, 431] on link "Measurements" at bounding box center [215, 430] width 118 height 30
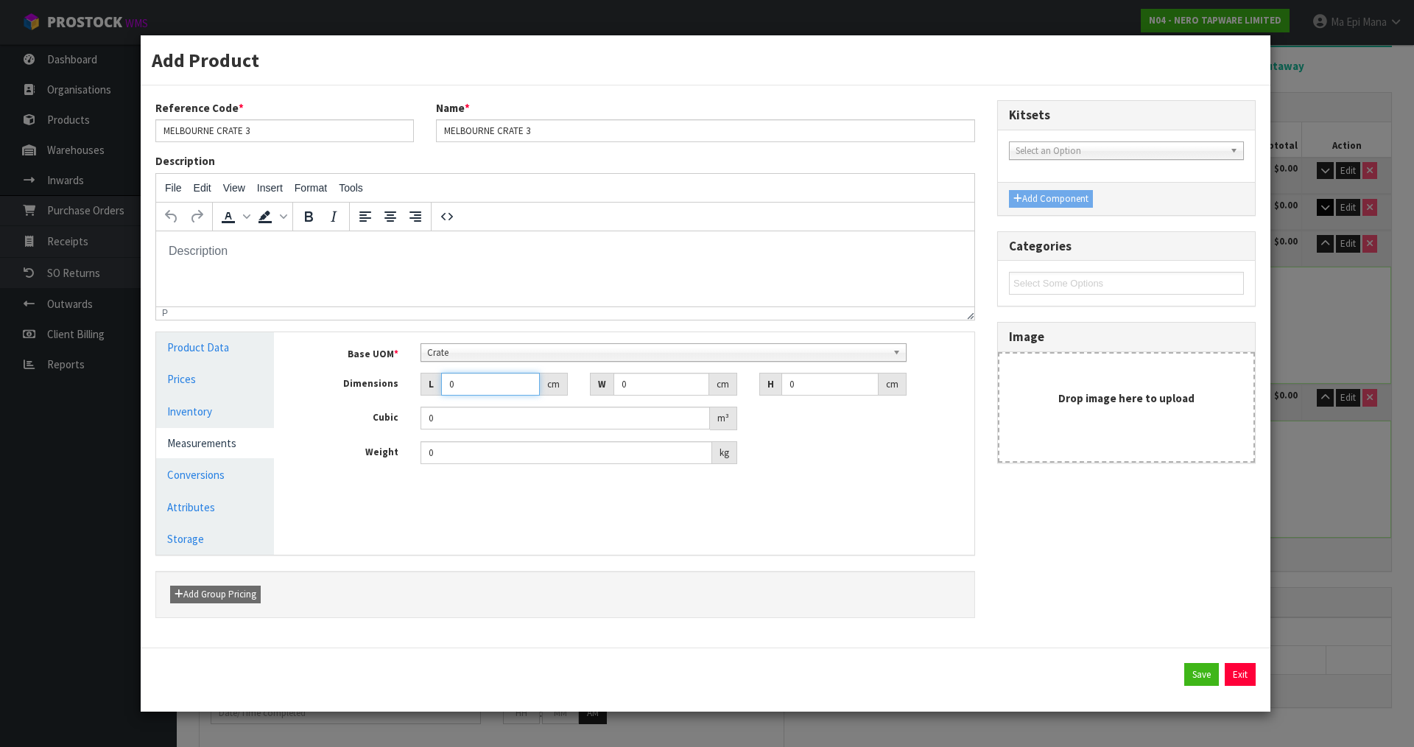
click at [489, 386] on input "0" at bounding box center [490, 384] width 99 height 23
type input "1"
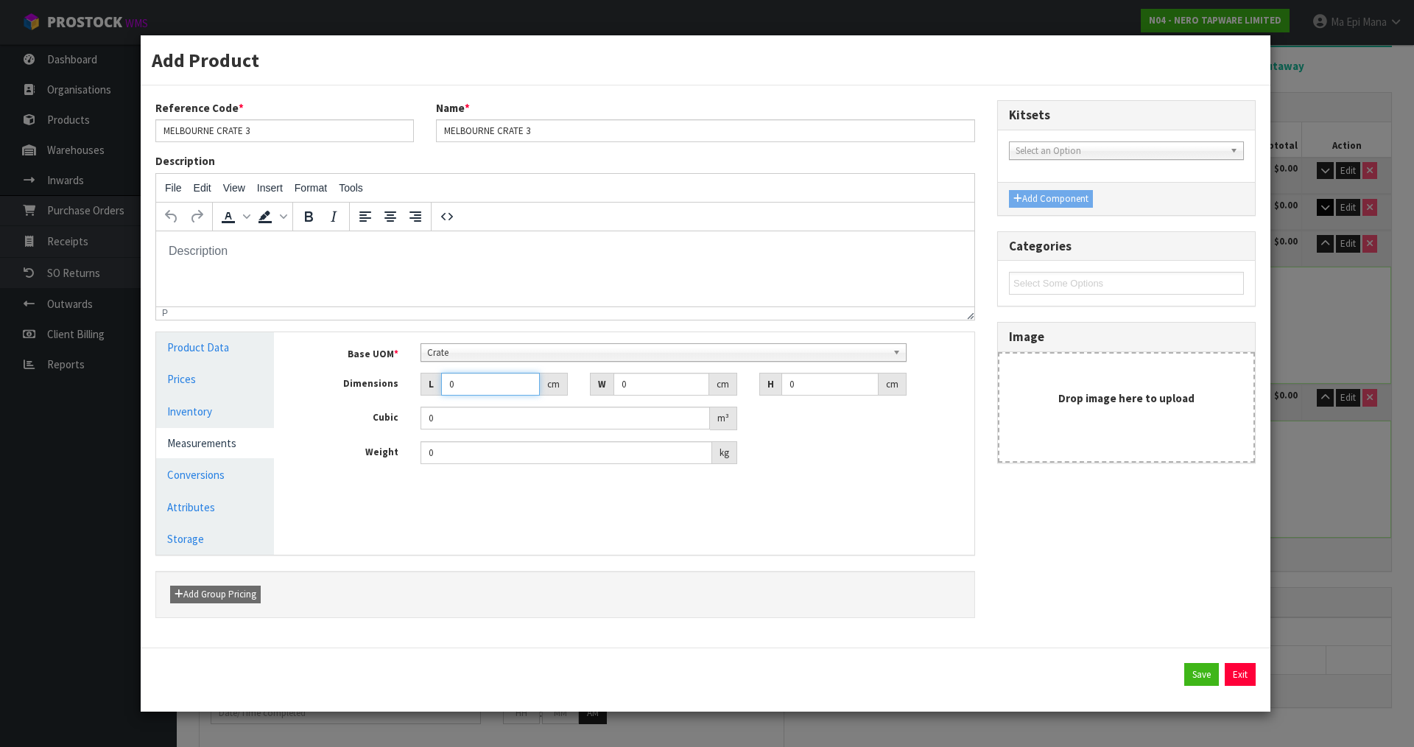
type input "0.000001"
type input "128"
type input "105"
type input "6"
type input "0.08064"
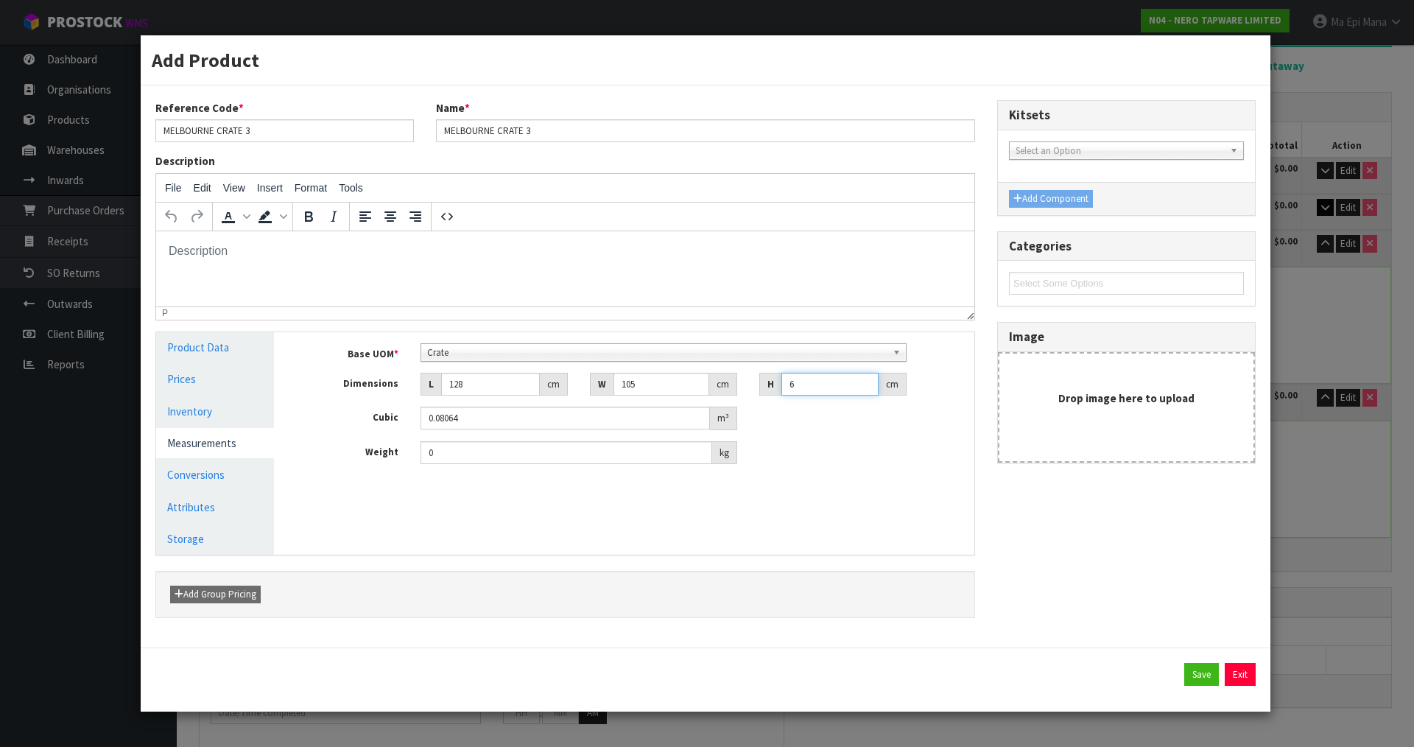
type input "63"
type input "0.84672"
type input "63"
type input "111"
click at [222, 473] on link "Conversions" at bounding box center [215, 474] width 118 height 30
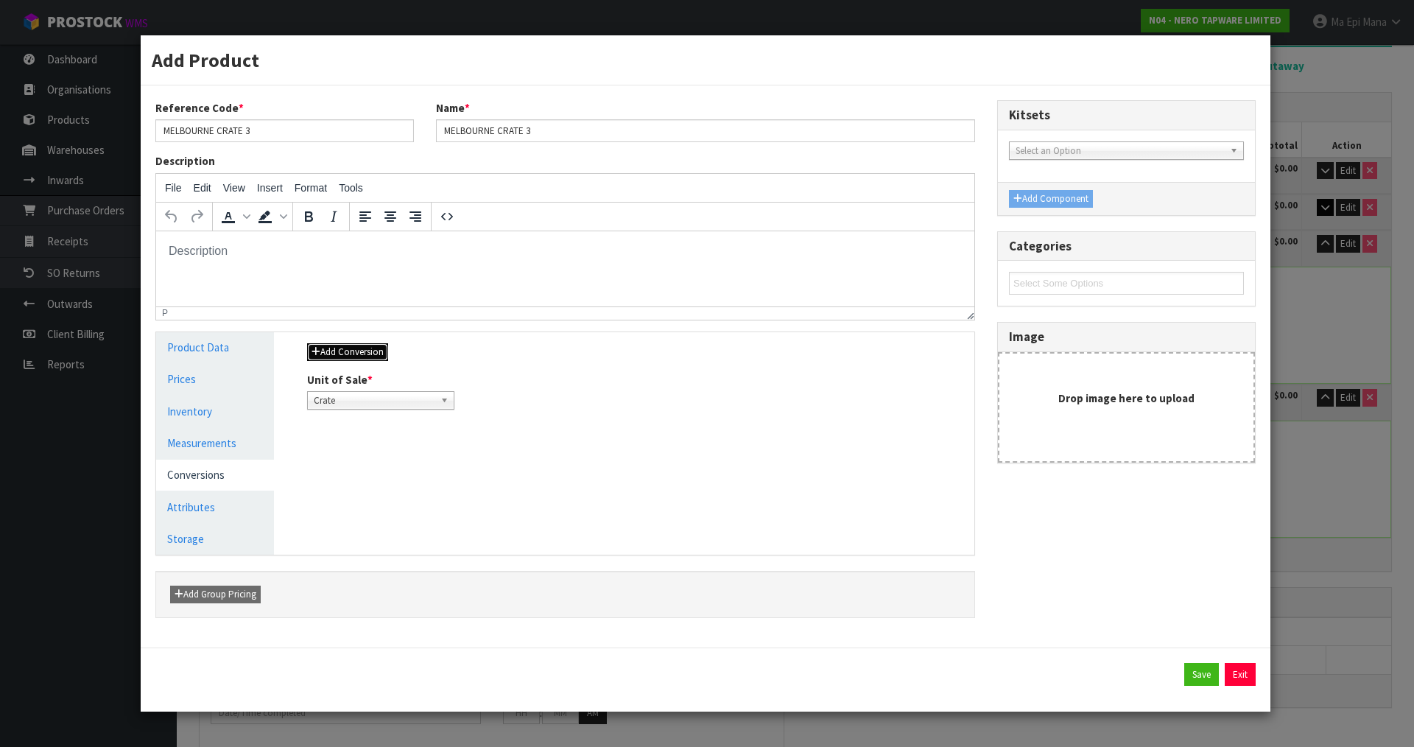
click at [358, 343] on button "Add Conversion" at bounding box center [347, 352] width 81 height 18
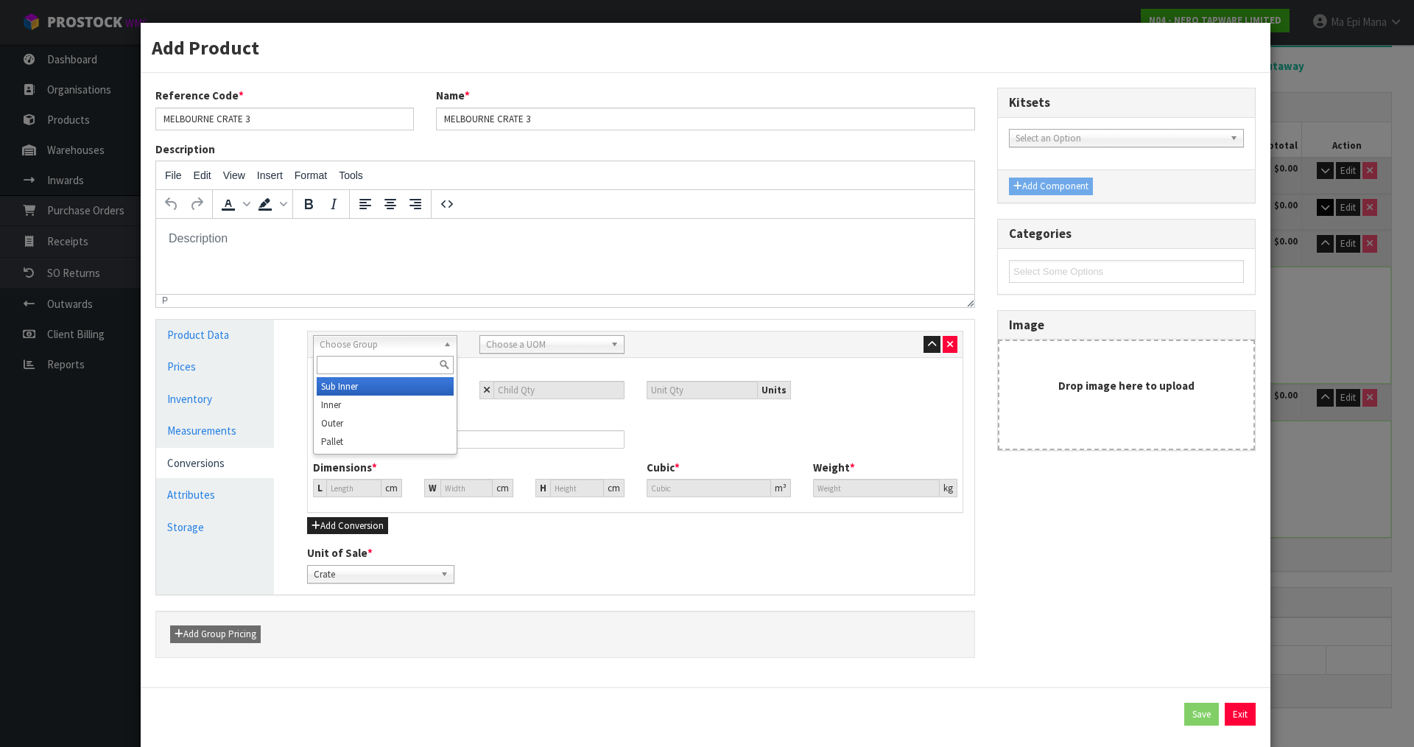
click at [349, 348] on span "Choose Group" at bounding box center [379, 345] width 118 height 18
drag, startPoint x: 356, startPoint y: 434, endPoint x: 451, endPoint y: 394, distance: 103.0
click at [356, 434] on li "Pallet" at bounding box center [385, 441] width 137 height 18
type input "1"
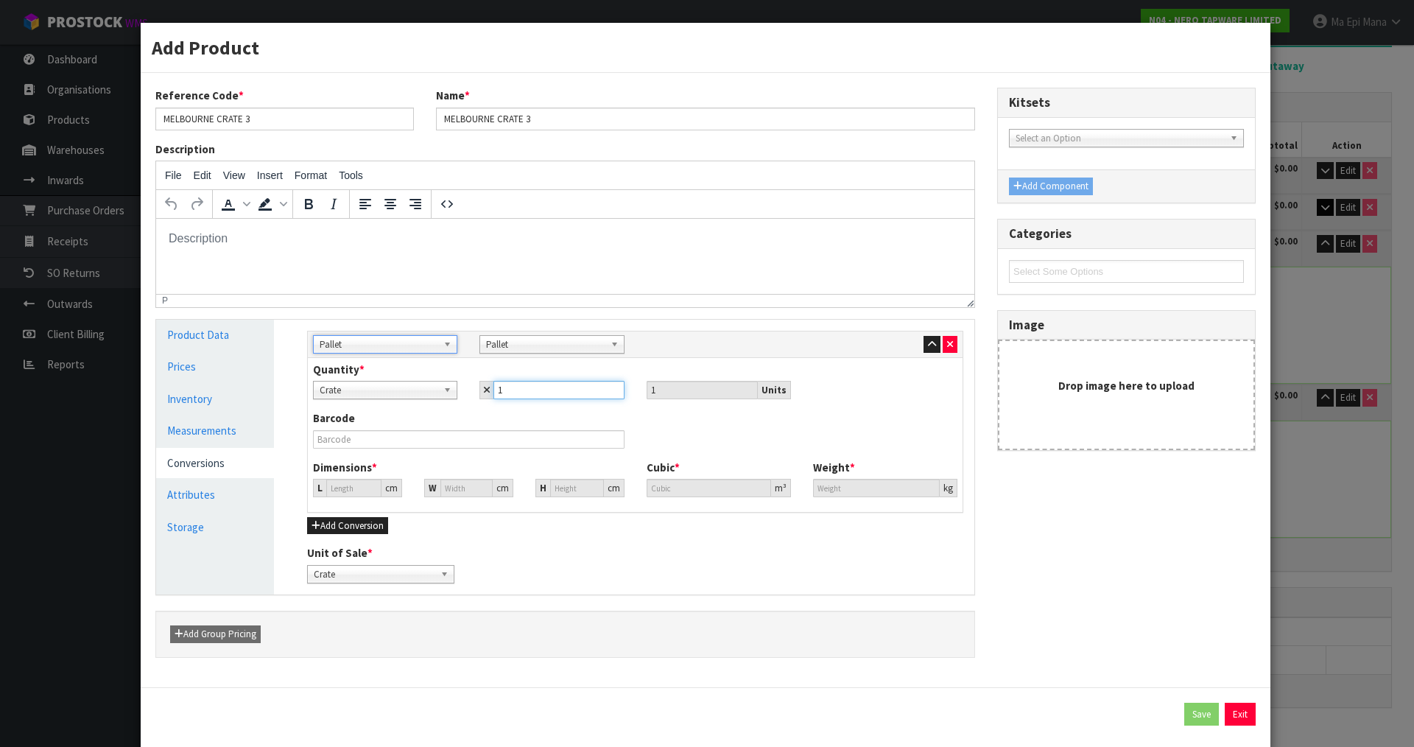
type input "1"
click at [607, 388] on input "1" at bounding box center [558, 390] width 130 height 18
type input "94.605"
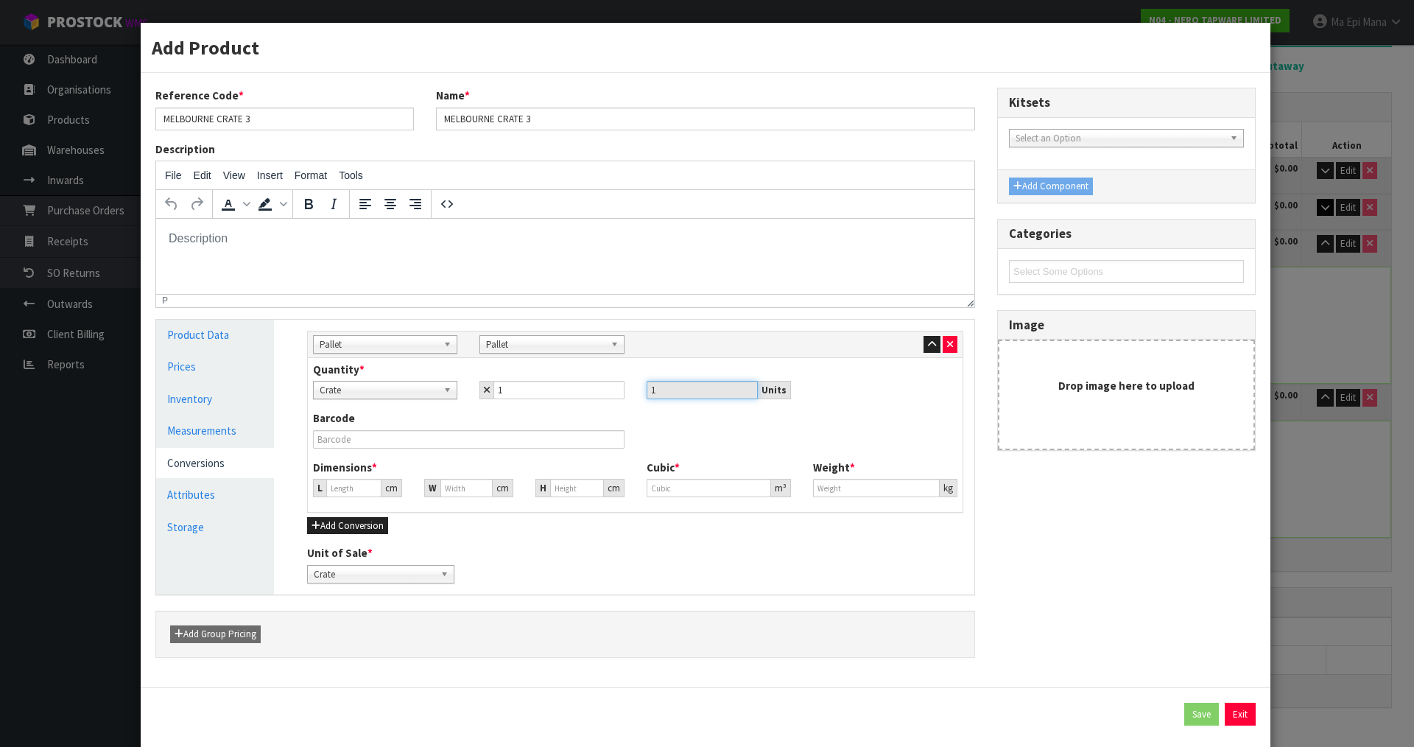
type input "0.84672"
type input "111"
type input "1"
type input "0.00895"
type input "12"
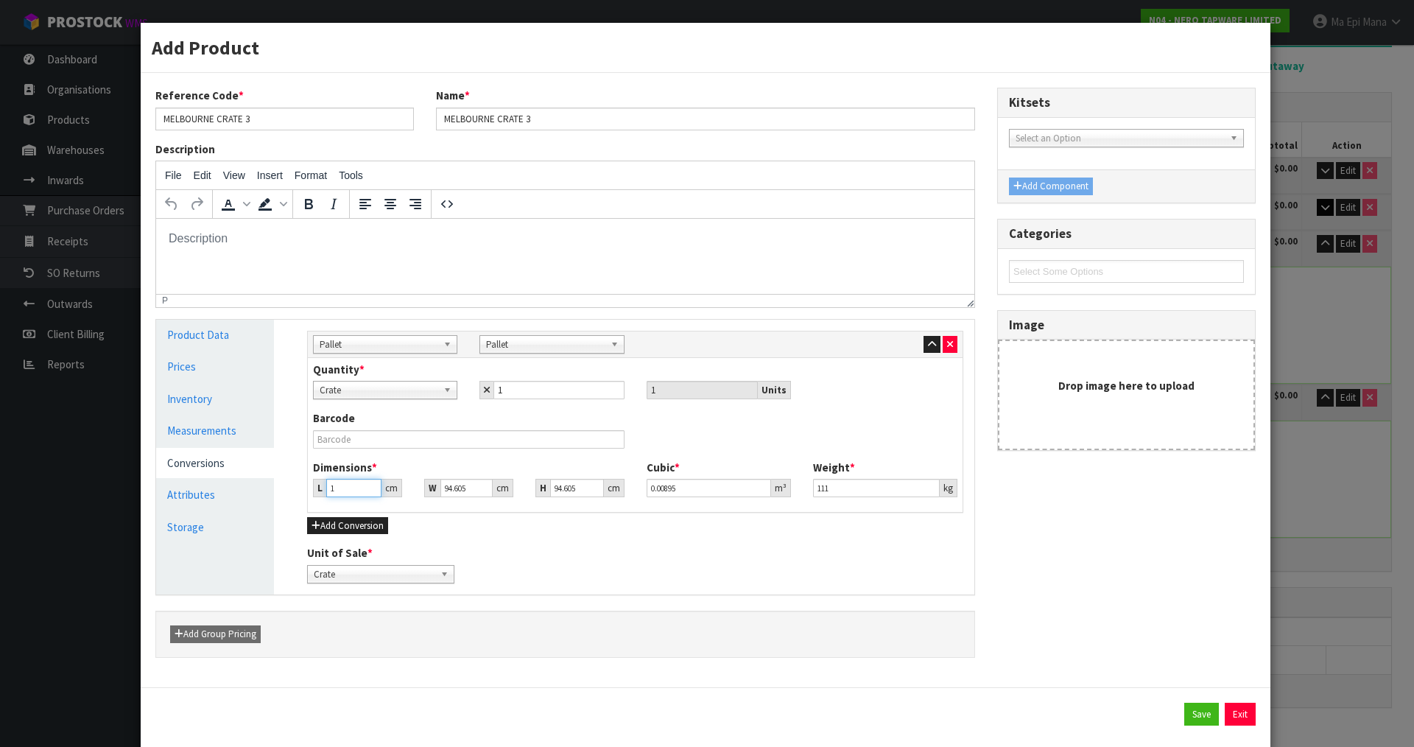
type input "0.107401"
type input "128"
type input "1.145614"
type input "128"
type input "1"
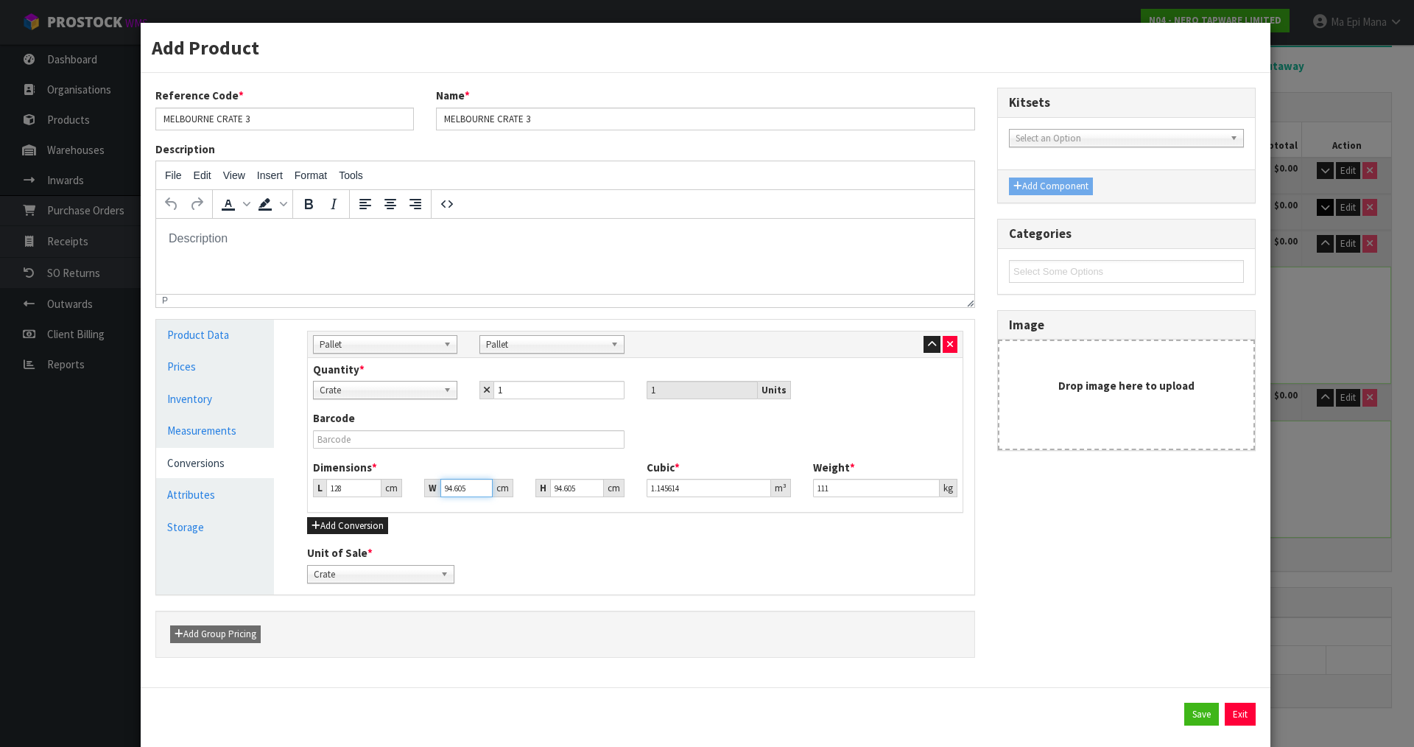
type input "0.012109"
type input "10"
type input "0.121094"
type input "105"
type input "1.271491"
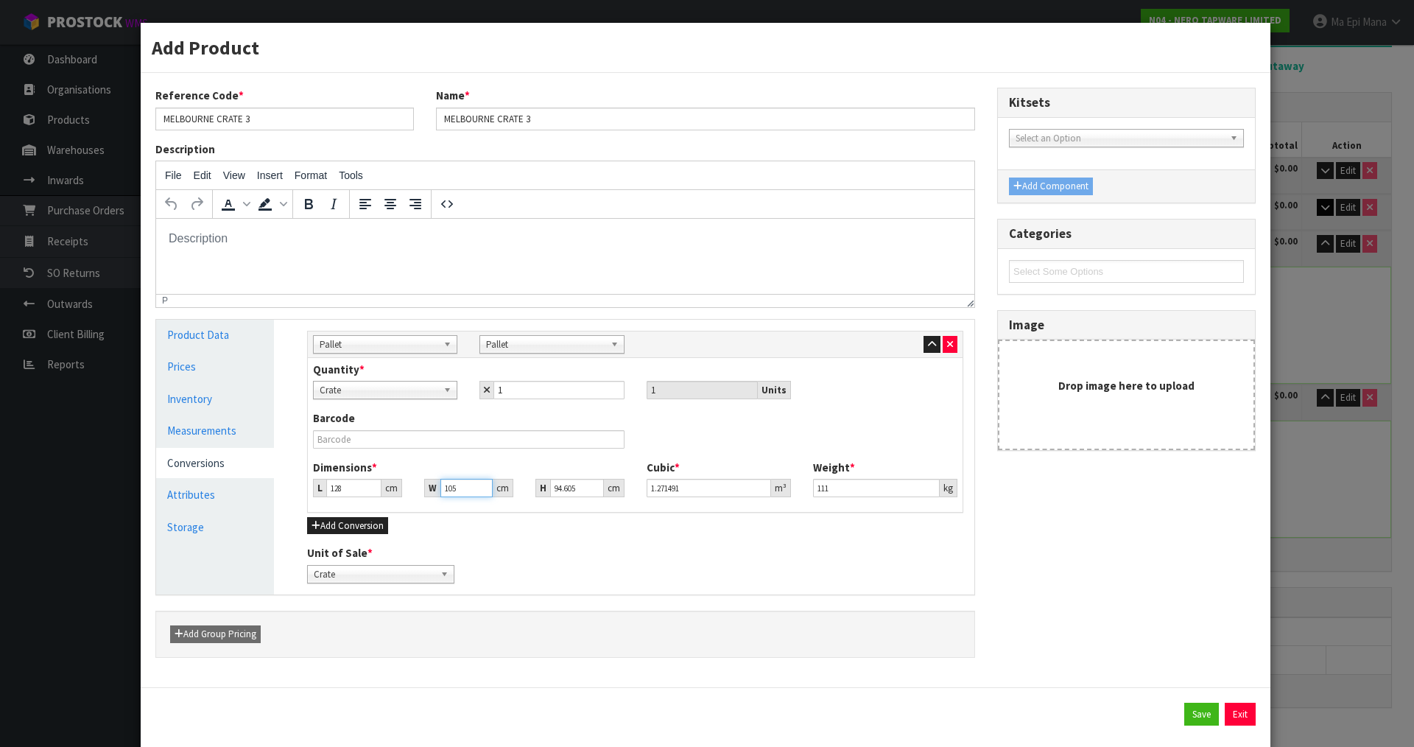
type input "105"
type input "6"
type input "0.08064"
type input "63"
type input "0.84672"
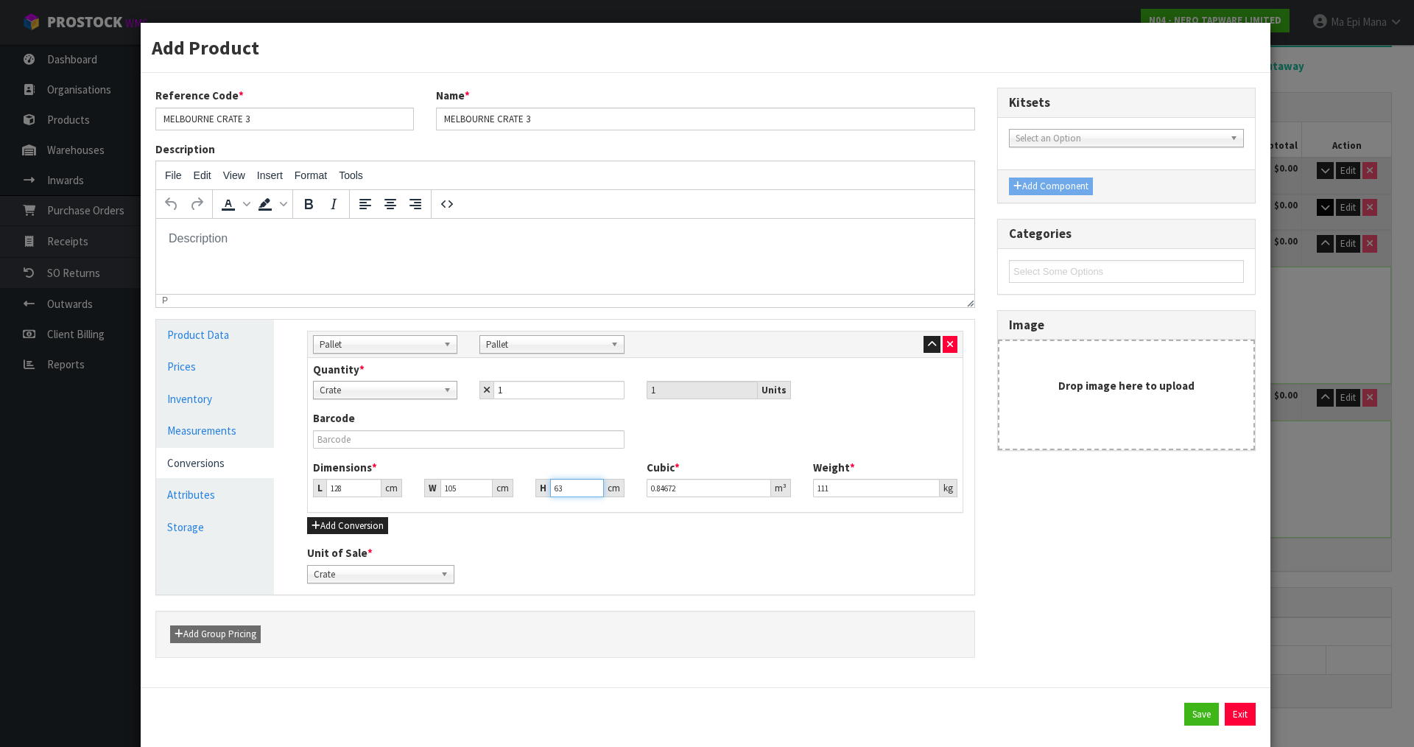
type input "63"
click at [1186, 719] on button "Save" at bounding box center [1201, 714] width 35 height 24
type input "128"
type input "105"
type input "63"
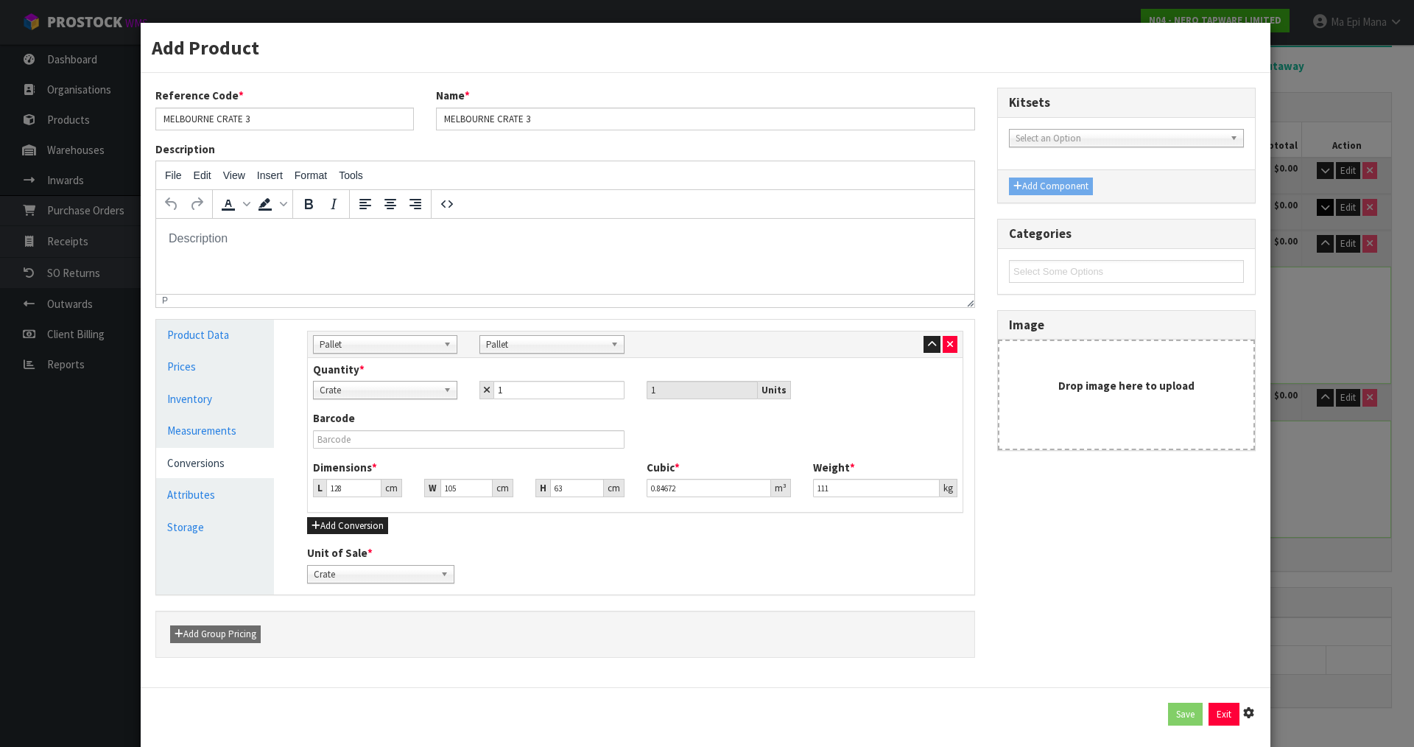
type input "0.84672"
type input "111"
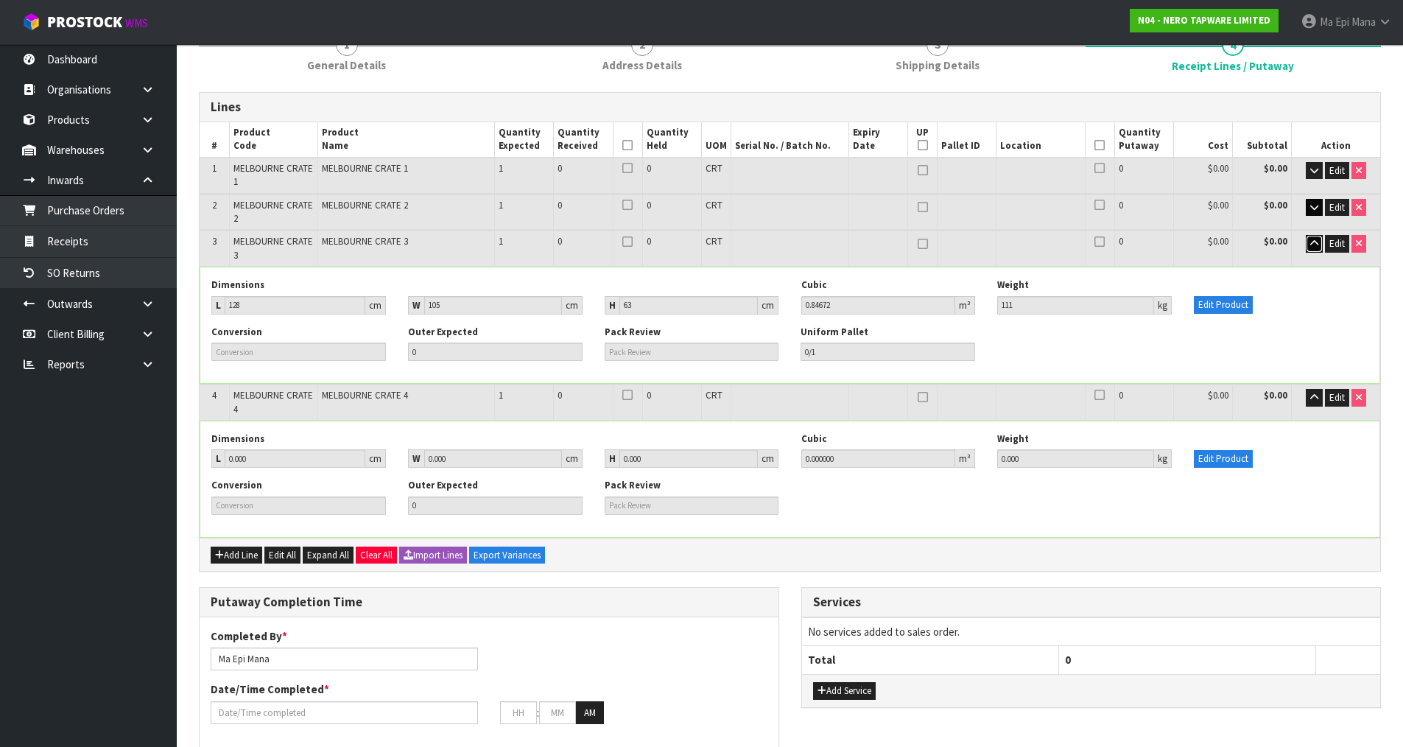
click at [1314, 246] on icon "button" at bounding box center [1314, 244] width 8 height 10
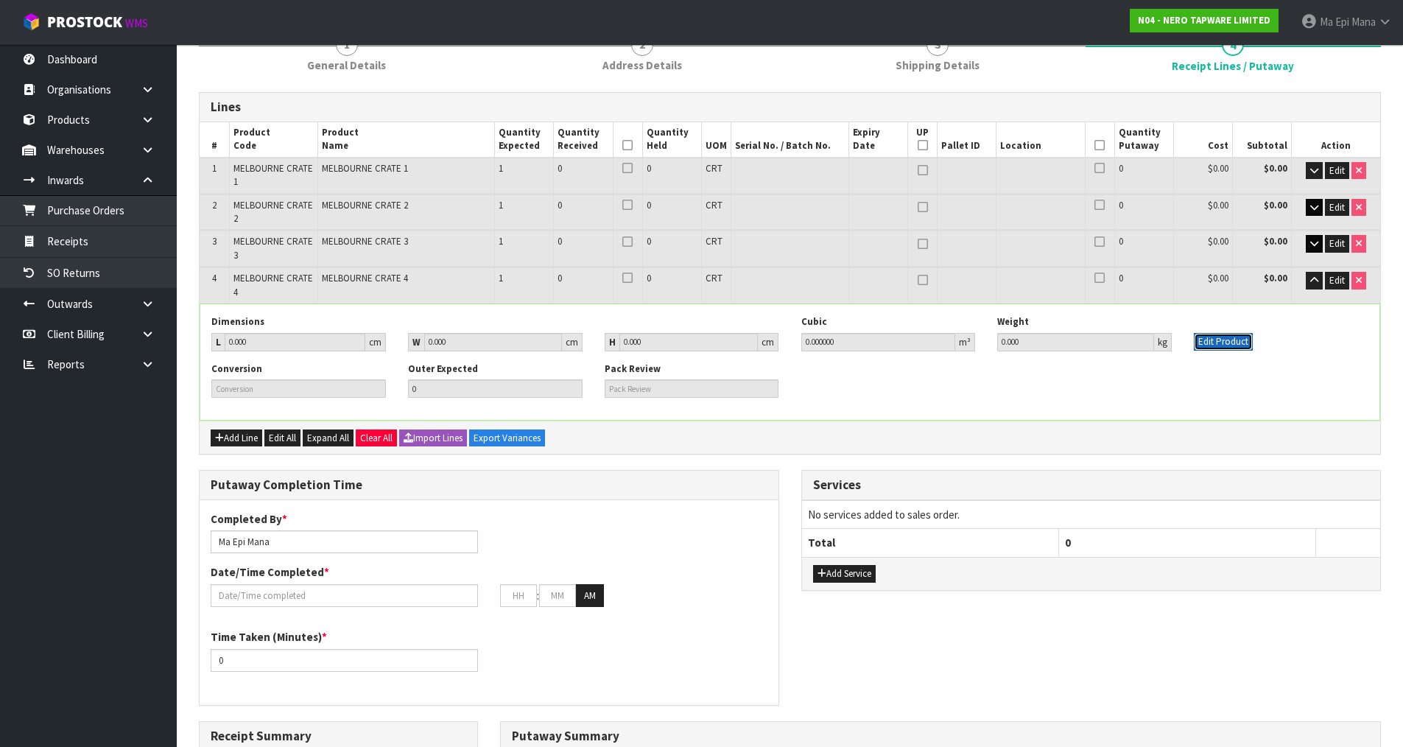
click at [1216, 338] on button "Edit Product" at bounding box center [1222, 342] width 59 height 18
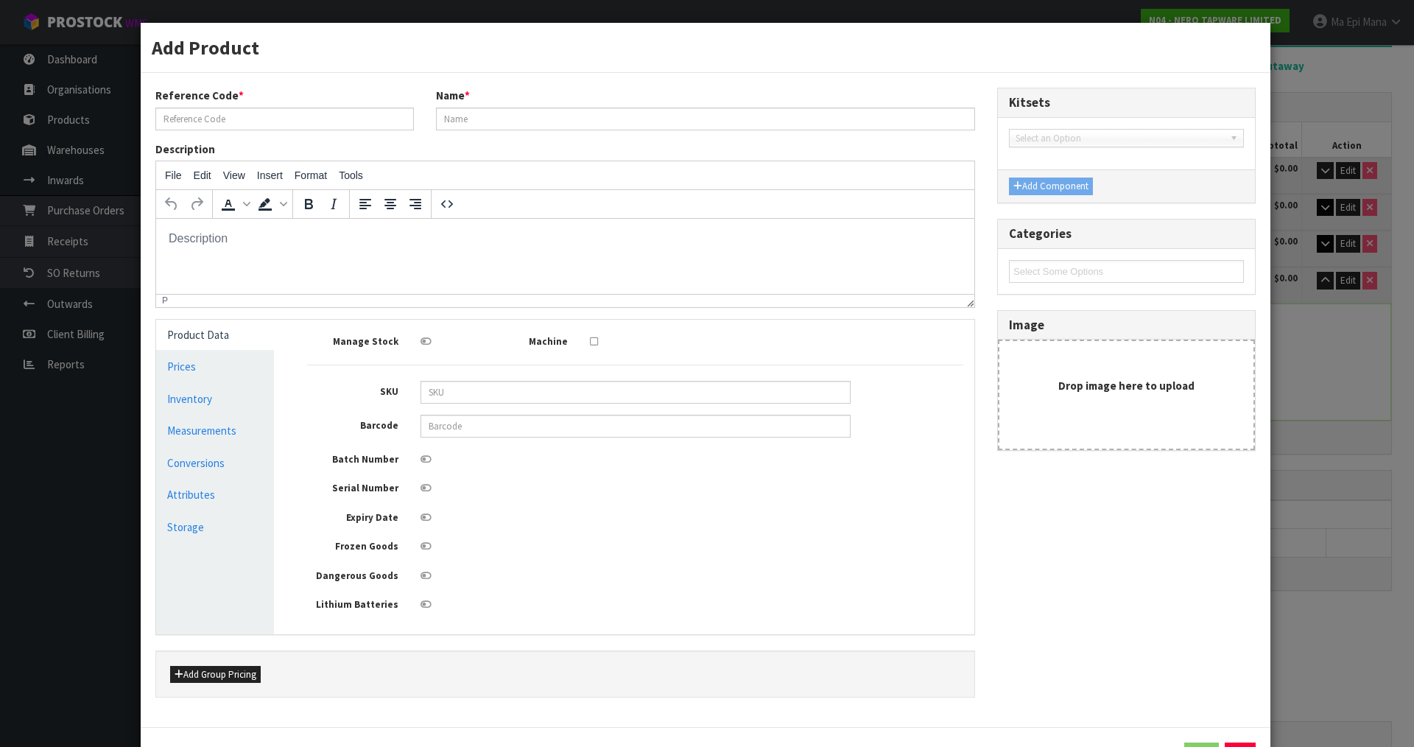
type input "MELBOURNE CRATE 4"
type input "0"
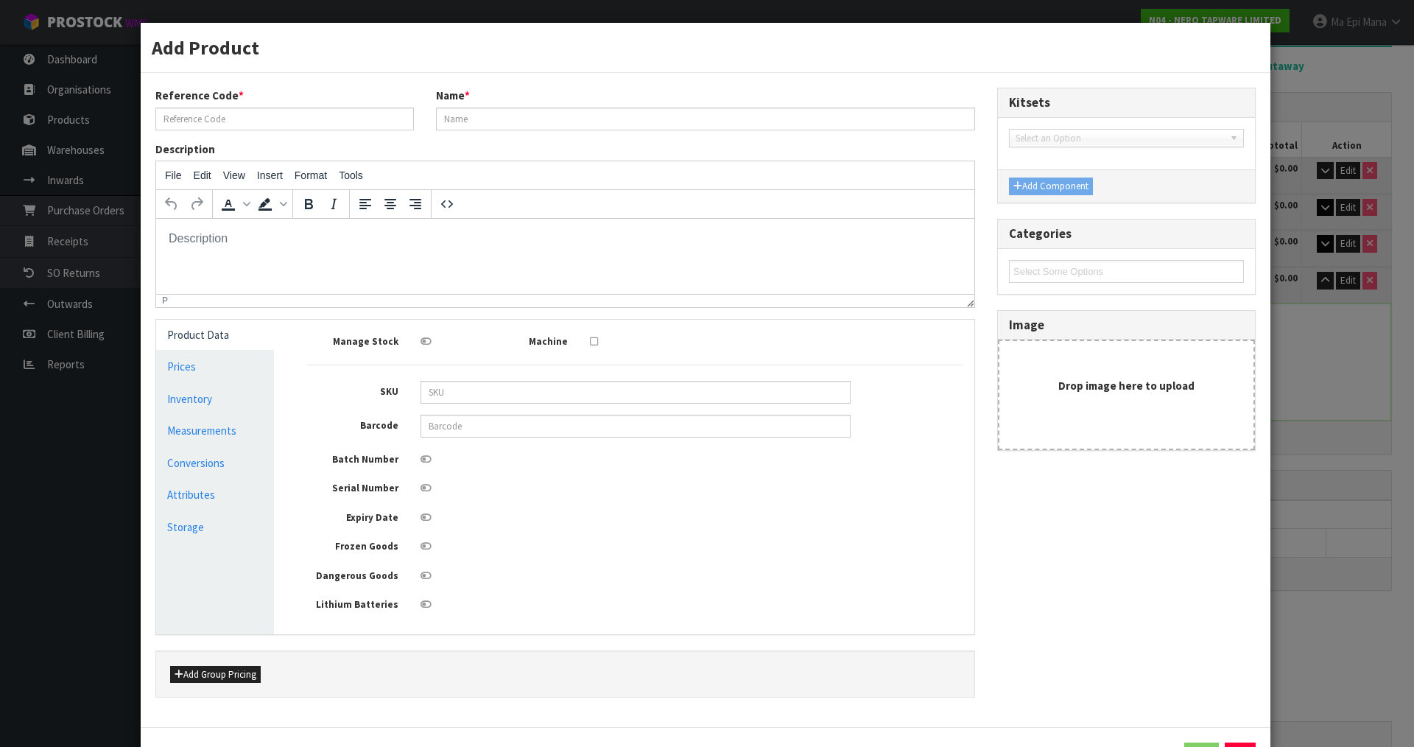
type input "0"
click at [230, 435] on link "Measurements" at bounding box center [215, 430] width 118 height 30
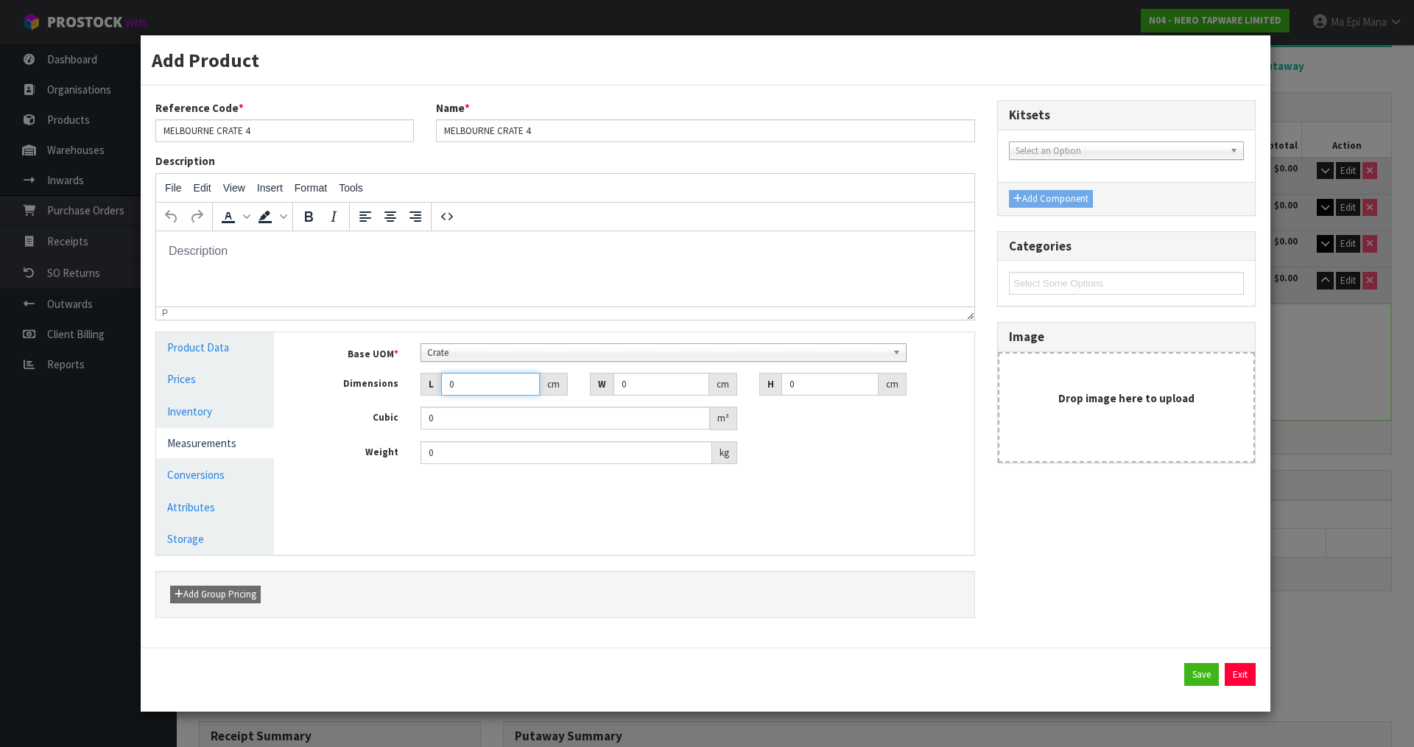
click at [473, 382] on input "0" at bounding box center [490, 384] width 99 height 23
type input "01"
type input "0.000001"
type input "0142"
type input "161"
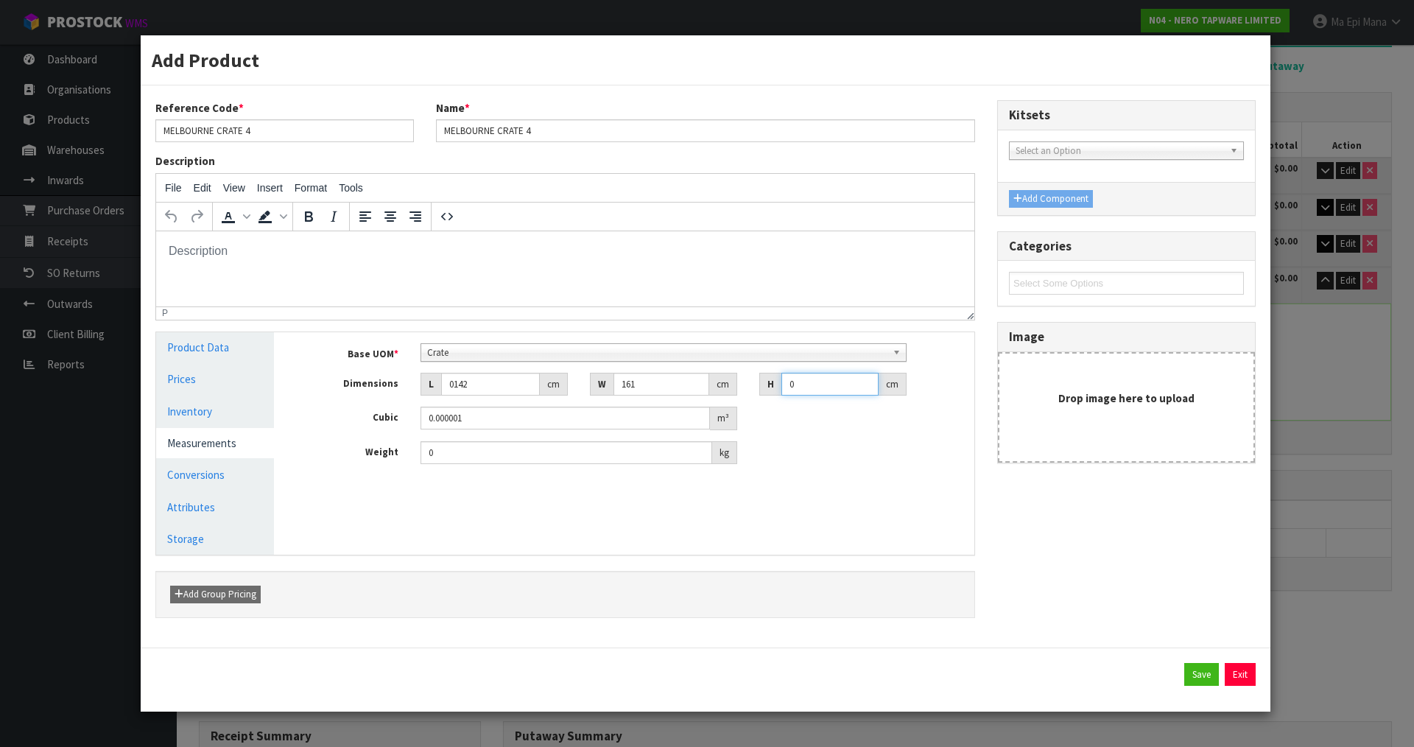
type input "5"
type input "0.11431"
type input "0.000001"
type input "2"
type input "0.045724"
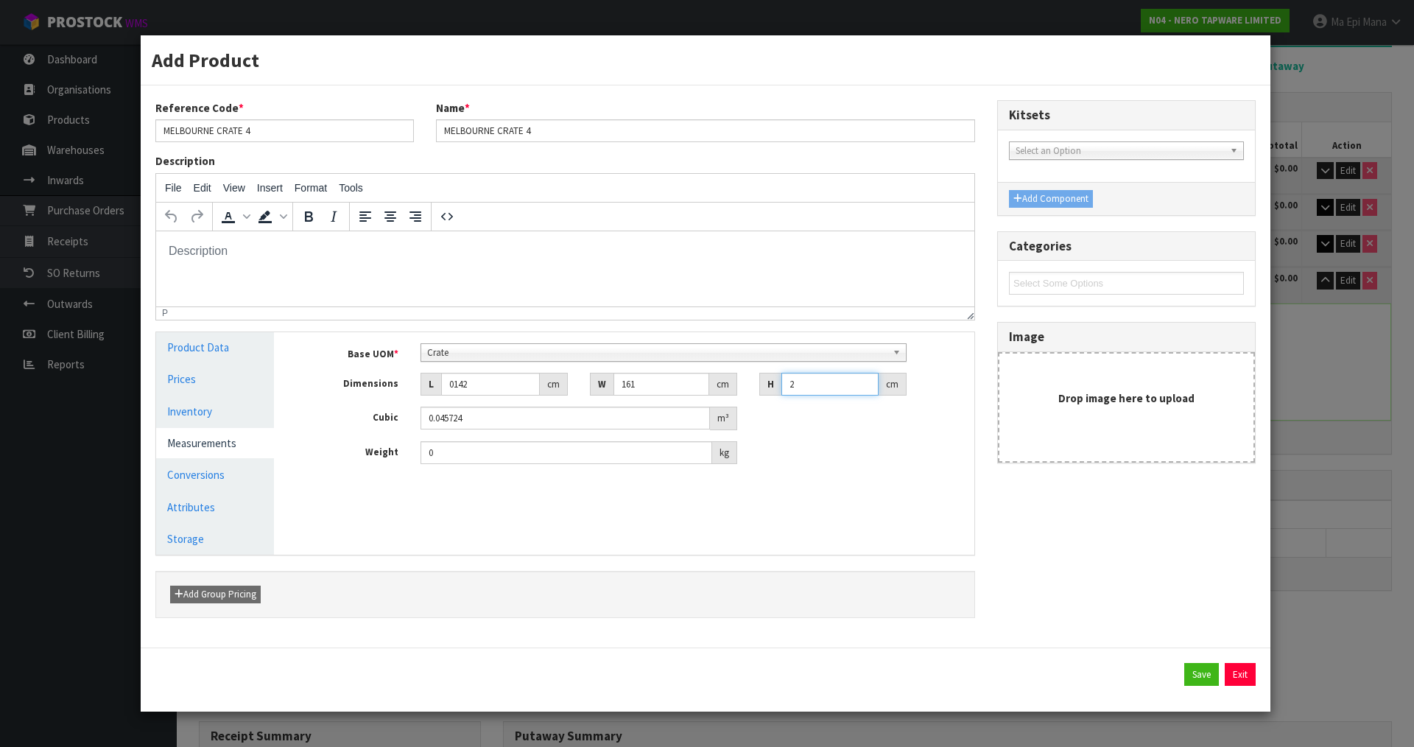
type input "25"
type input "0.57155"
type input "251"
type input "5.738362"
type input "251"
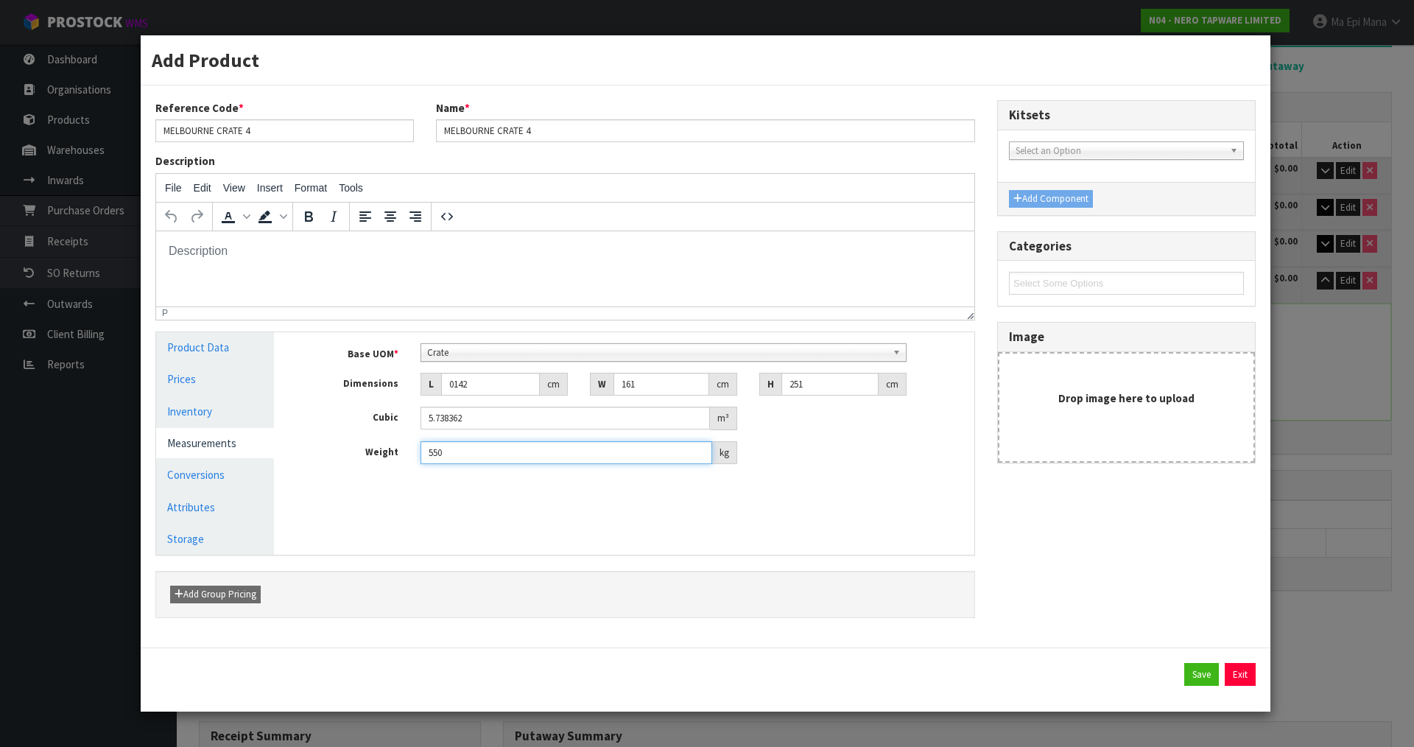
type input "550"
click at [450, 389] on input "0142" at bounding box center [490, 384] width 99 height 23
type input "142"
click at [461, 448] on input "550" at bounding box center [566, 452] width 292 height 23
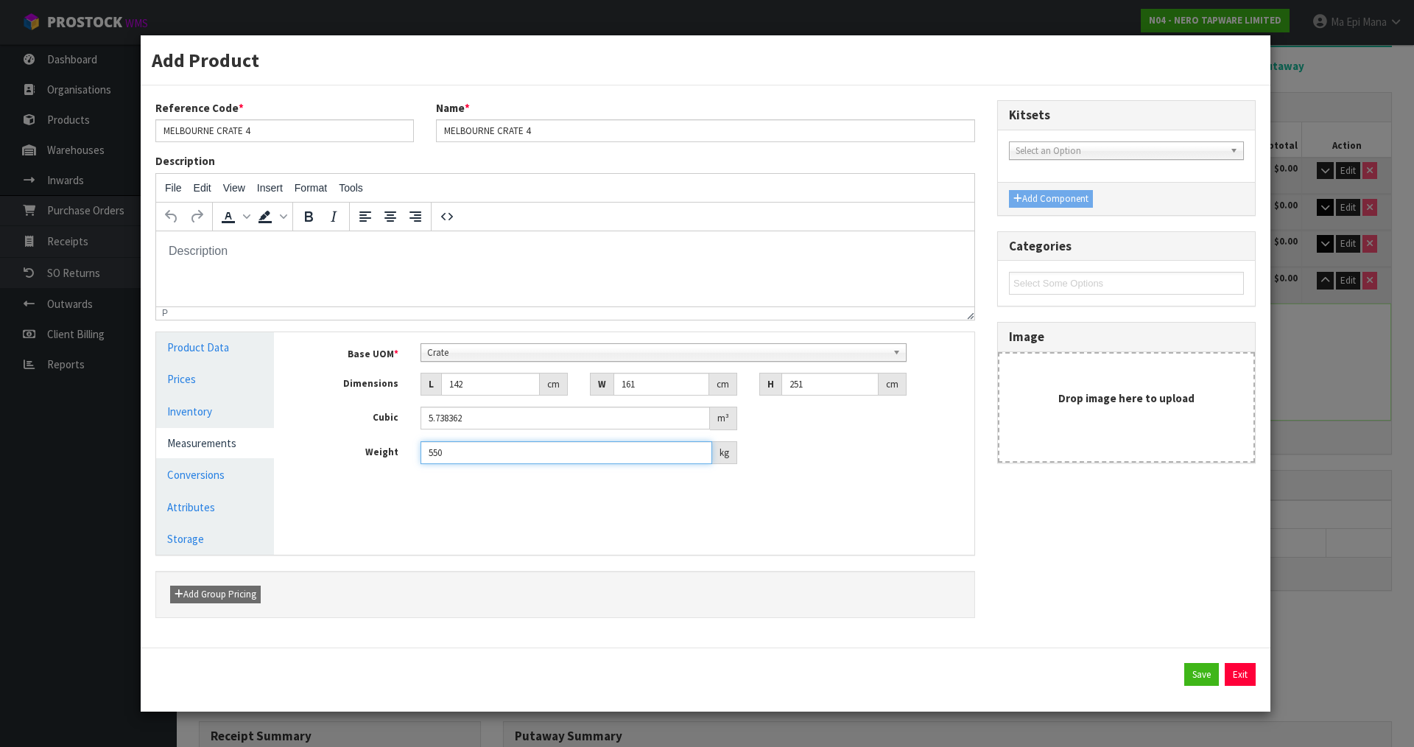
click at [461, 448] on input "550" at bounding box center [566, 452] width 292 height 23
click at [433, 454] on input "550" at bounding box center [566, 452] width 292 height 23
type input "450"
click at [1193, 665] on button "Save" at bounding box center [1201, 675] width 35 height 24
type input "142"
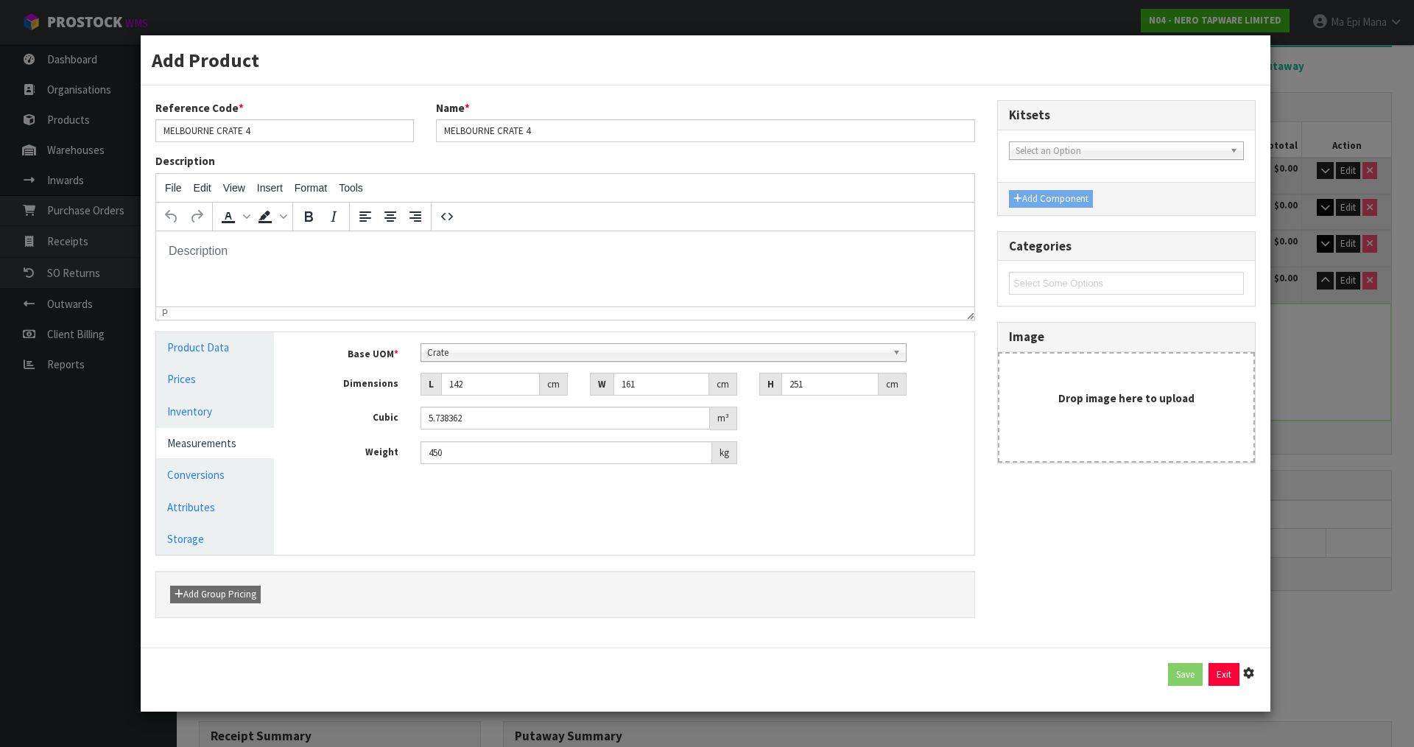
type input "161"
type input "251"
type input "5.738362"
type input "450"
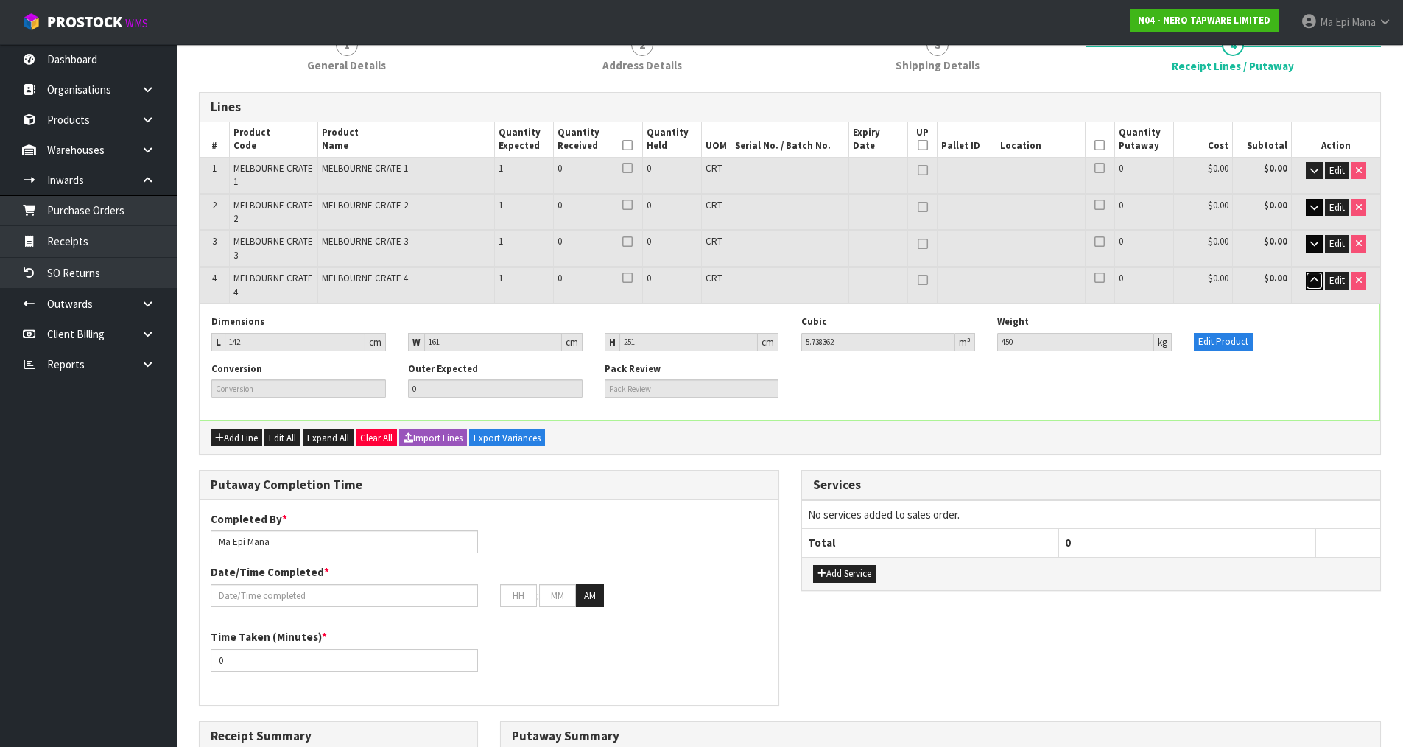
click at [1313, 278] on icon "button" at bounding box center [1314, 280] width 8 height 10
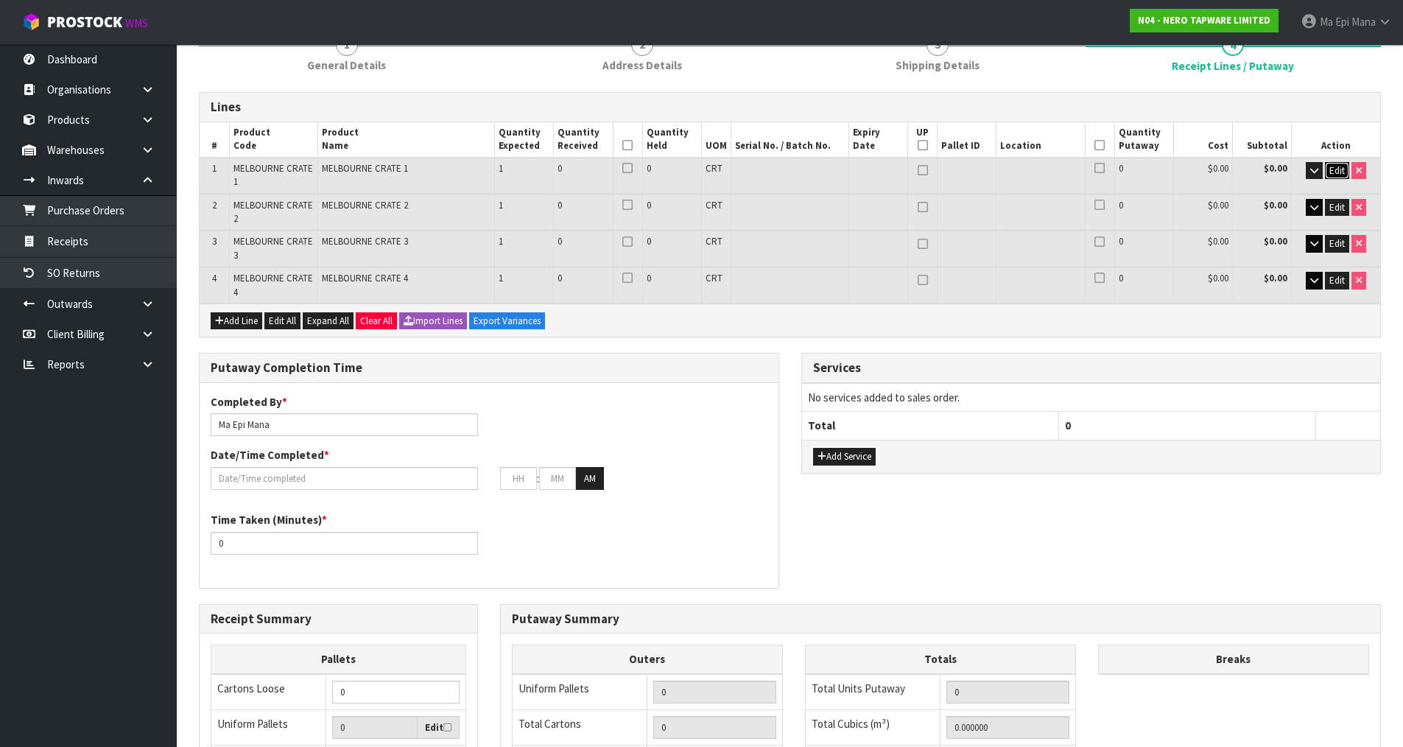
click at [1333, 168] on span "Edit" at bounding box center [1336, 170] width 15 height 13
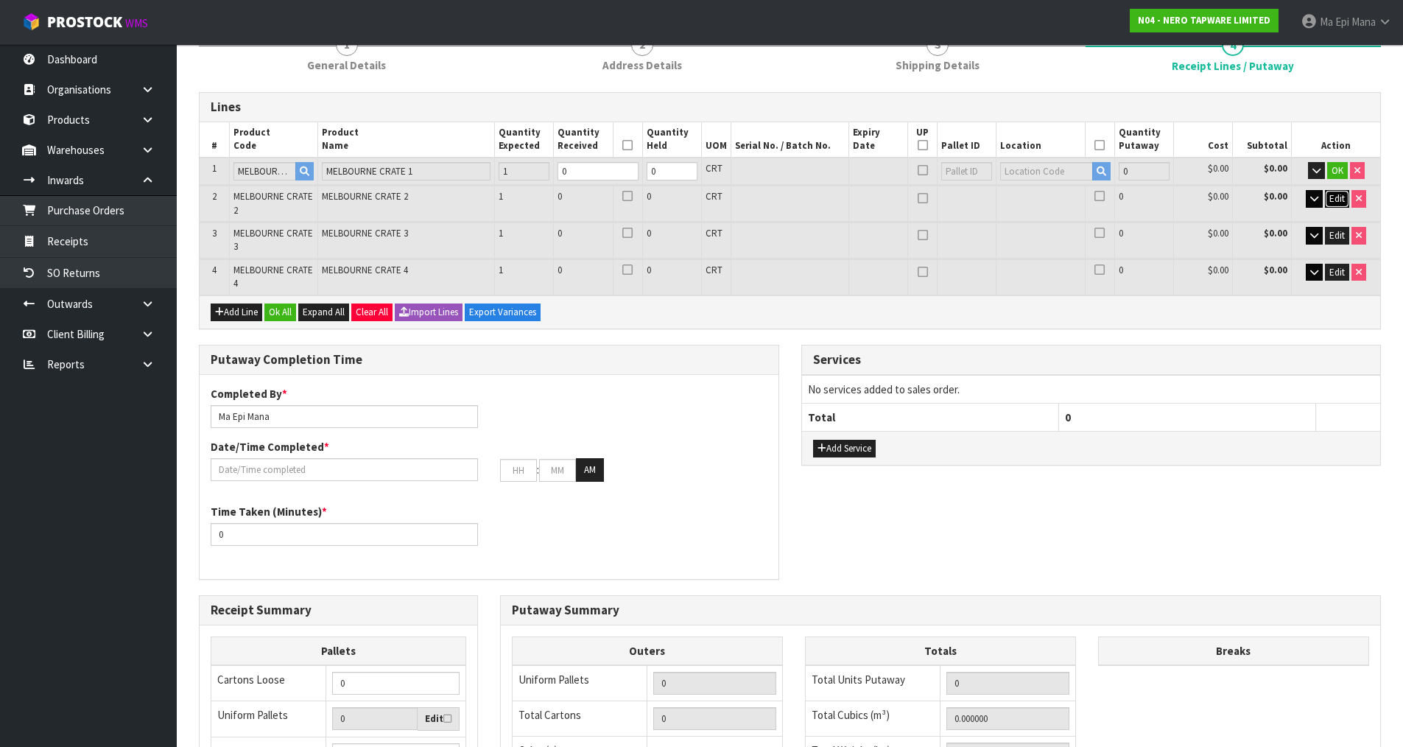
click at [1335, 191] on button "Edit" at bounding box center [1336, 199] width 24 height 18
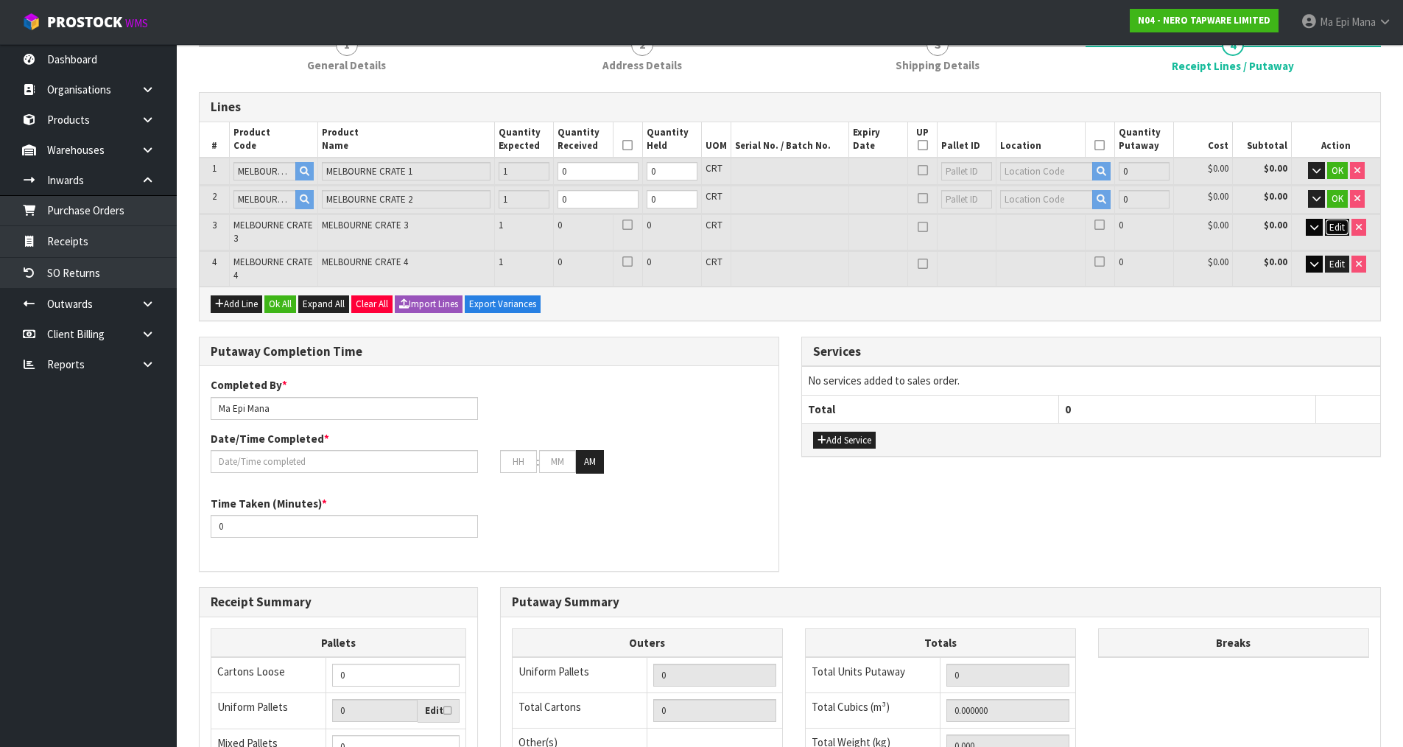
click at [1337, 227] on span "Edit" at bounding box center [1336, 227] width 15 height 13
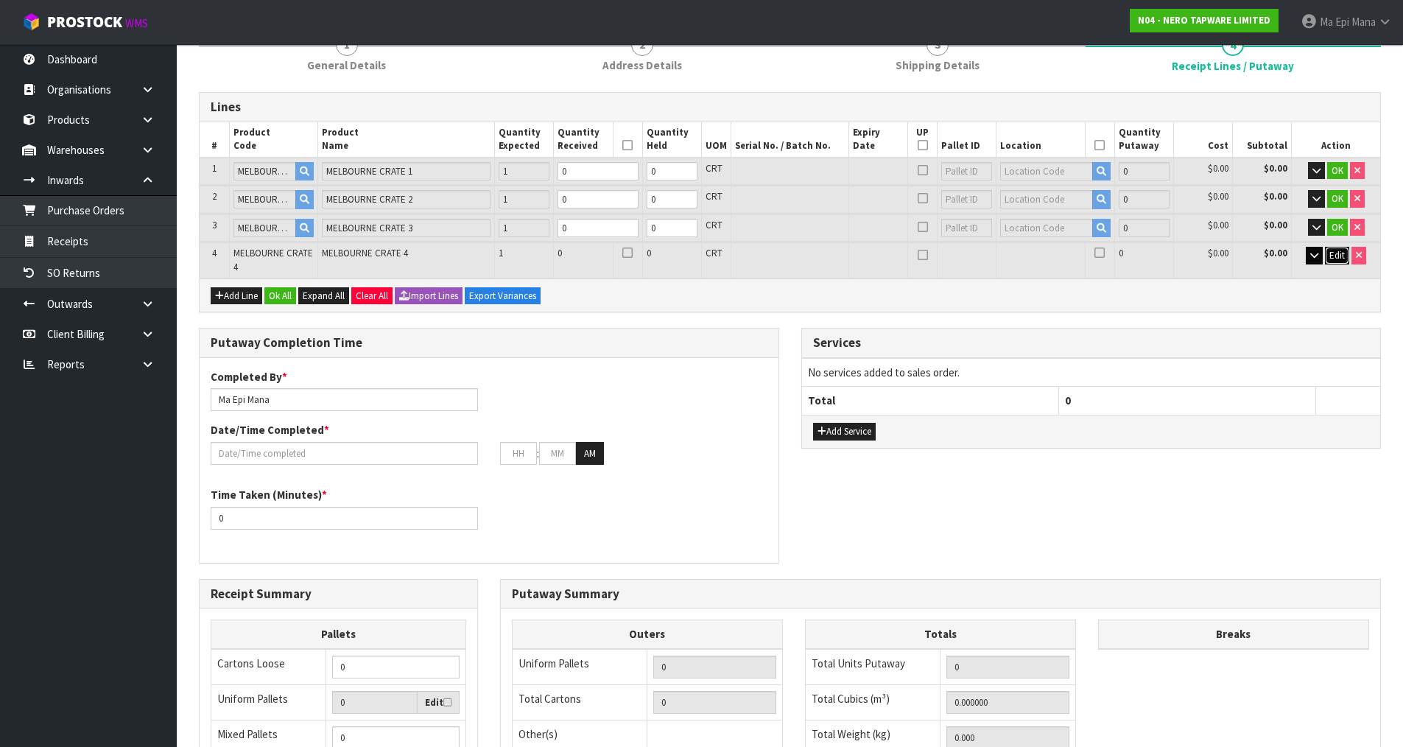
click at [1338, 255] on span "Edit" at bounding box center [1336, 255] width 15 height 13
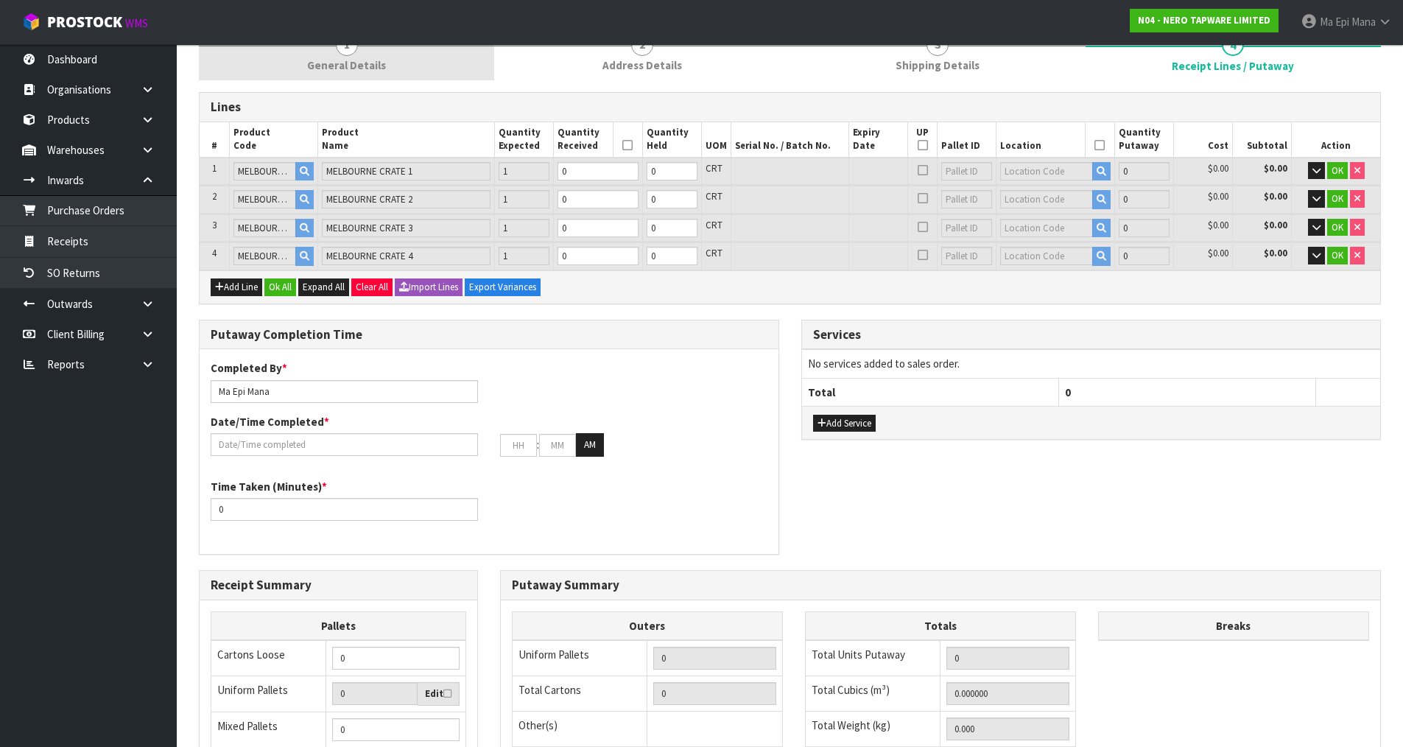
click at [328, 58] on span "General Details" at bounding box center [346, 64] width 79 height 15
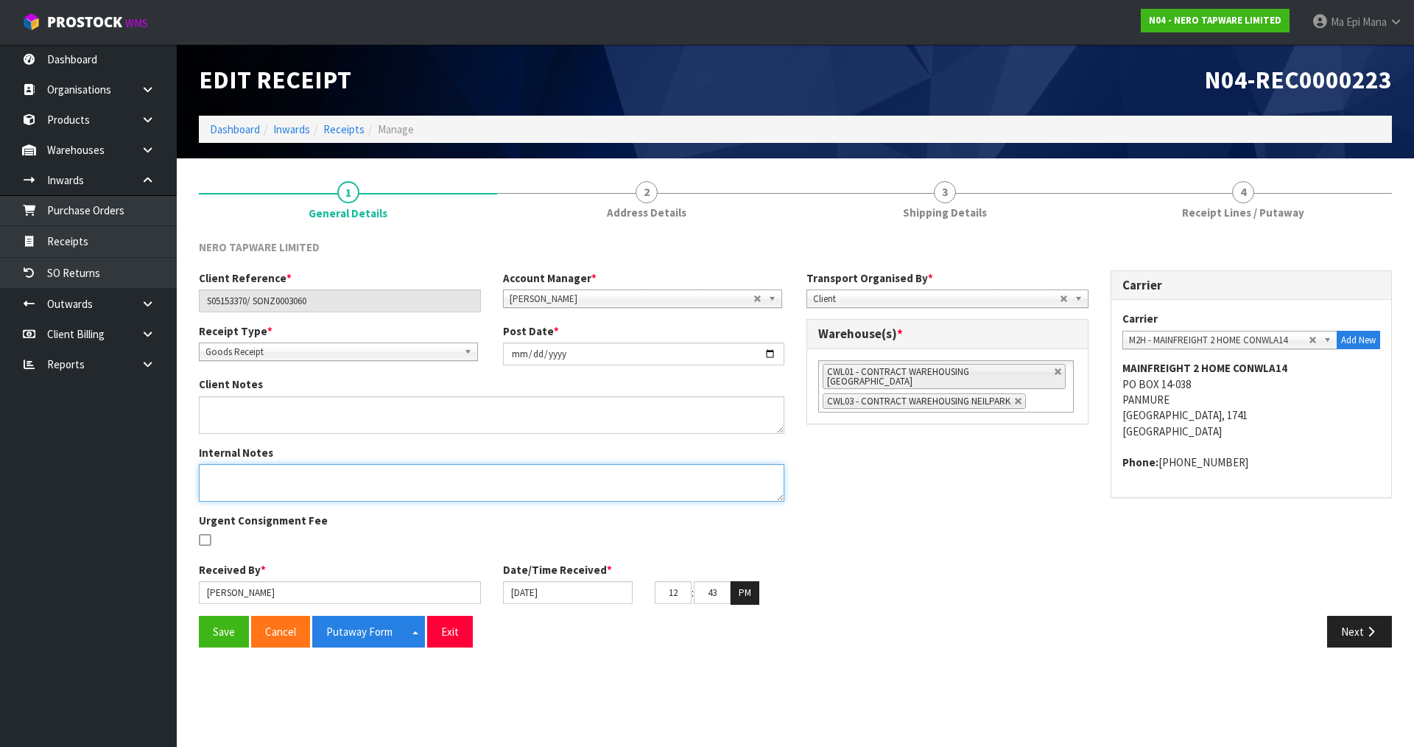
click at [381, 479] on textarea at bounding box center [491, 483] width 585 height 38
type textarea "MEASUREMENTS BY [PERSON_NAME] AND [PERSON_NAME]"
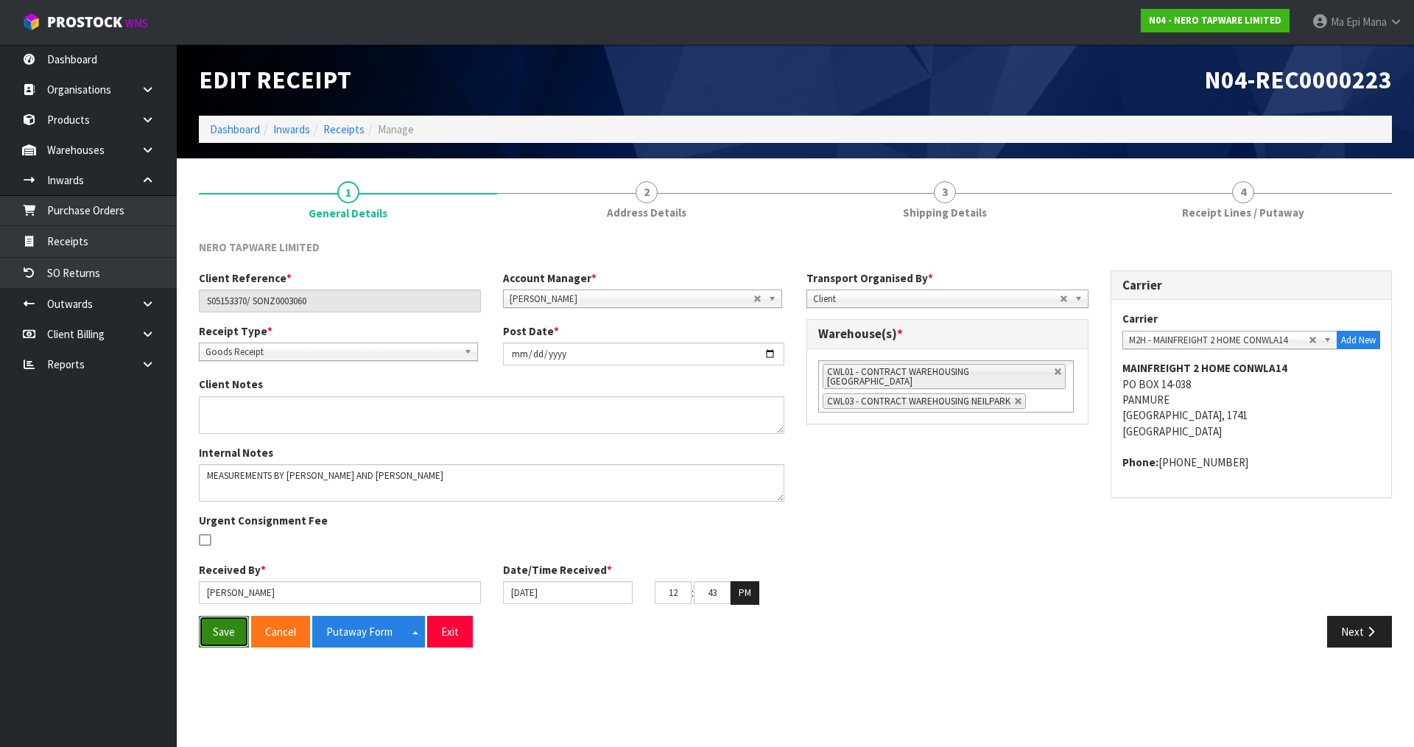
click at [210, 627] on button "Save" at bounding box center [224, 631] width 50 height 32
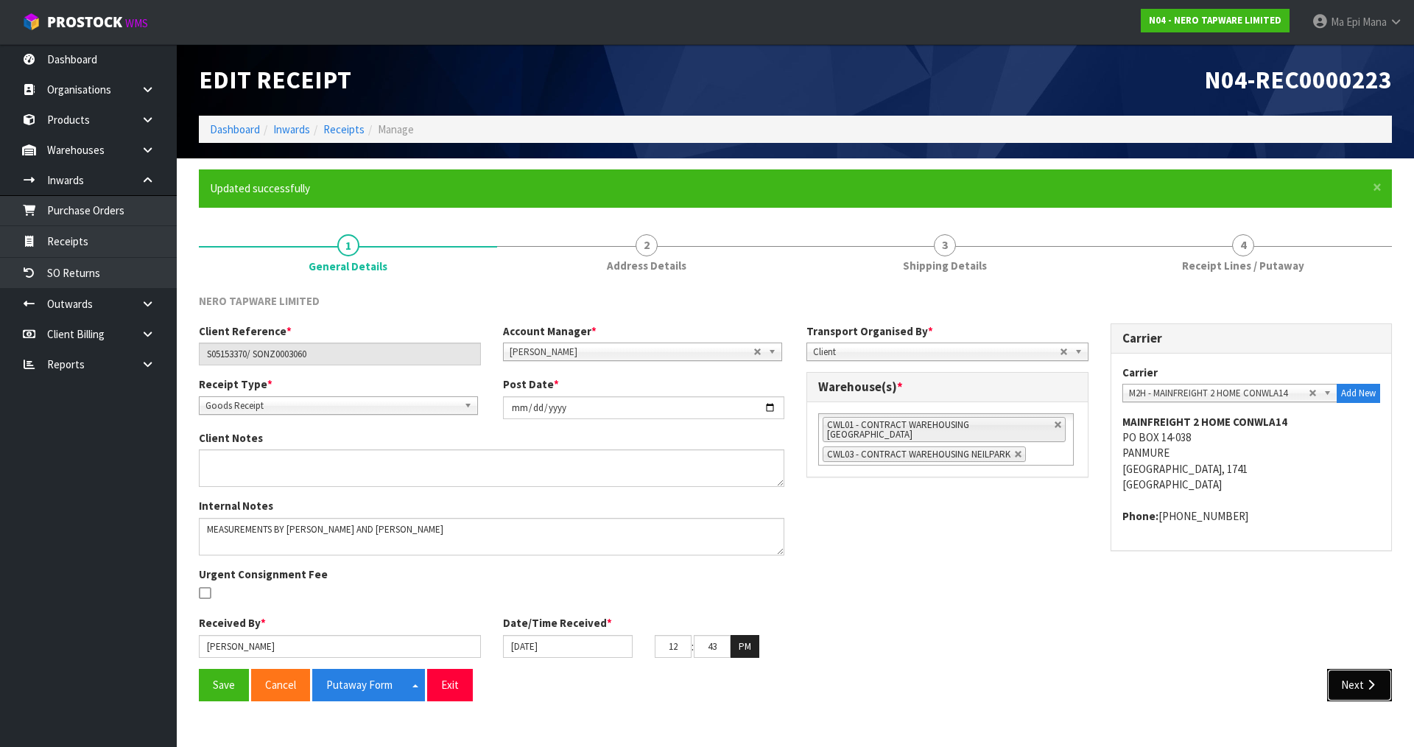
drag, startPoint x: 1344, startPoint y: 697, endPoint x: 1335, endPoint y: 689, distance: 12.5
click at [1345, 697] on button "Next" at bounding box center [1359, 684] width 65 height 32
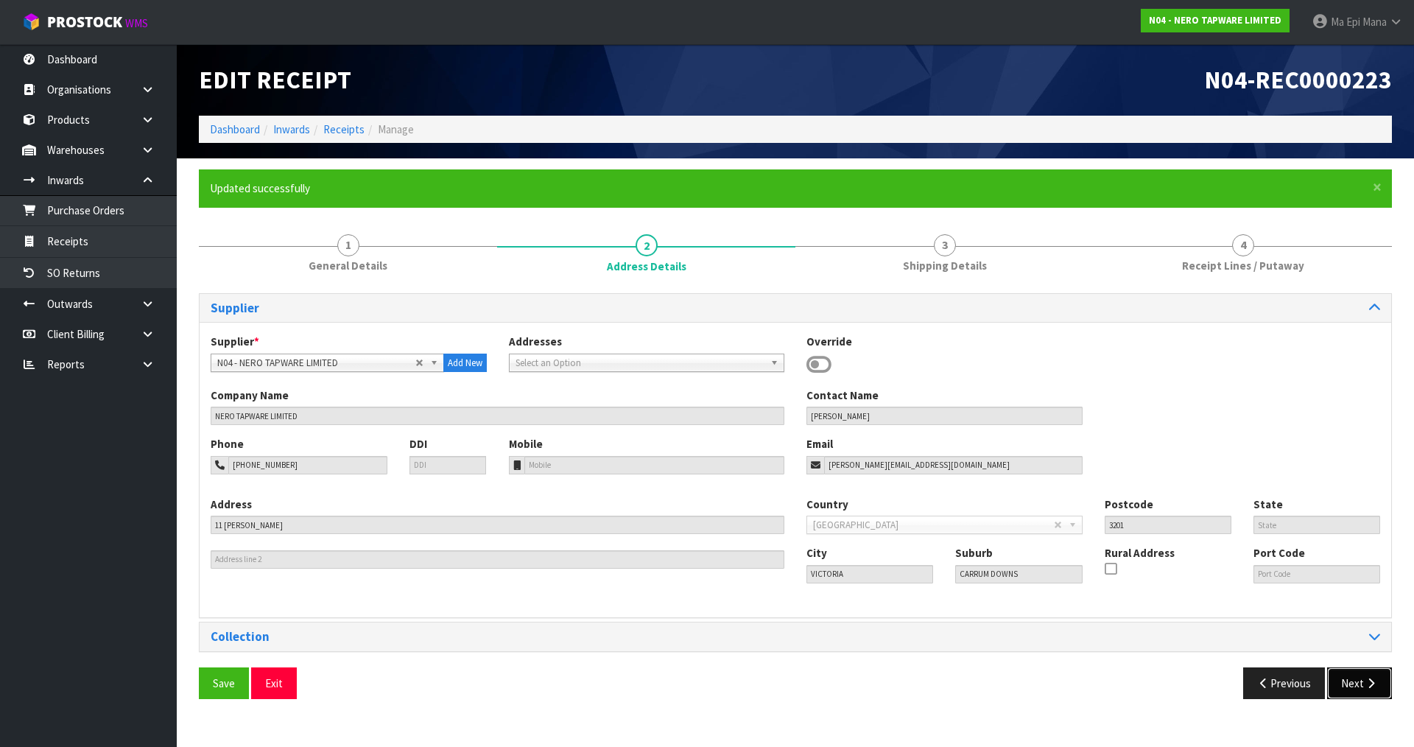
click at [1339, 684] on button "Next" at bounding box center [1359, 683] width 65 height 32
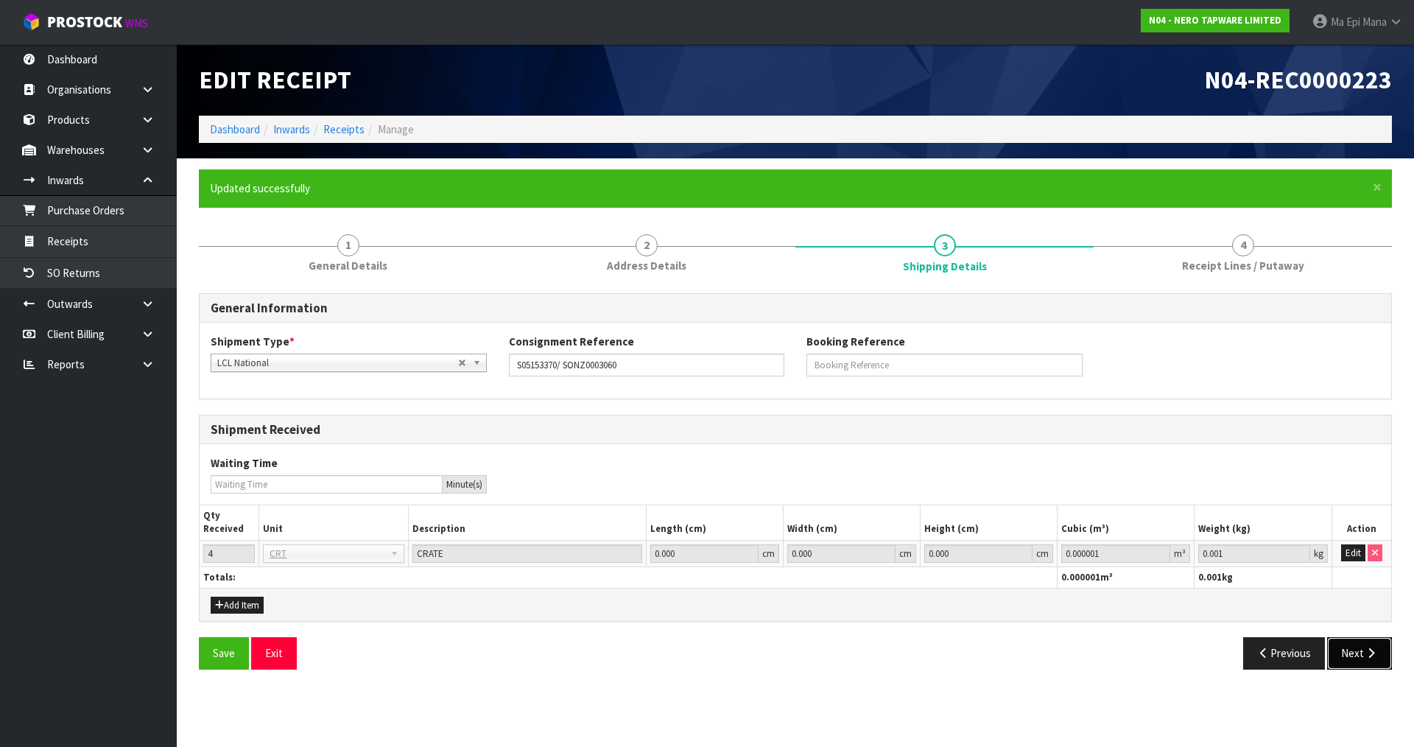
click at [1363, 654] on icon "button" at bounding box center [1370, 652] width 14 height 11
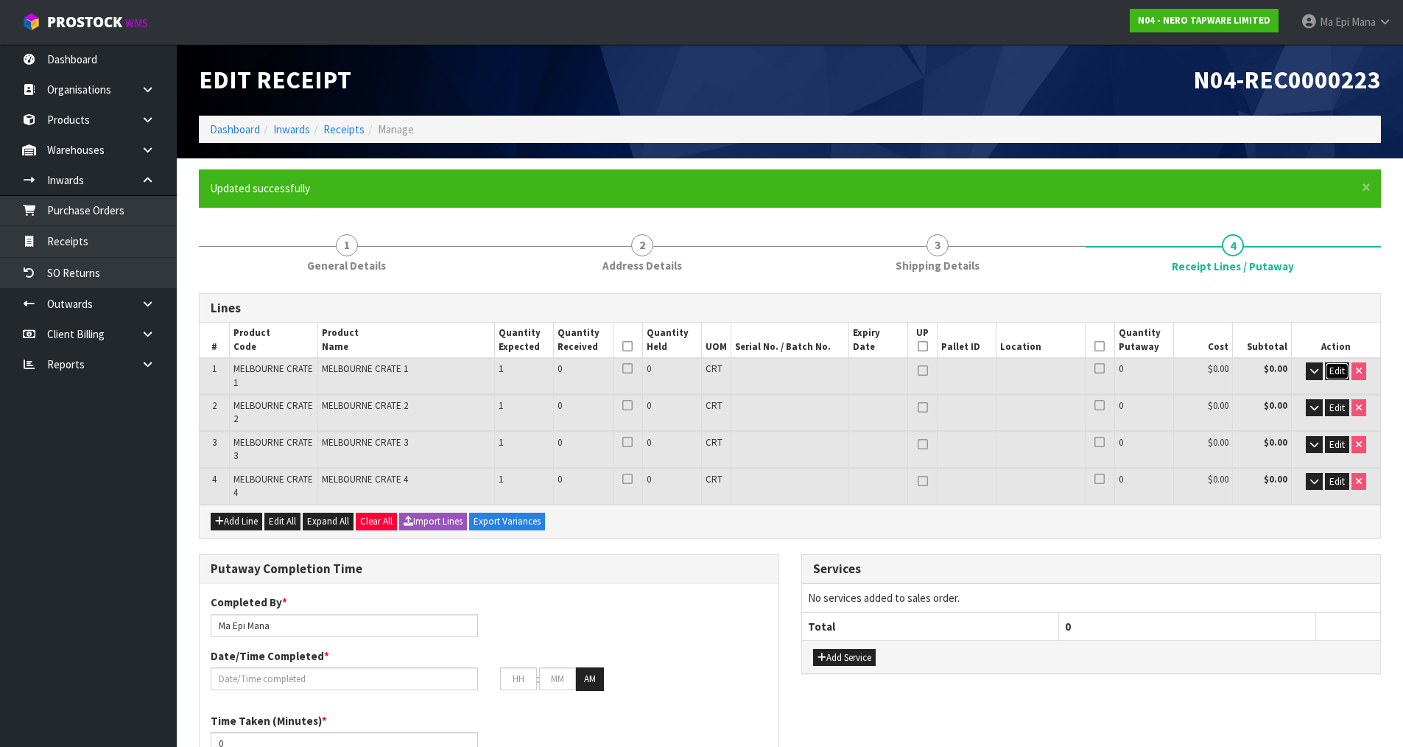
click at [1340, 374] on span "Edit" at bounding box center [1336, 370] width 15 height 13
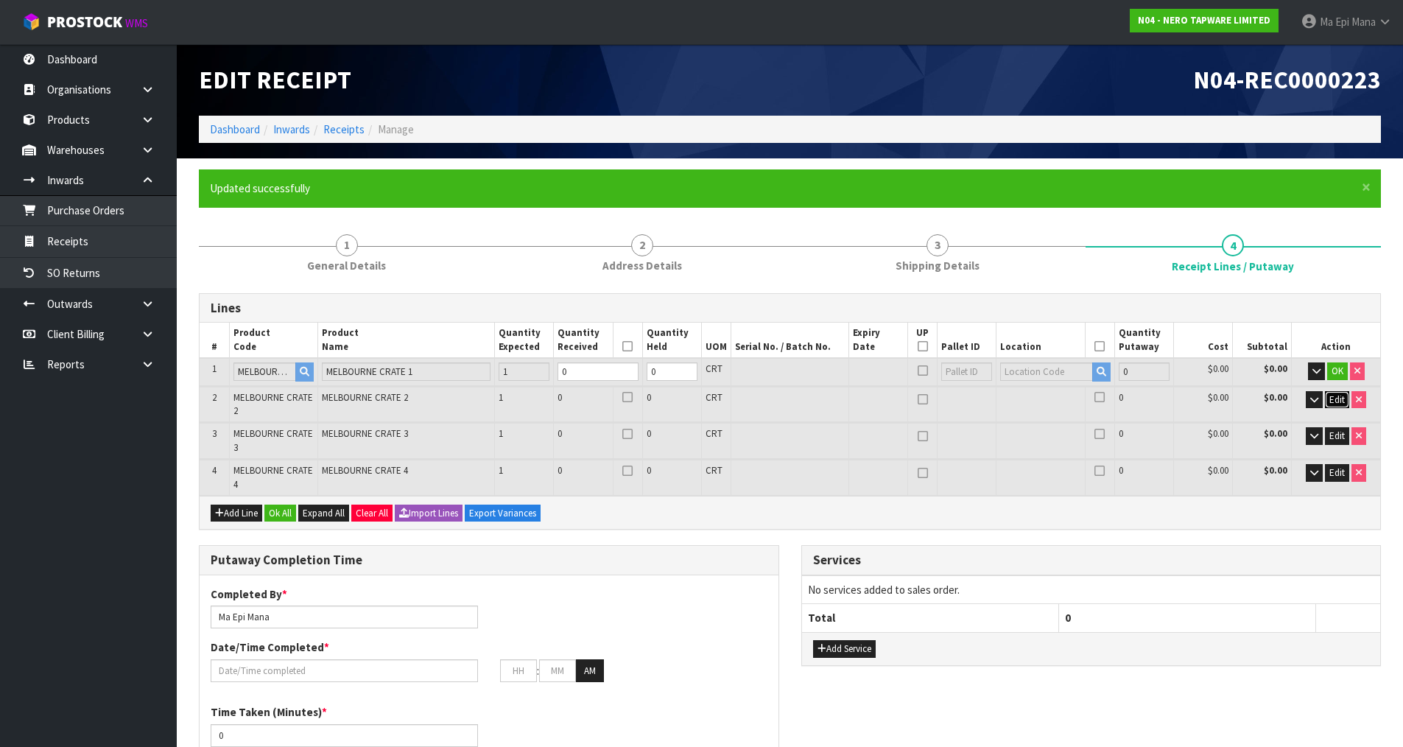
click at [1340, 396] on span "Edit" at bounding box center [1336, 399] width 15 height 13
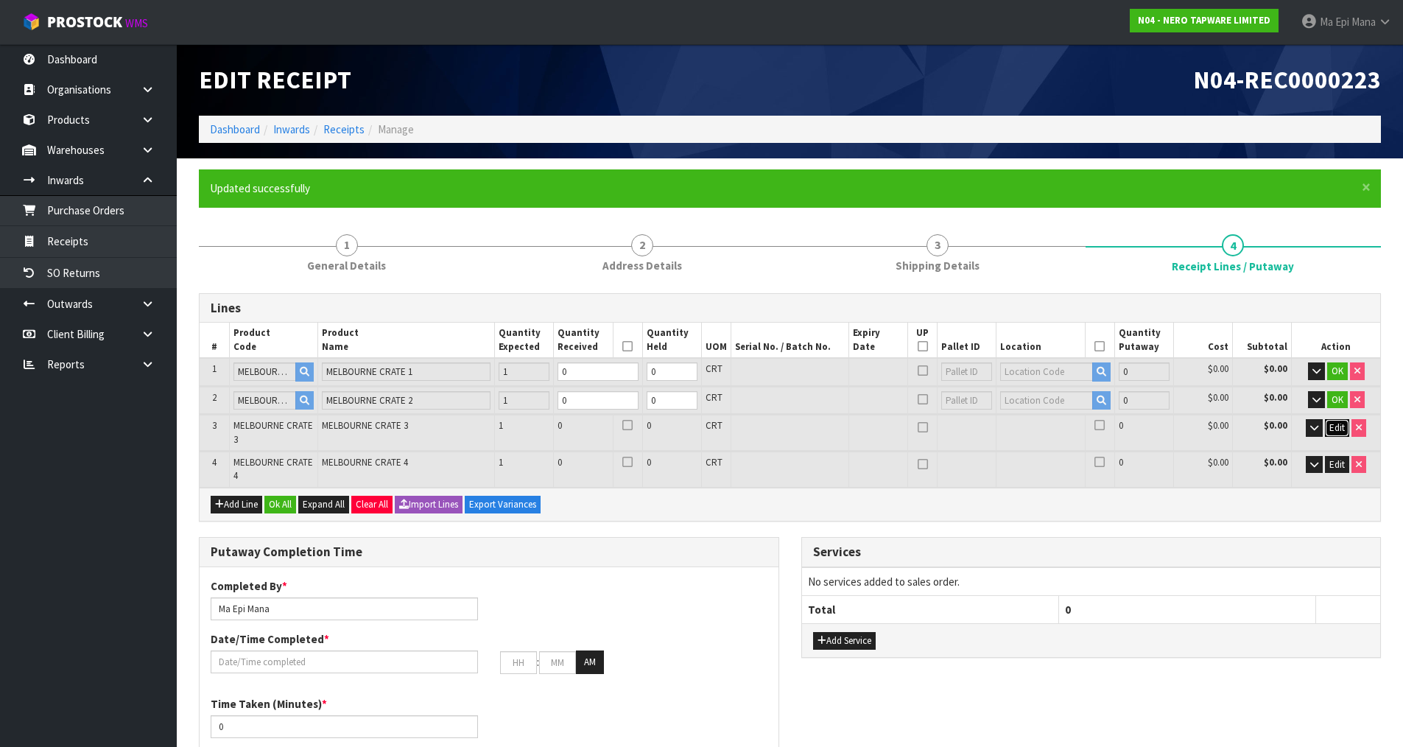
click at [1333, 424] on span "Edit" at bounding box center [1336, 427] width 15 height 13
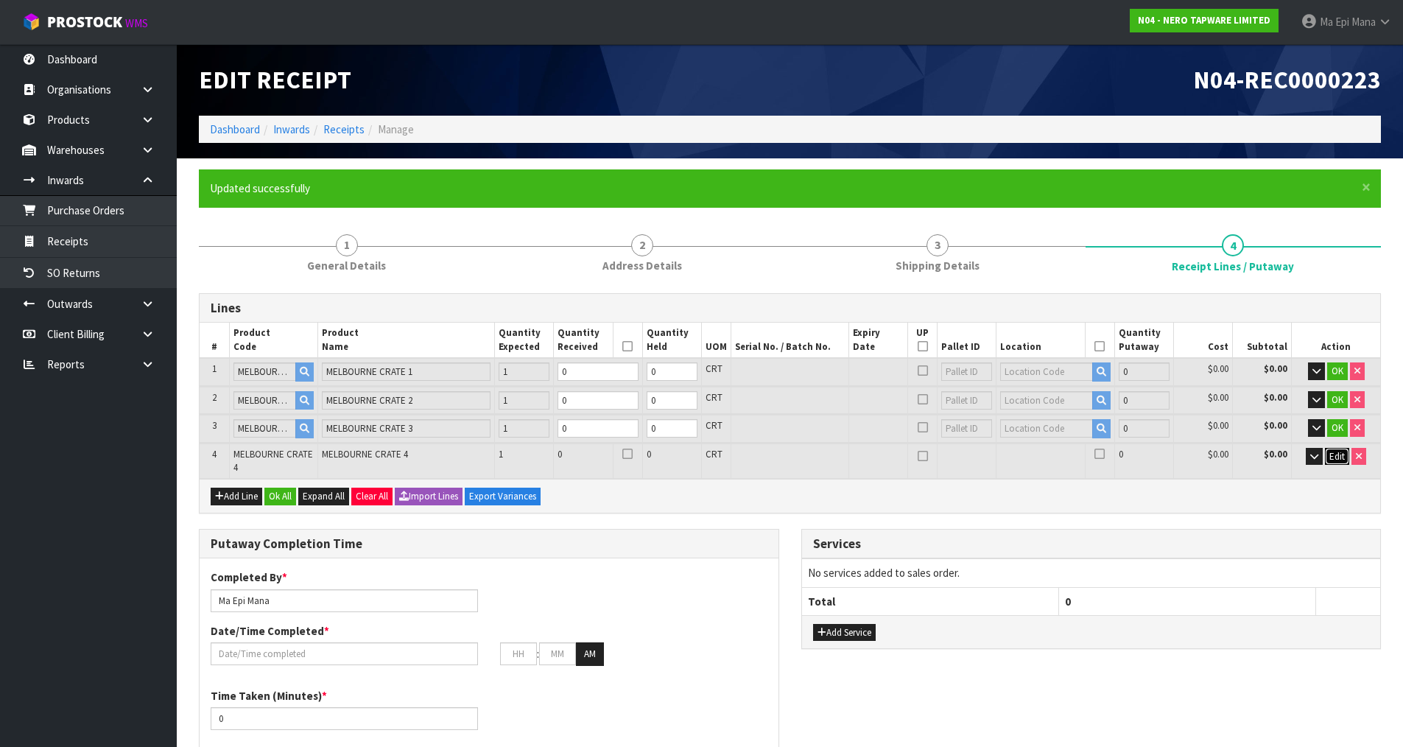
click at [1341, 456] on span "Edit" at bounding box center [1336, 456] width 15 height 13
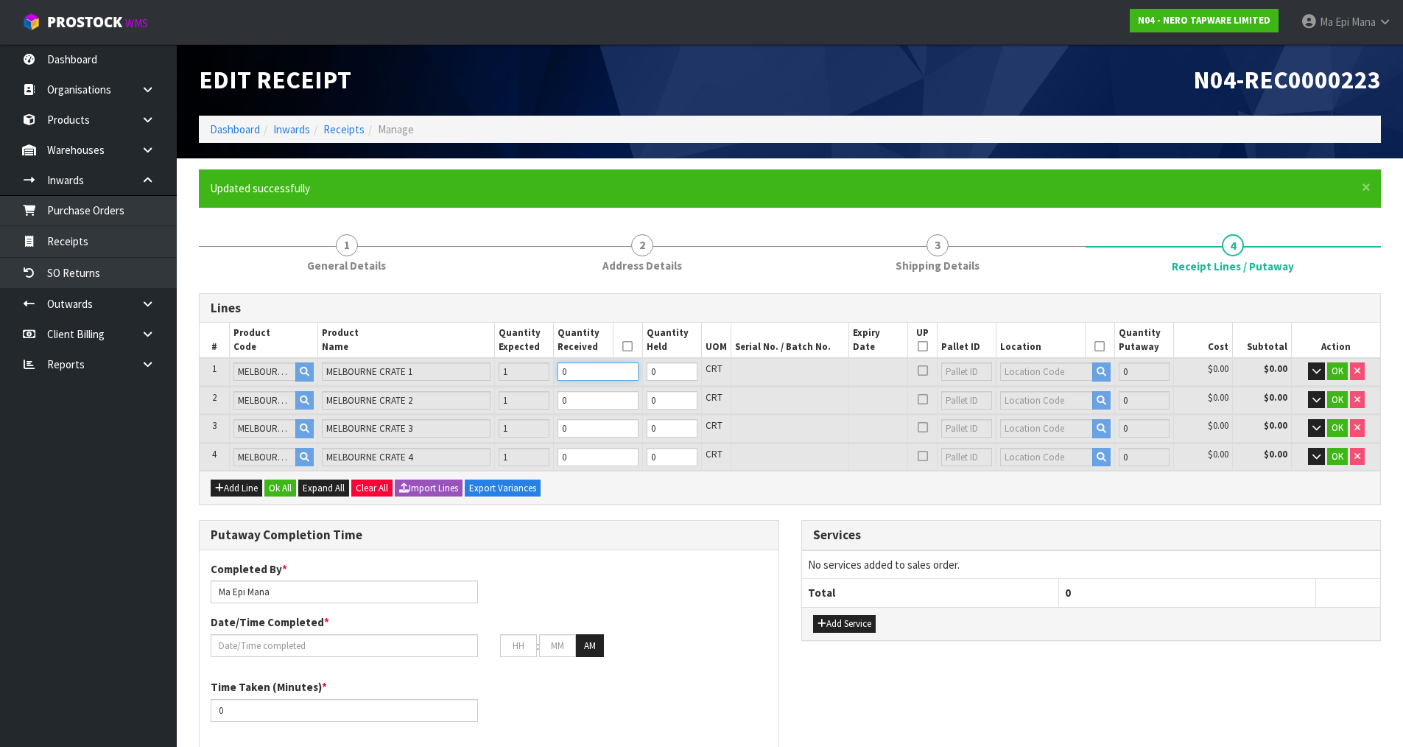
click at [615, 367] on input "0" at bounding box center [597, 371] width 80 height 18
type input "1"
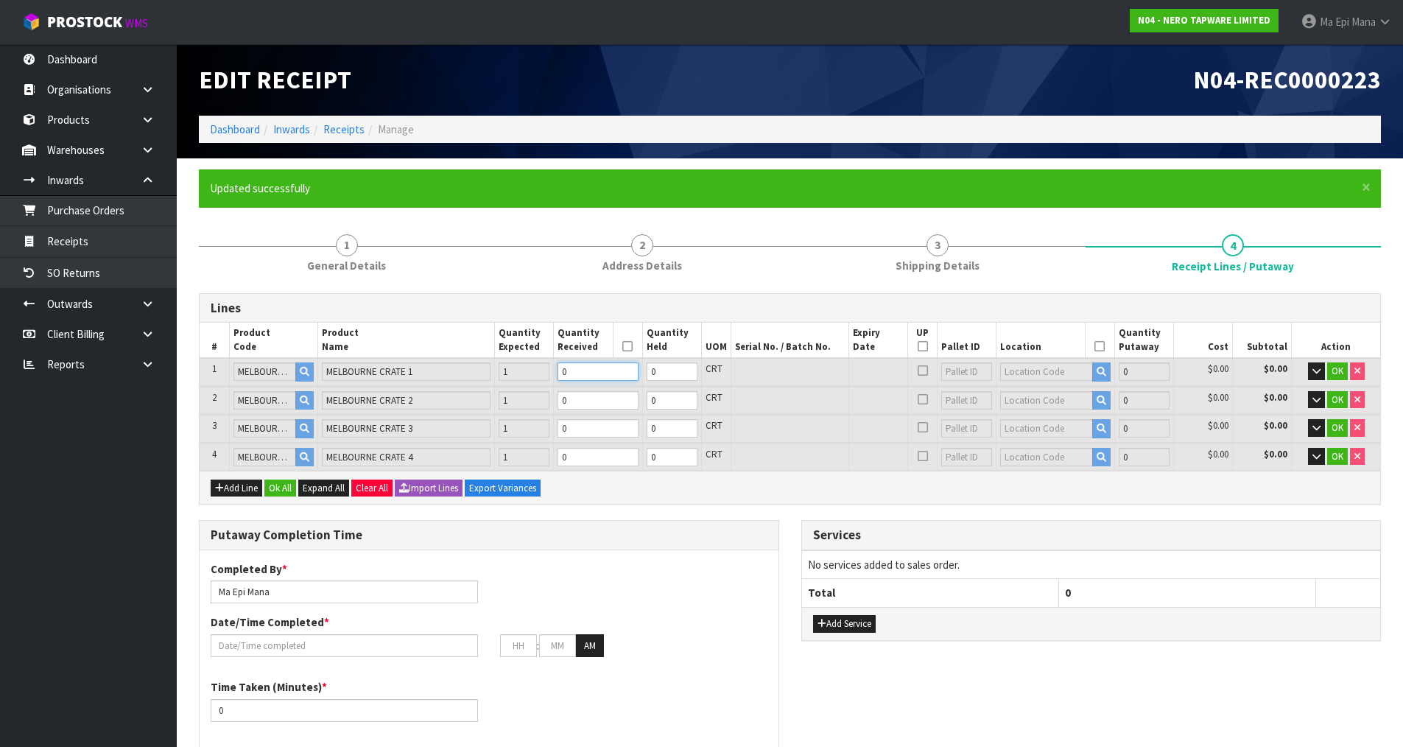
type input "3.16305"
type input "446"
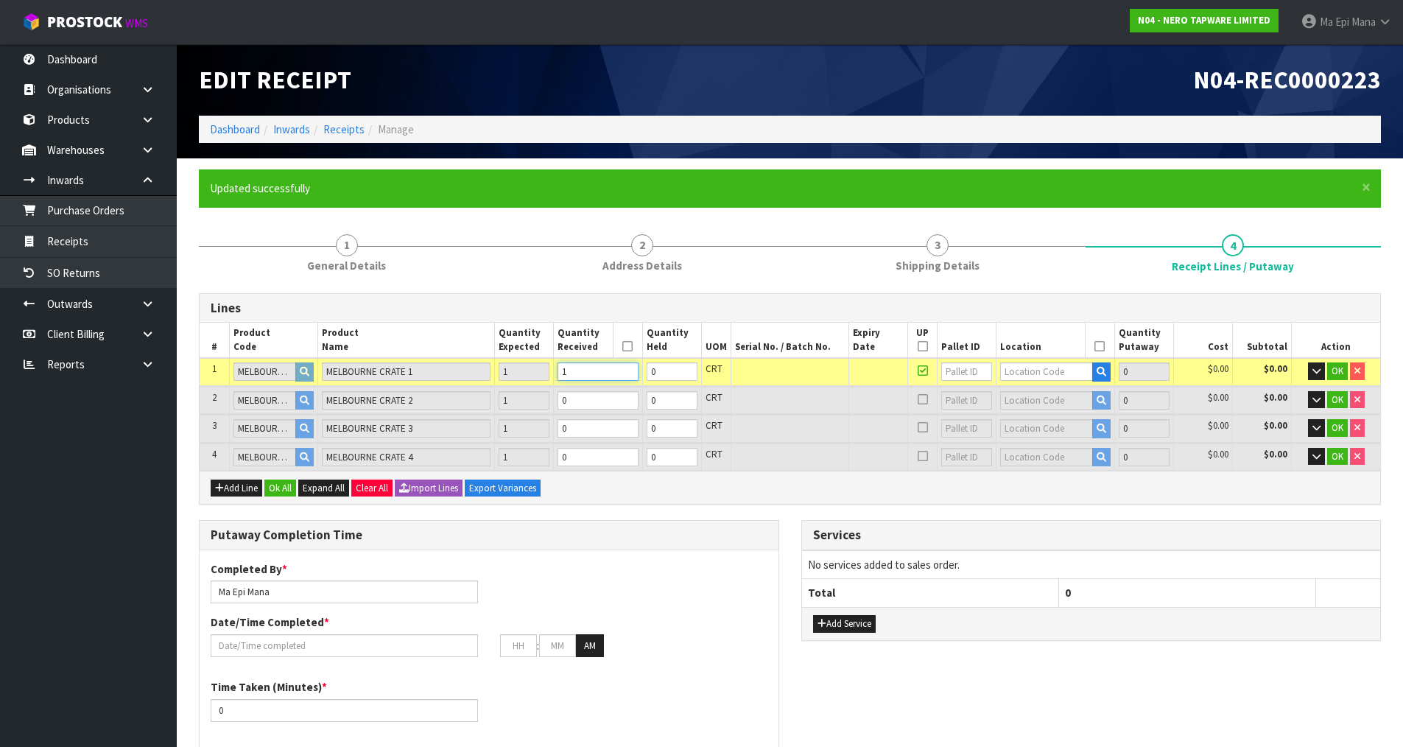
type input "1"
click at [630, 367] on input "1" at bounding box center [597, 371] width 80 height 18
type input "2"
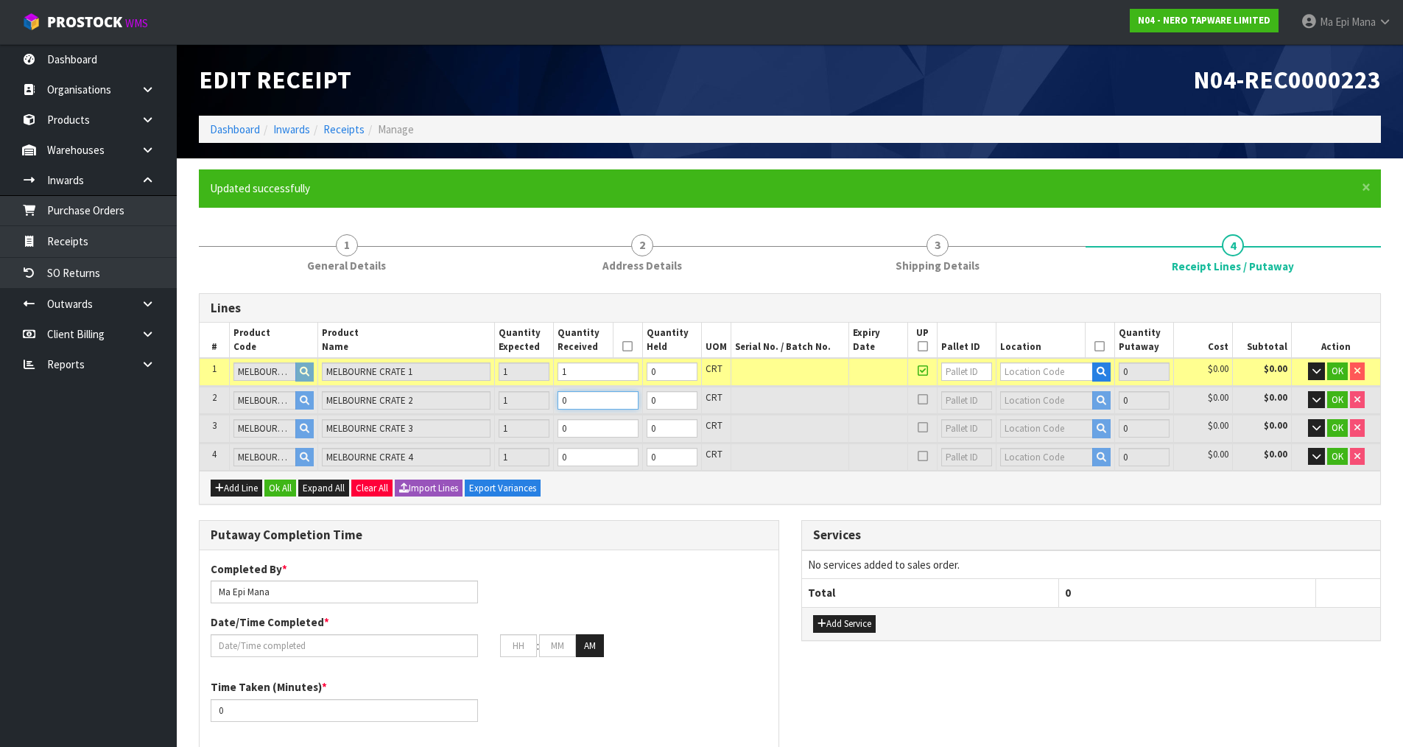
type input "2"
type input "5.097649"
type input "671"
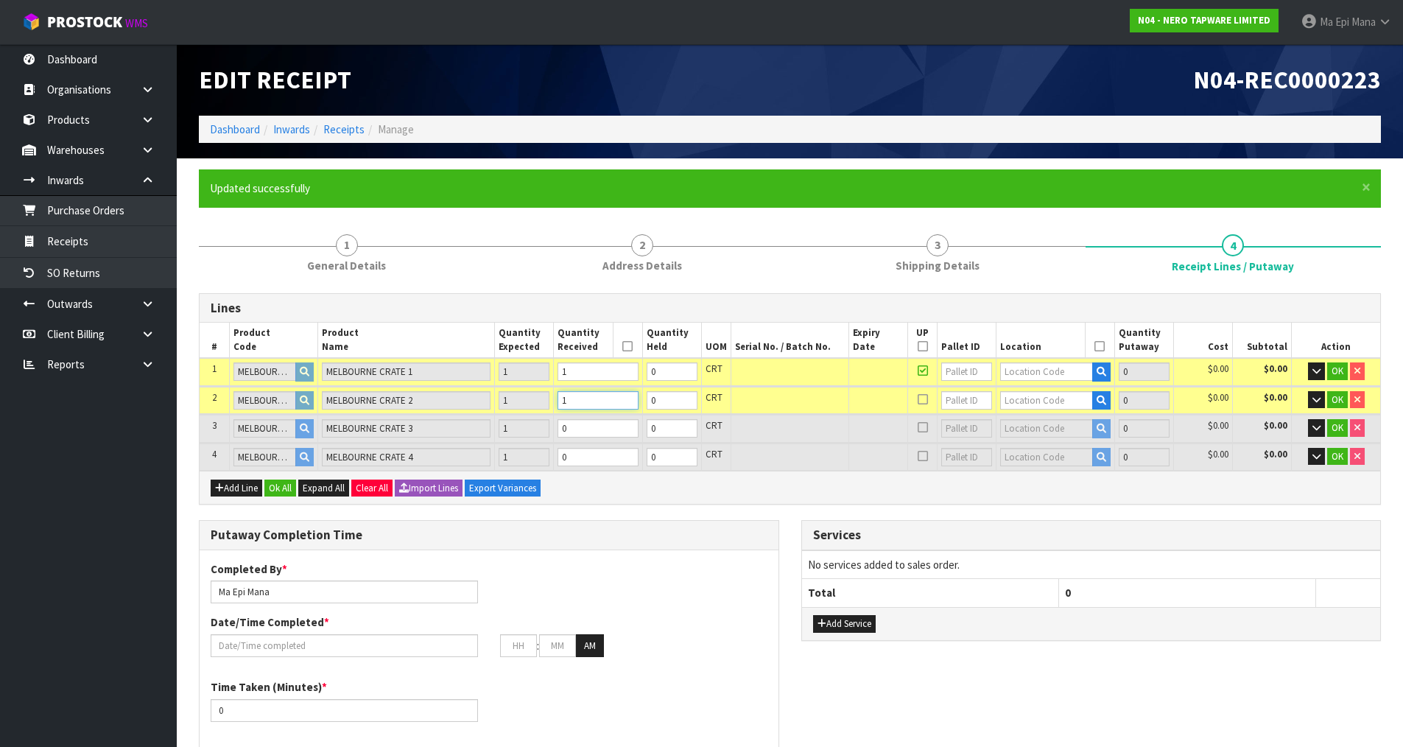
click at [632, 395] on input "1" at bounding box center [597, 400] width 80 height 18
click at [630, 422] on input "1" at bounding box center [597, 428] width 80 height 18
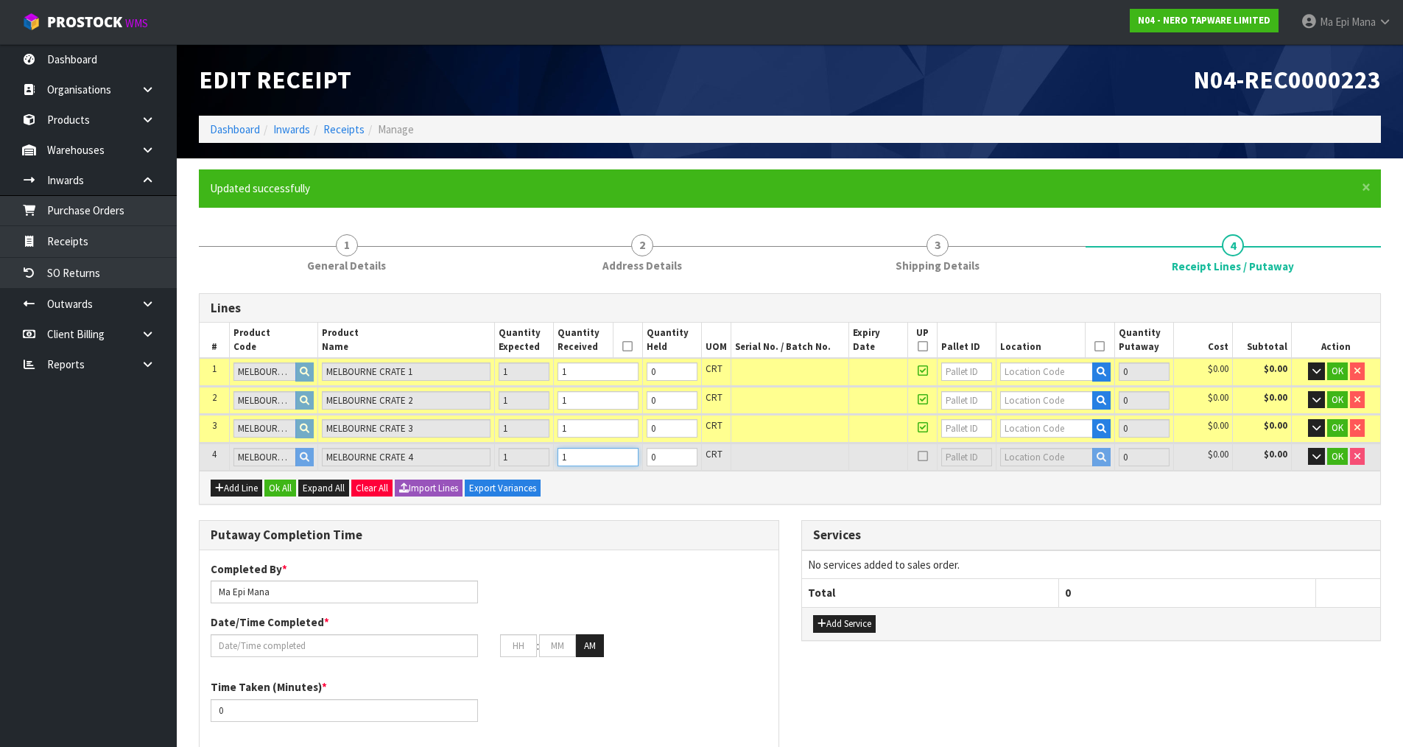
click at [628, 456] on input "1" at bounding box center [597, 457] width 80 height 18
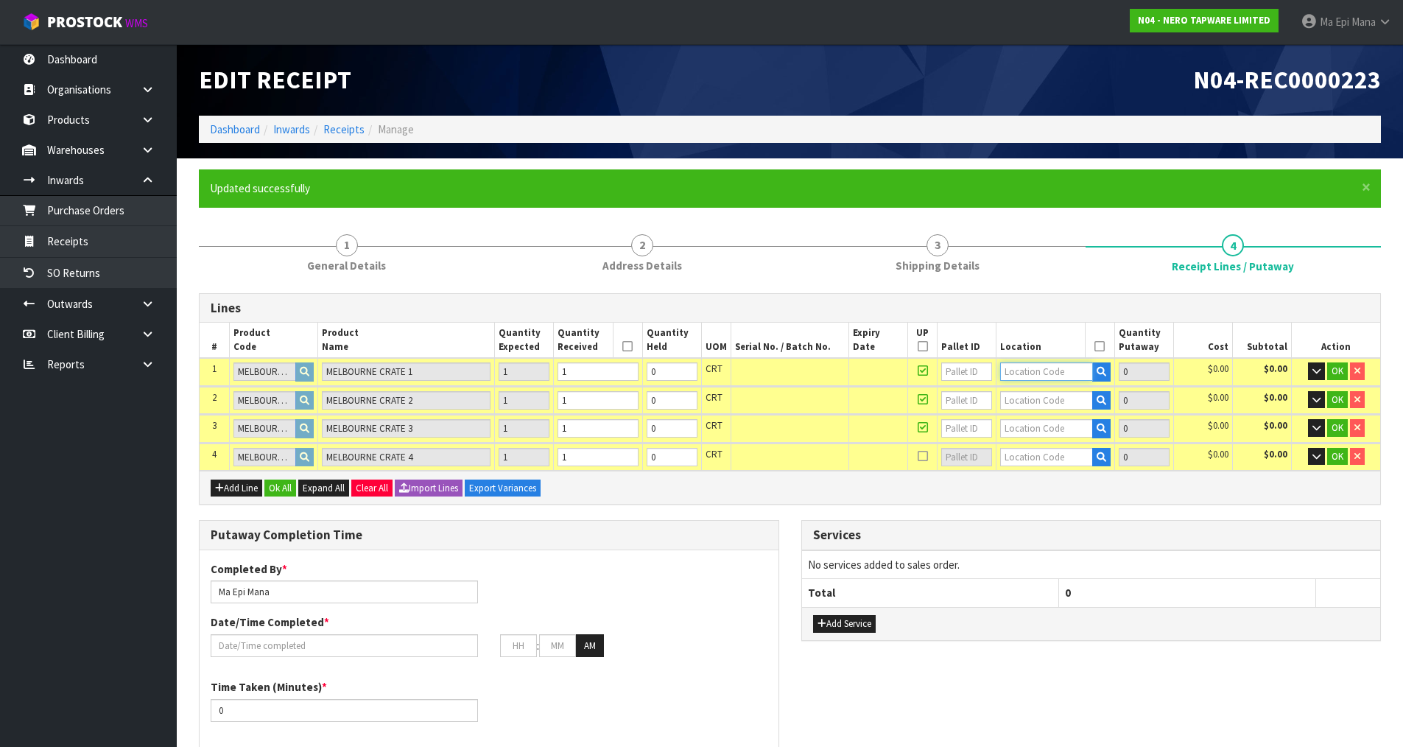
click at [1037, 368] on input "text" at bounding box center [1046, 371] width 92 height 18
click at [1315, 451] on button "button" at bounding box center [1316, 457] width 17 height 18
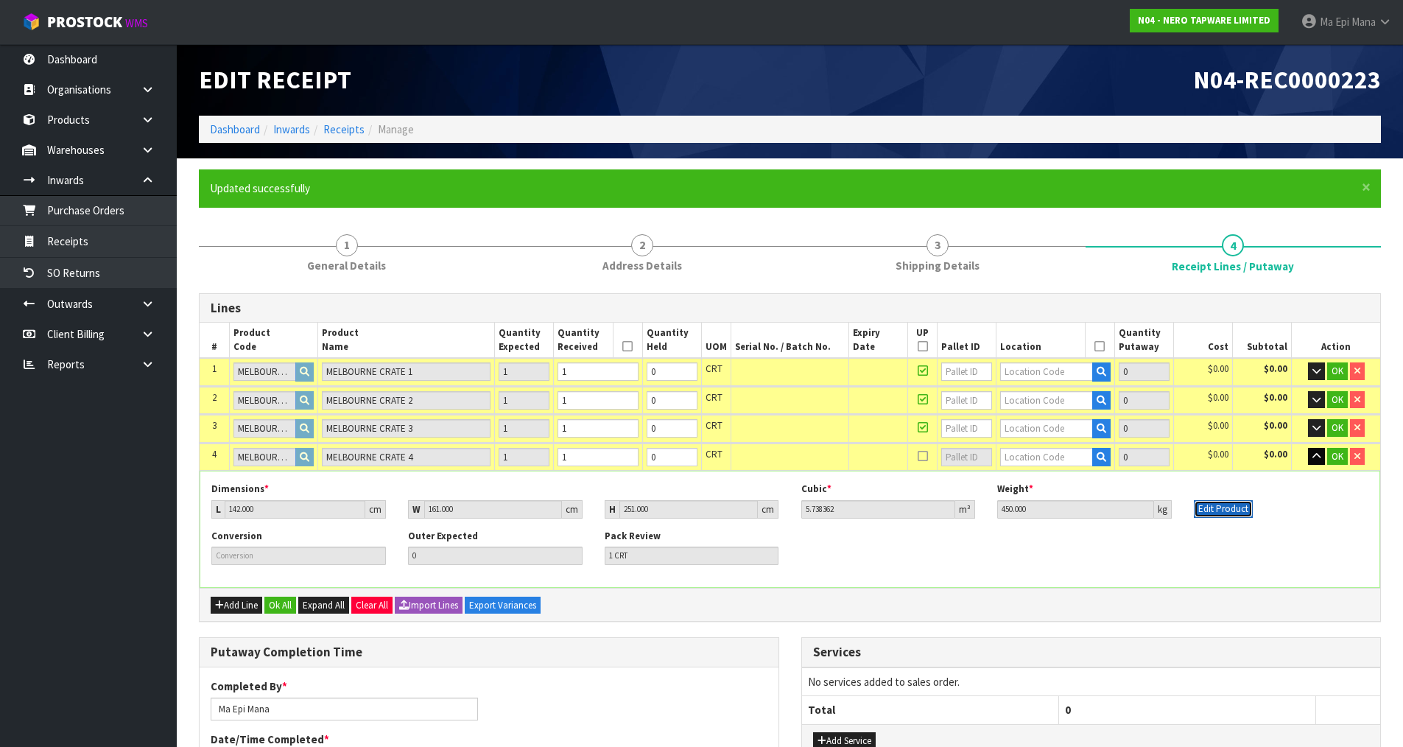
click at [1230, 501] on button "Edit Product" at bounding box center [1222, 509] width 59 height 18
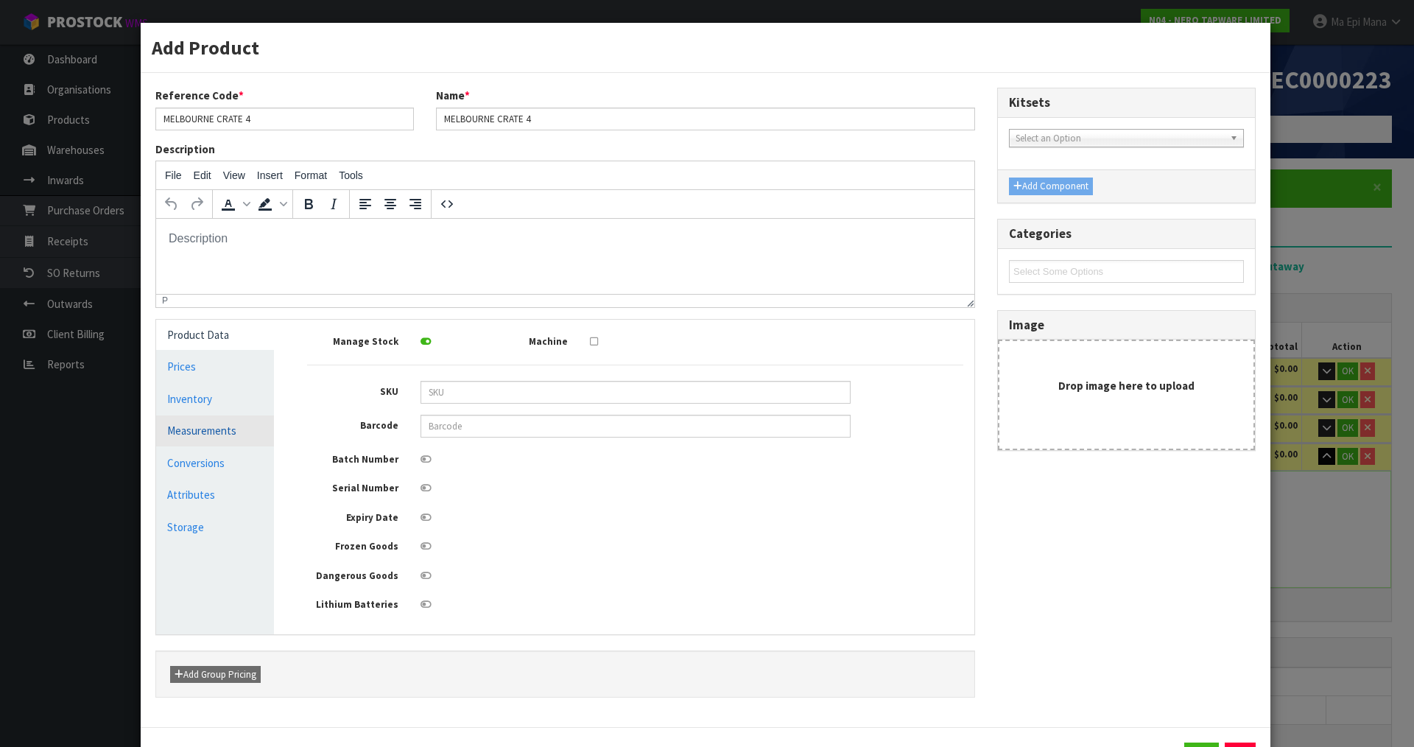
click at [213, 423] on link "Measurements" at bounding box center [215, 430] width 118 height 30
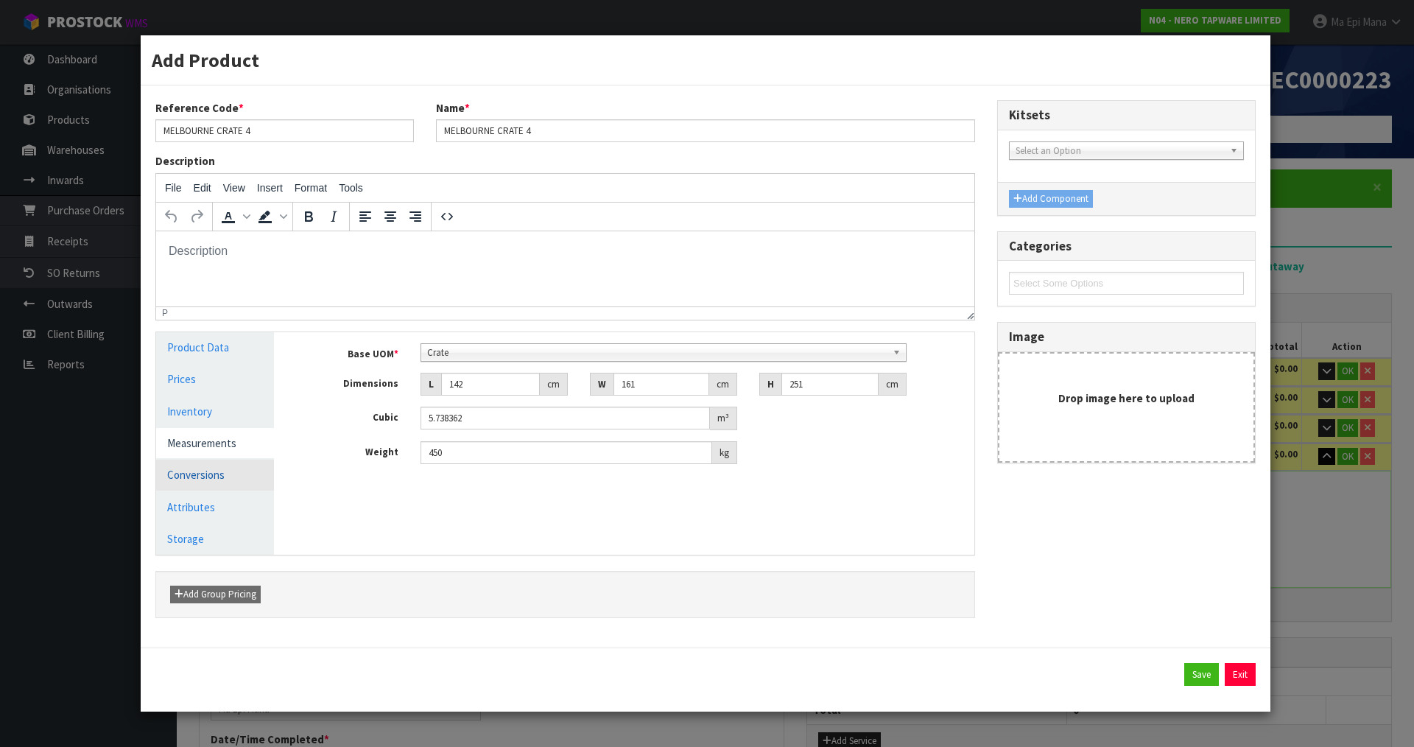
click at [225, 470] on link "Conversions" at bounding box center [215, 474] width 118 height 30
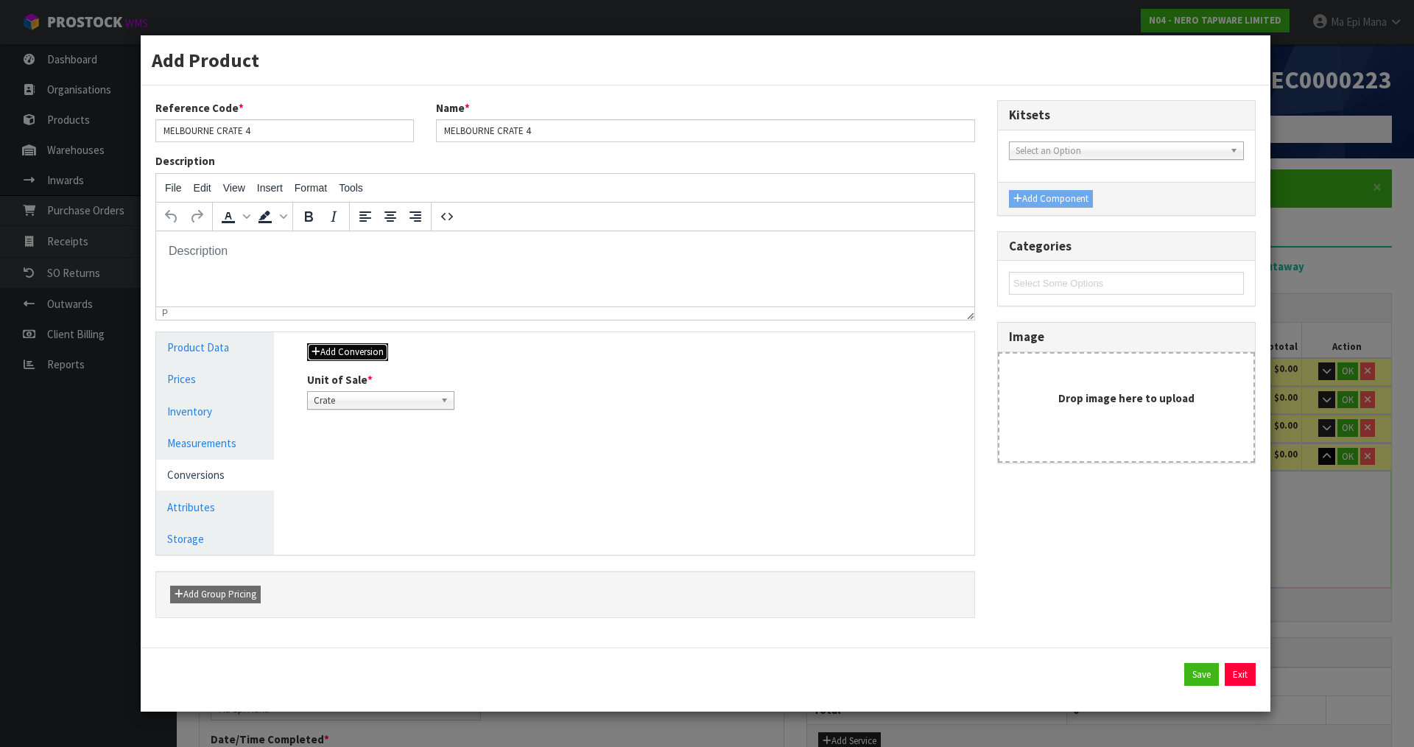
click at [357, 352] on button "Add Conversion" at bounding box center [347, 352] width 81 height 18
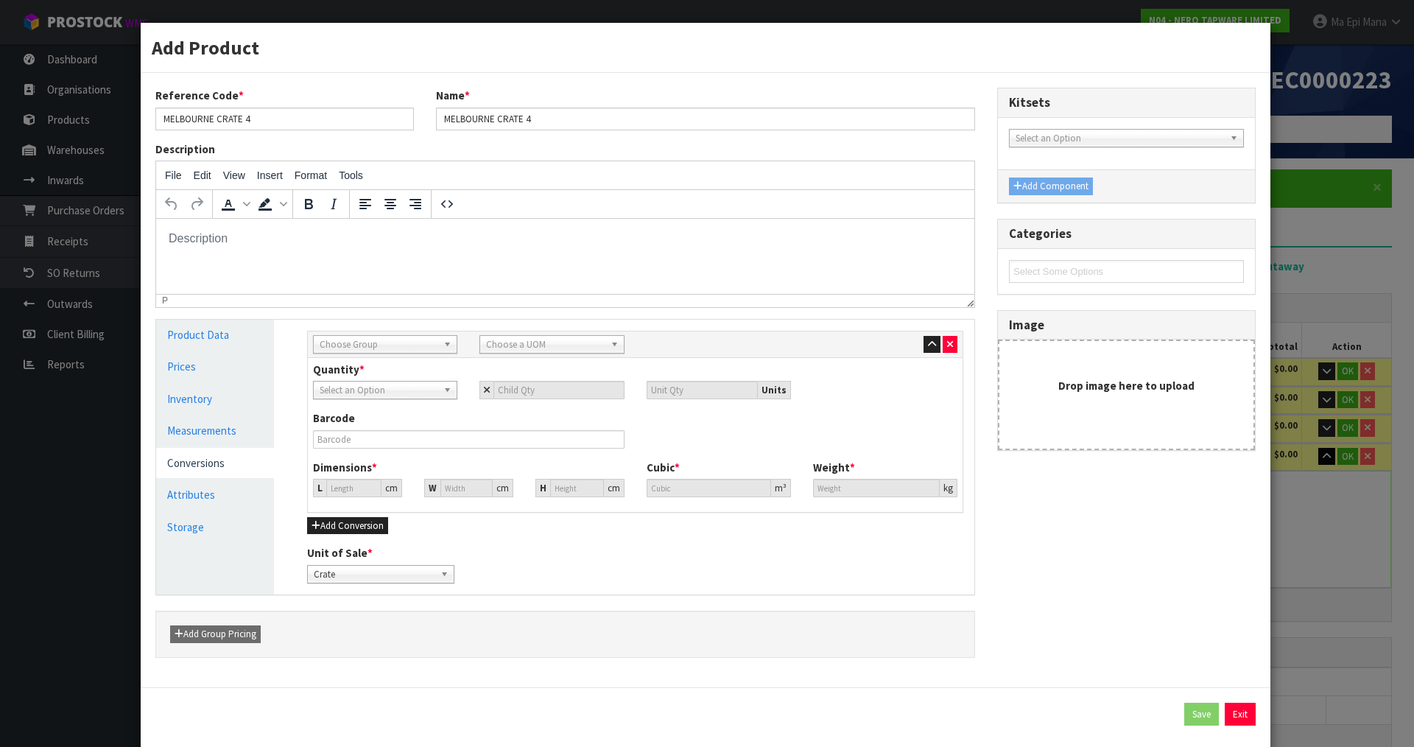
click at [381, 344] on span "Choose Group" at bounding box center [379, 345] width 118 height 18
click at [356, 442] on li "Pallet" at bounding box center [385, 441] width 137 height 18
click at [516, 387] on input "number" at bounding box center [558, 390] width 130 height 18
click at [1189, 716] on button "Save" at bounding box center [1201, 714] width 35 height 24
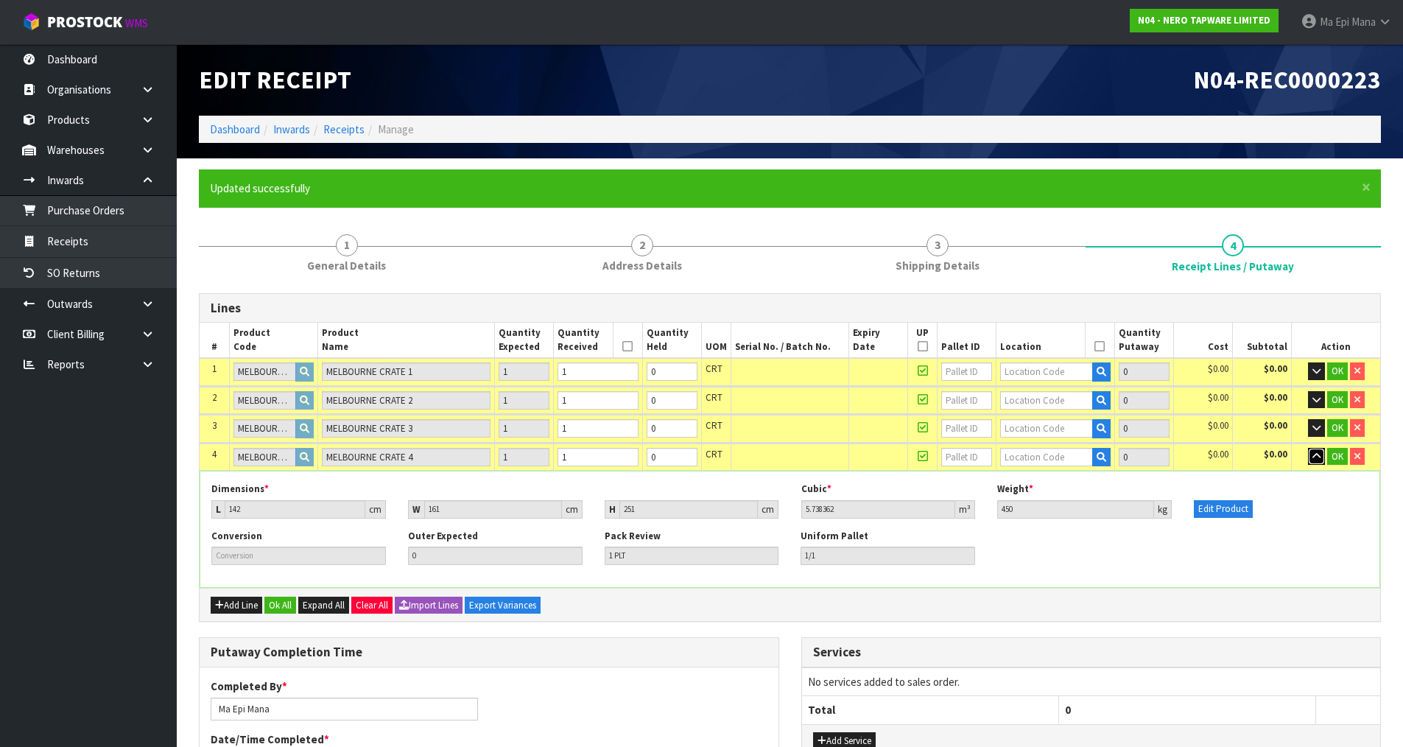
click at [1317, 455] on icon "button" at bounding box center [1316, 456] width 8 height 10
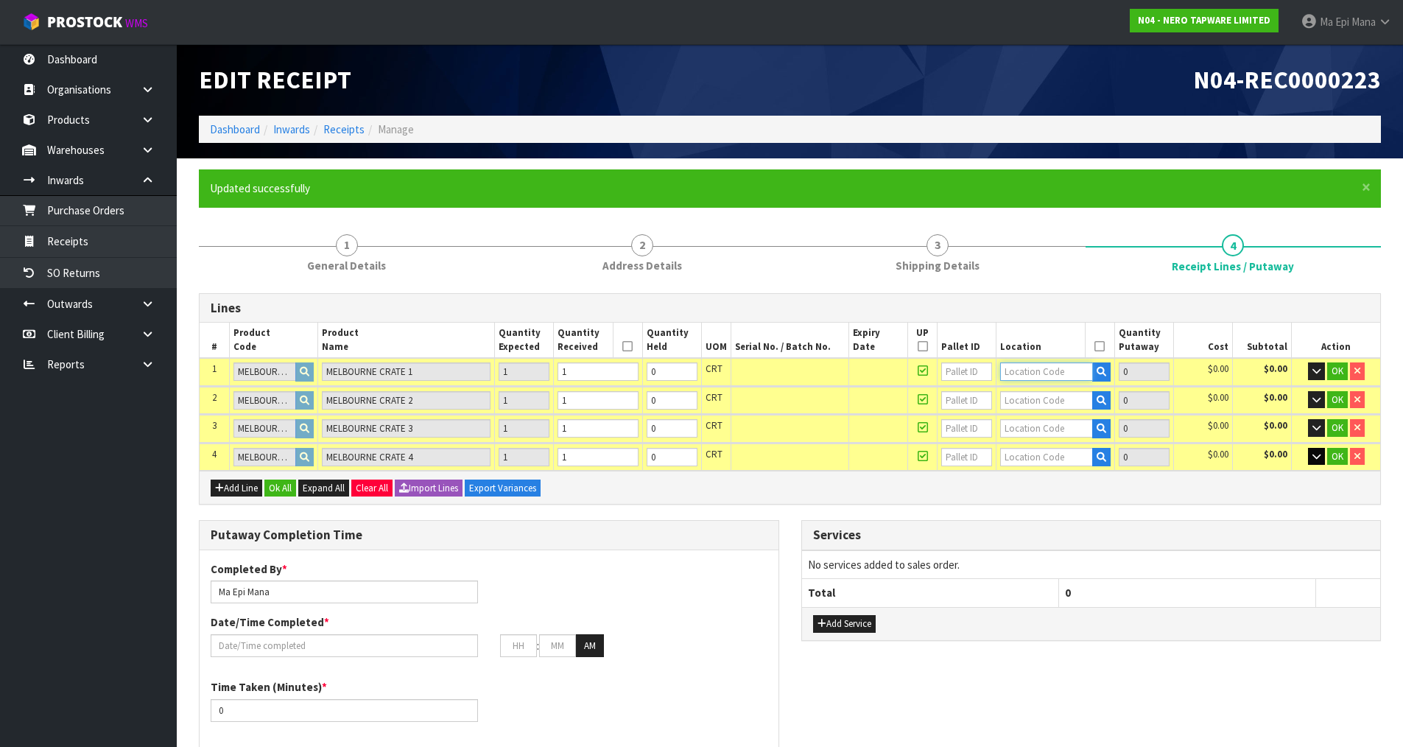
click at [1031, 377] on input "text" at bounding box center [1046, 371] width 92 height 18
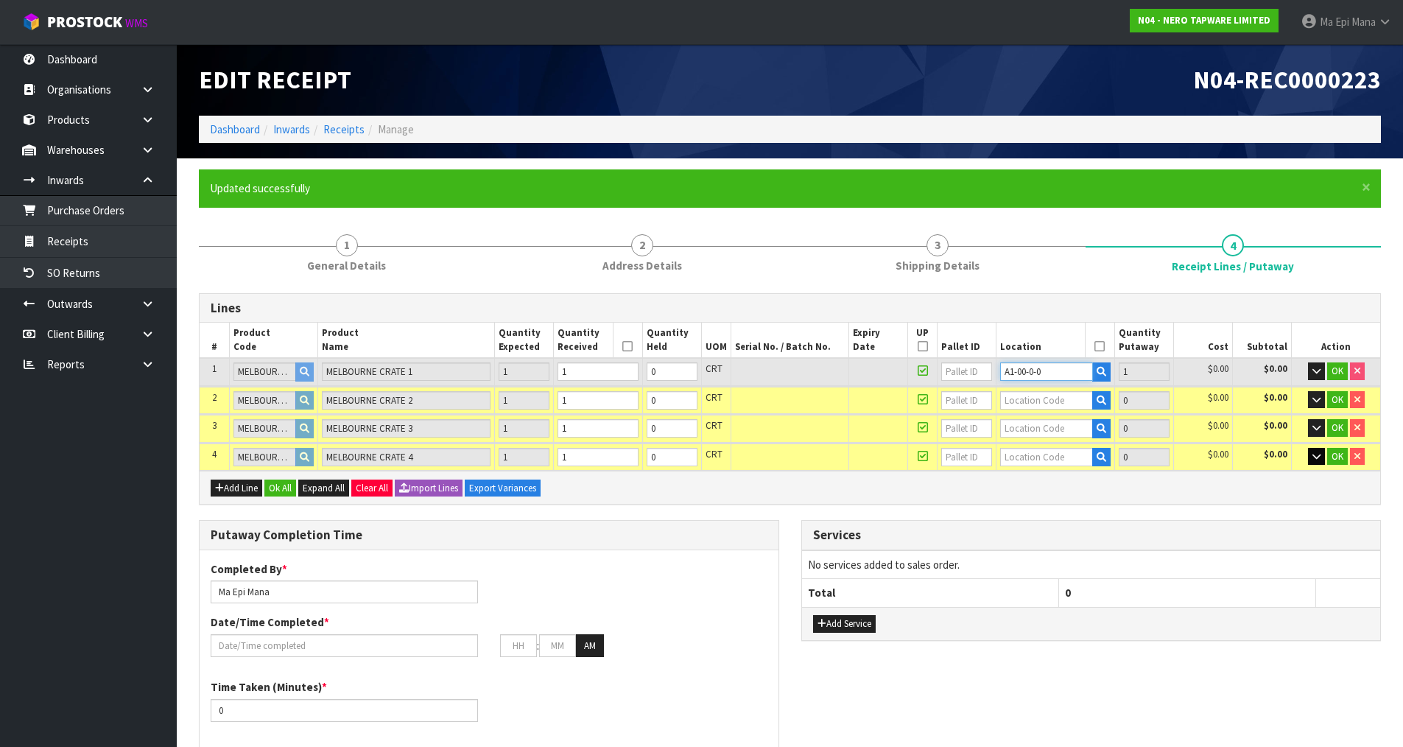
click at [1032, 378] on input "A1-00-0-0" at bounding box center [1046, 371] width 92 height 18
click at [1056, 394] on input "text" at bounding box center [1046, 400] width 92 height 18
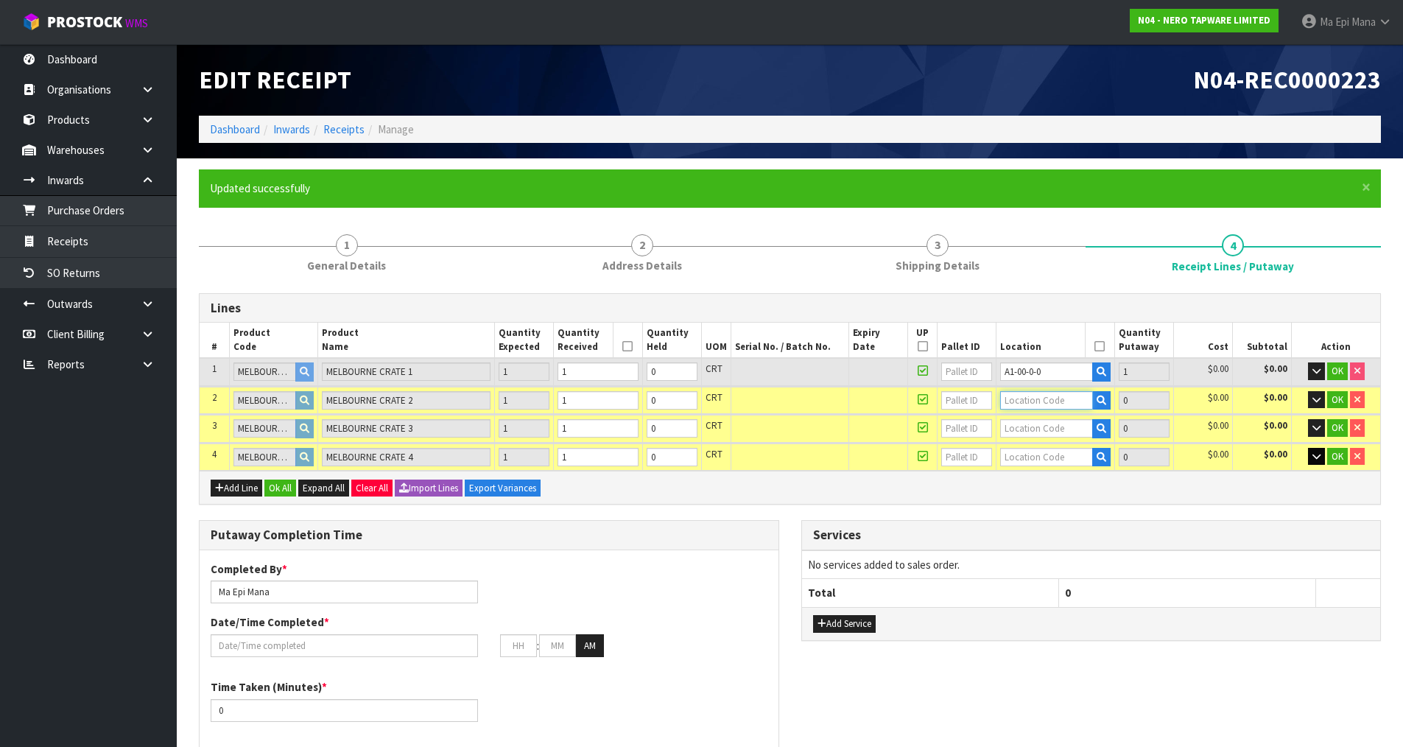
paste input "A1-00-0-0"
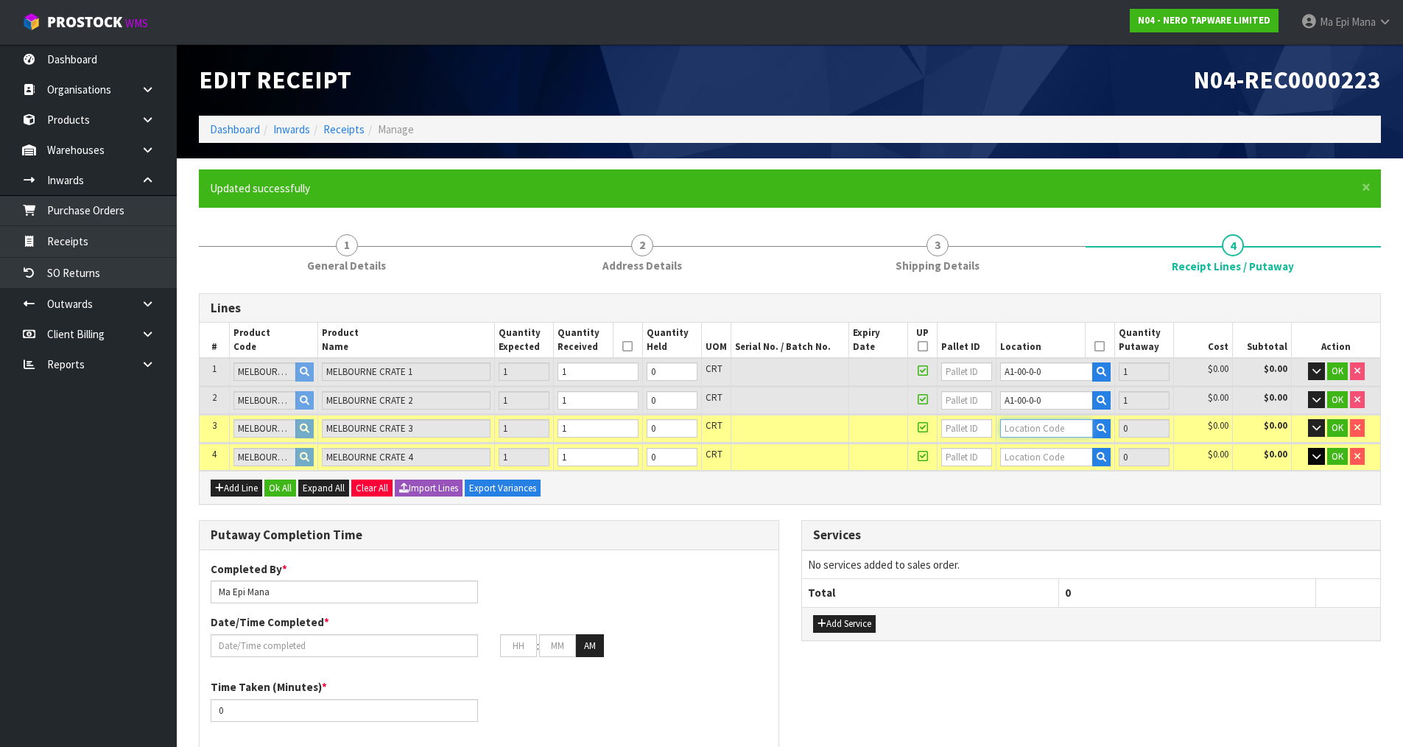
click at [1031, 423] on input "text" at bounding box center [1046, 428] width 92 height 18
paste input "A1-00-0-0"
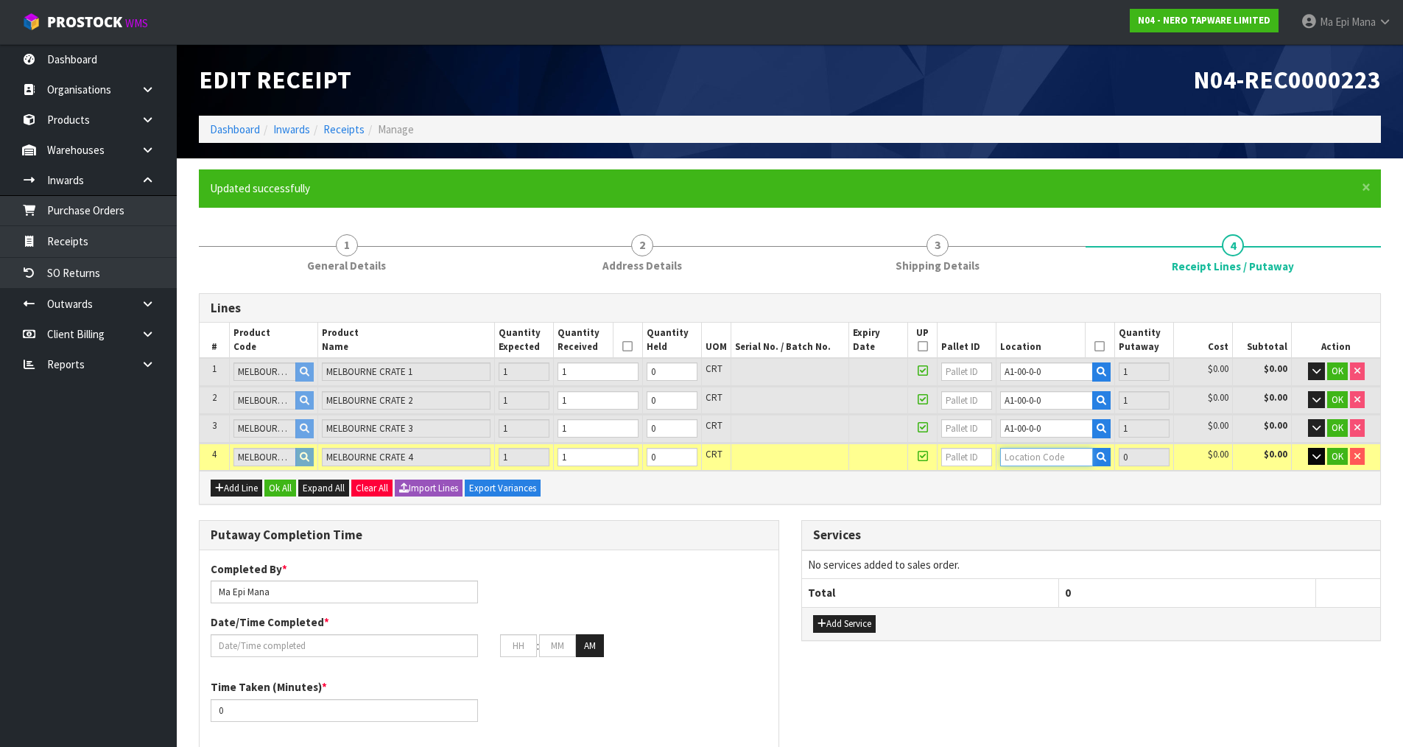
click at [1029, 458] on input "text" at bounding box center [1046, 457] width 92 height 18
paste input "A1-00-0-0"
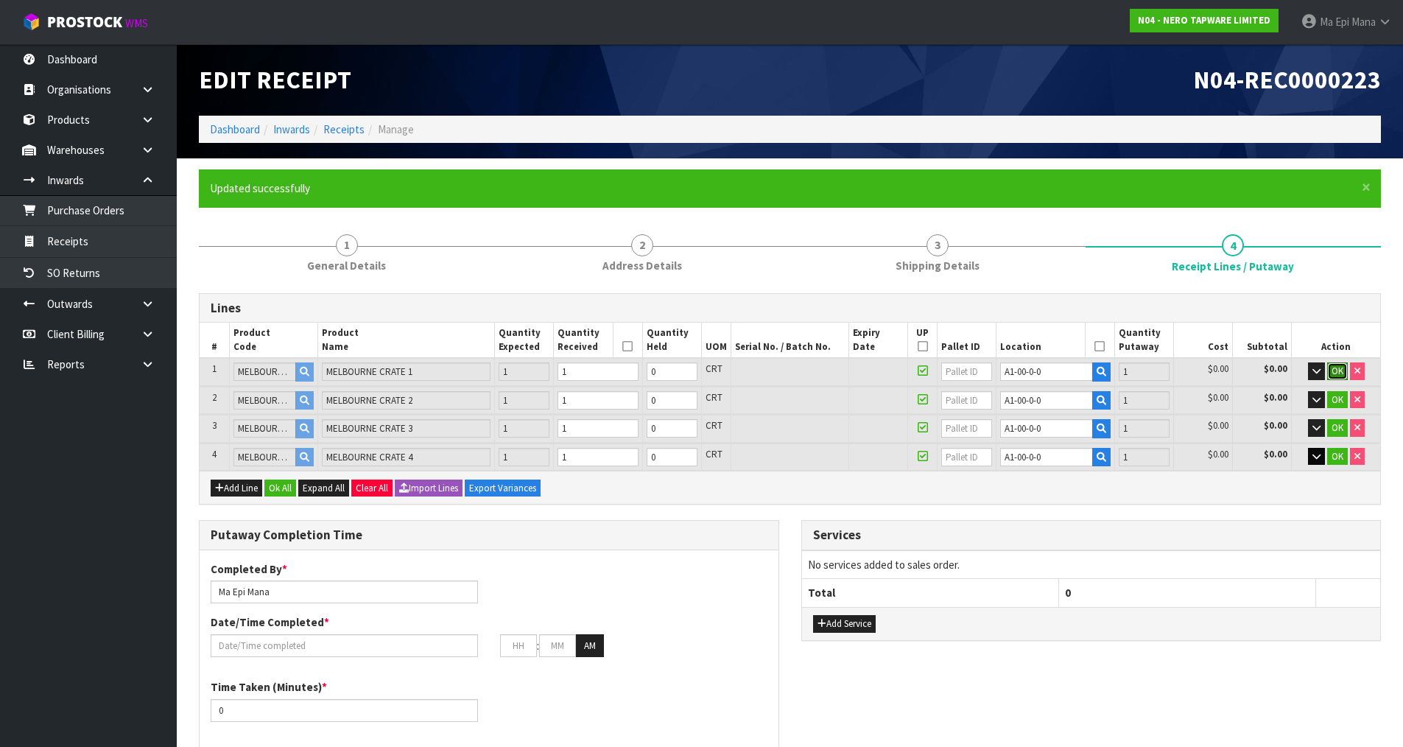
click at [1337, 370] on span "OK" at bounding box center [1337, 370] width 12 height 13
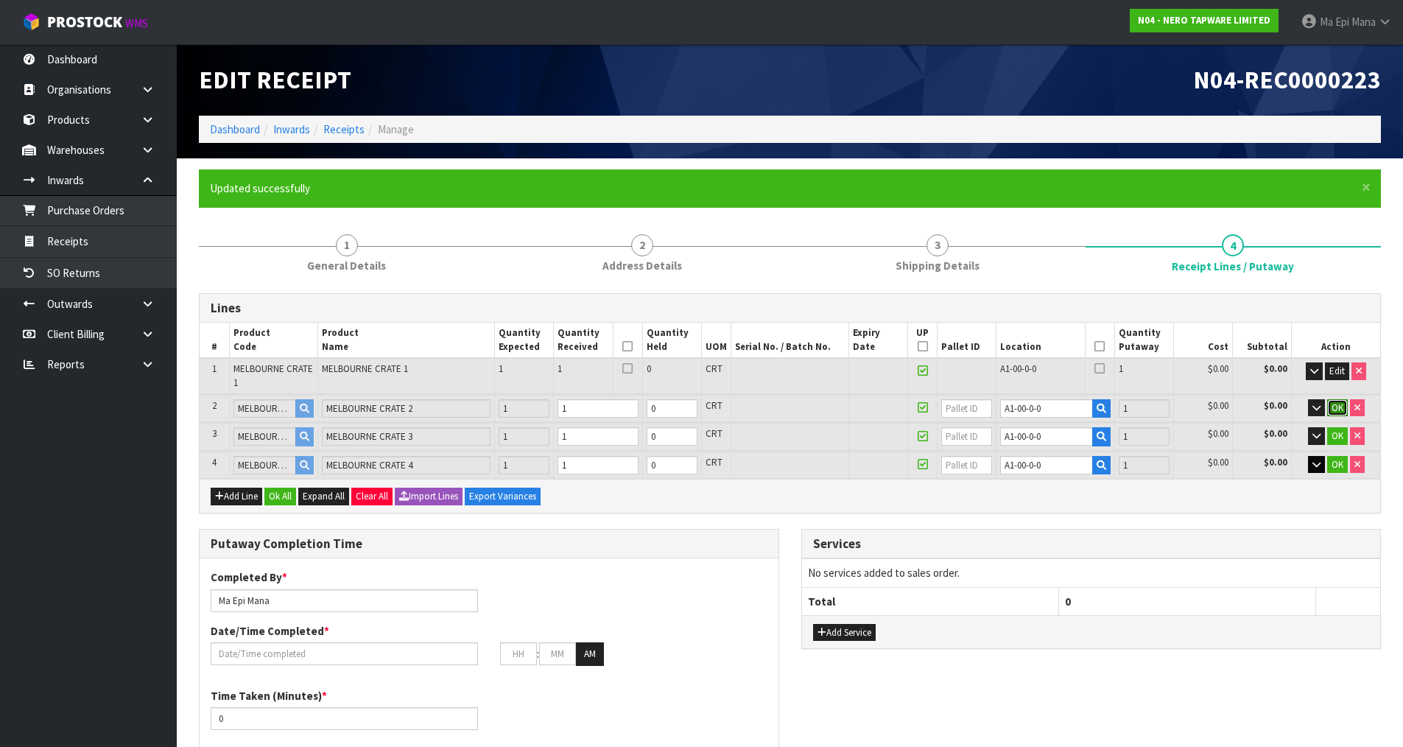
click at [1336, 411] on span "OK" at bounding box center [1337, 407] width 12 height 13
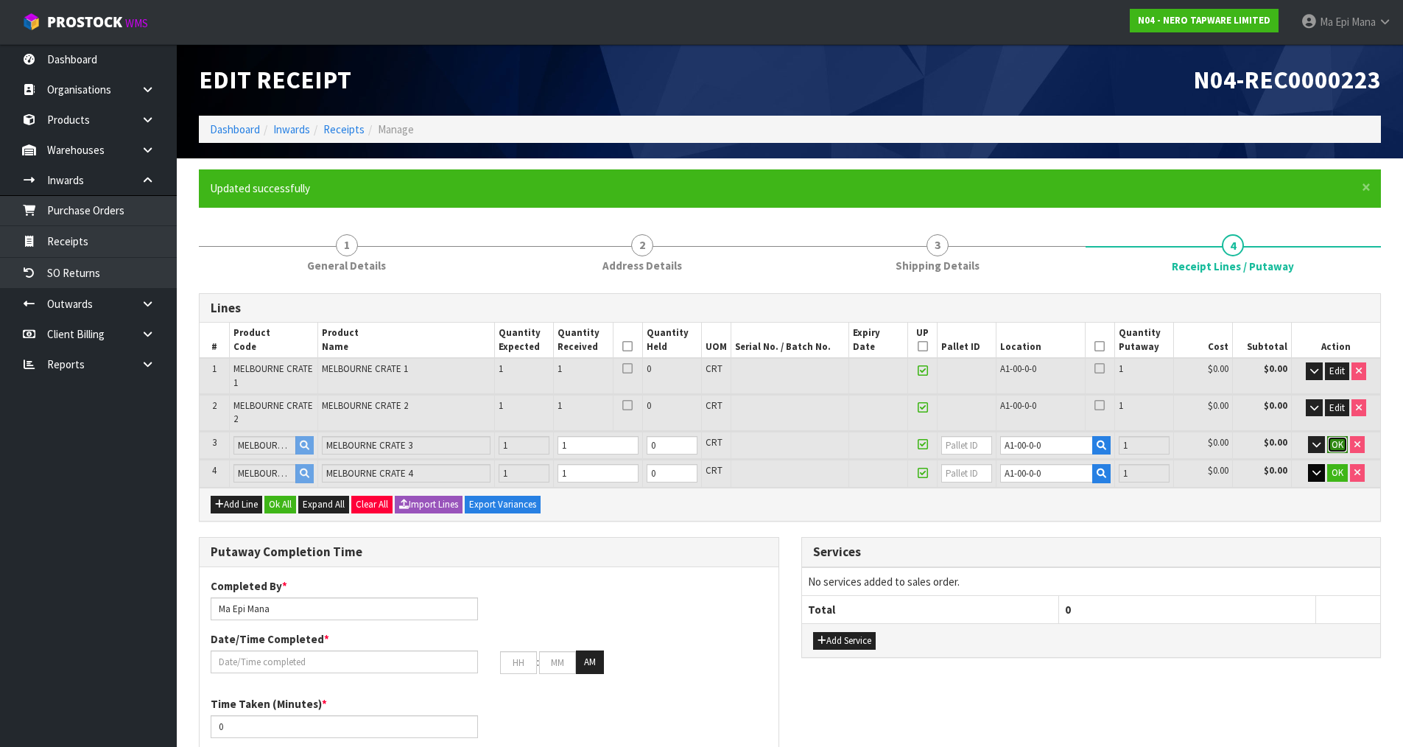
click at [1333, 449] on span "OK" at bounding box center [1337, 444] width 12 height 13
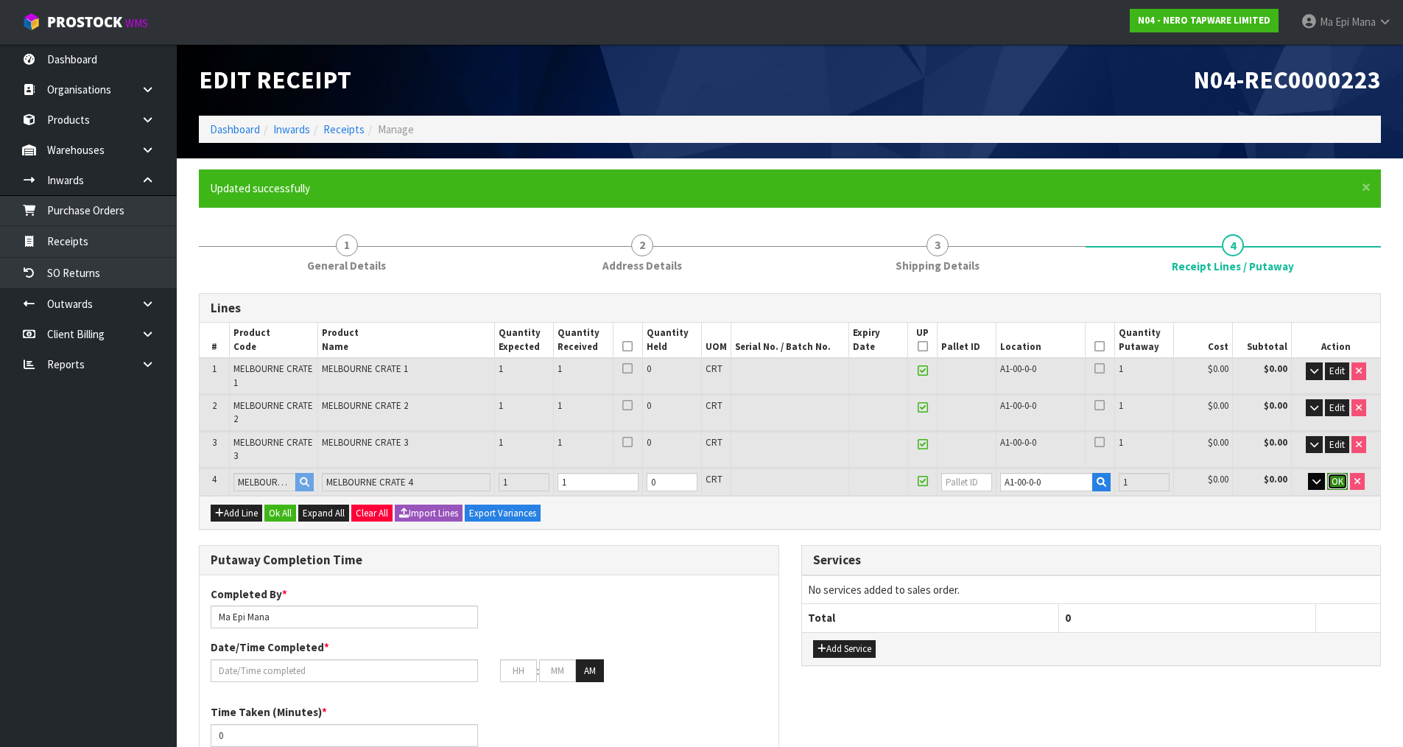
click at [1340, 487] on button "OK" at bounding box center [1337, 482] width 21 height 18
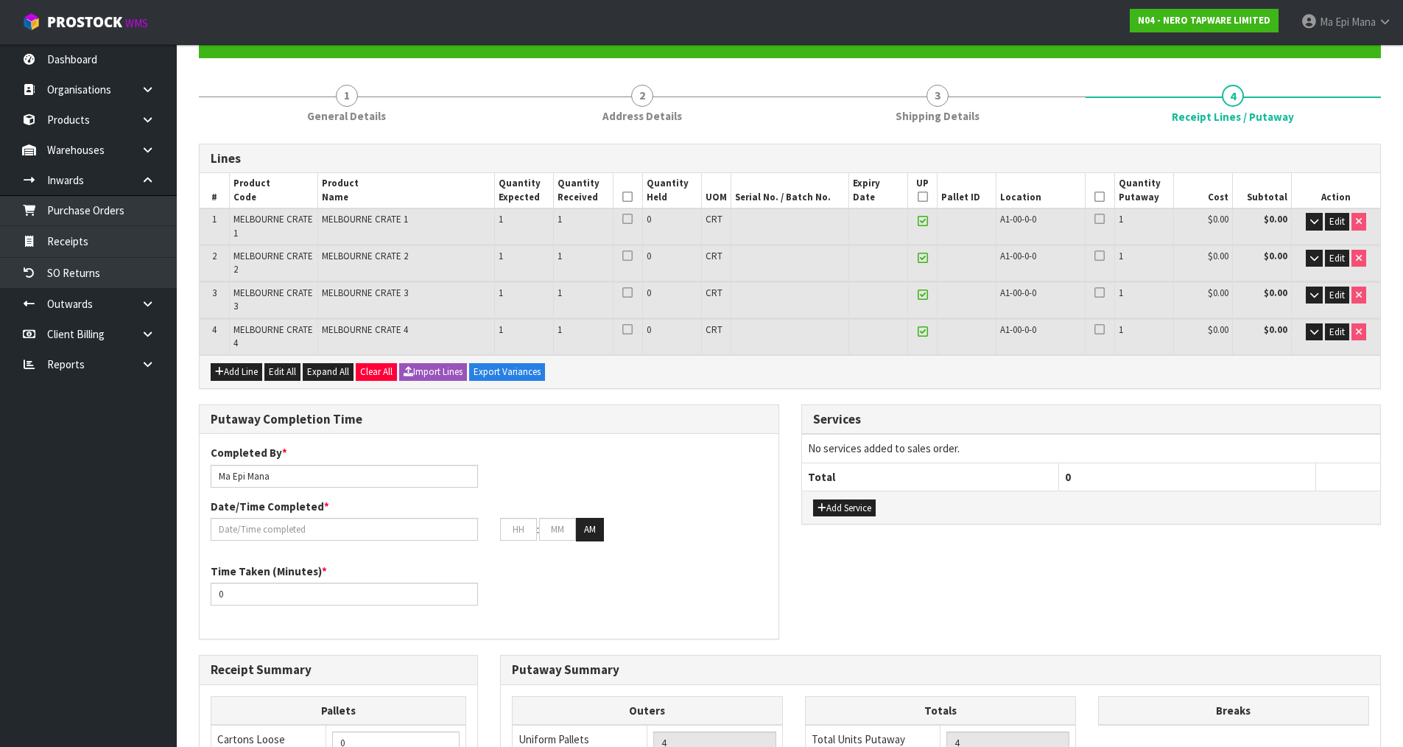
scroll to position [221, 0]
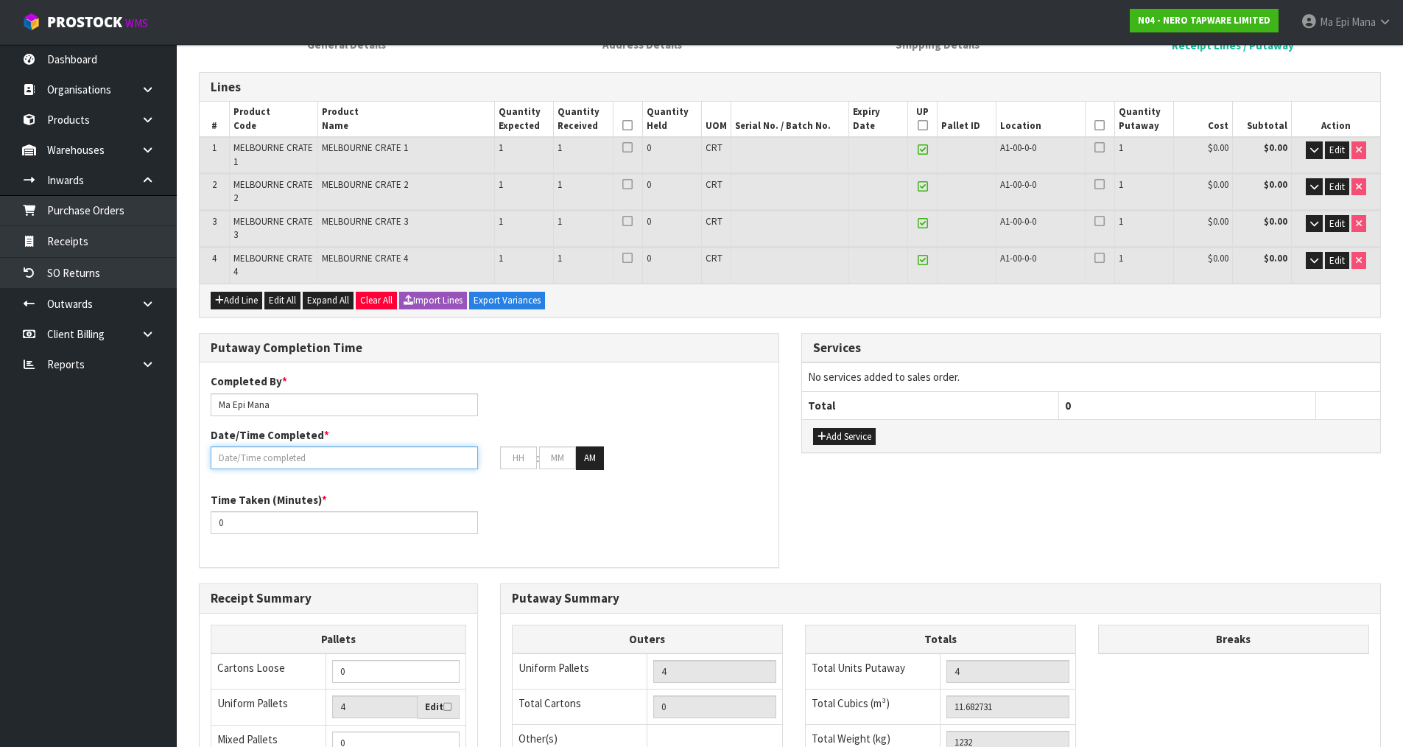
click at [283, 465] on input "text" at bounding box center [344, 457] width 267 height 23
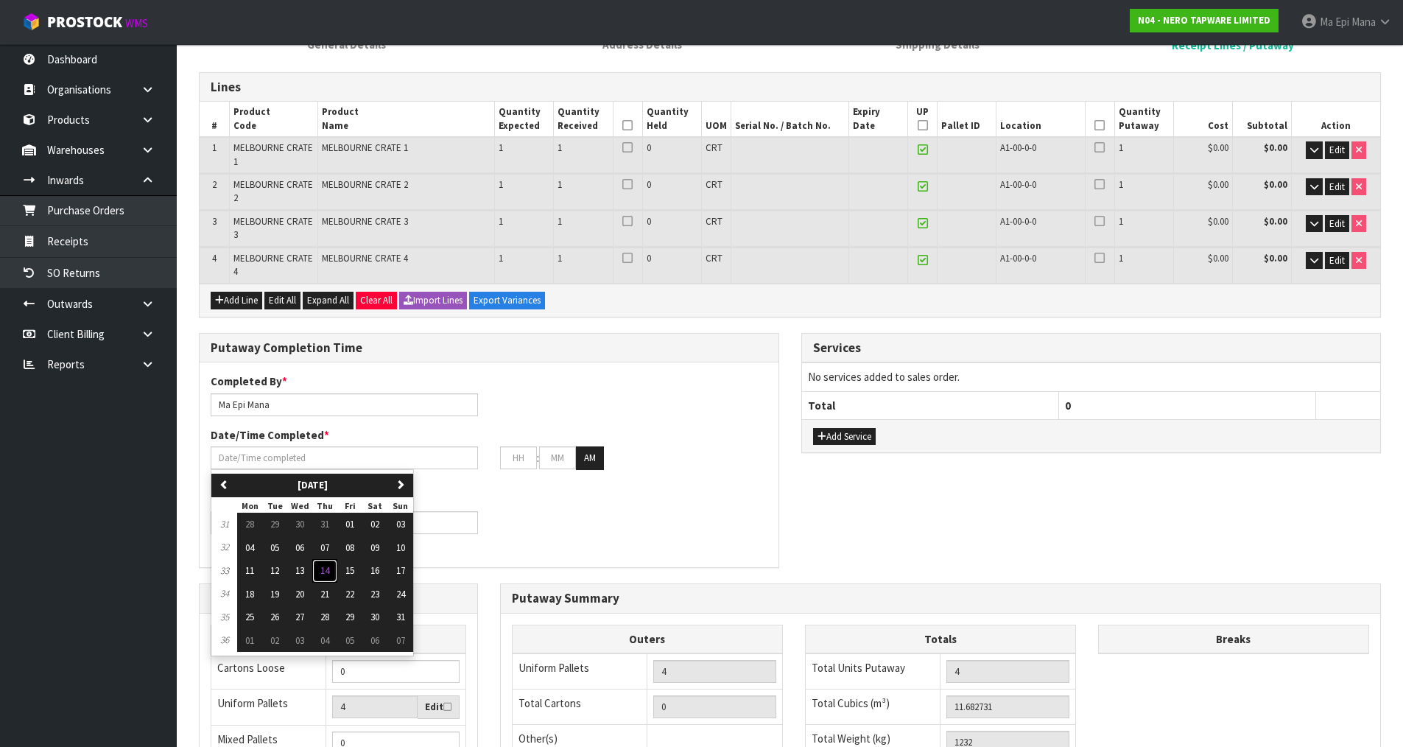
click at [329, 571] on span "14" at bounding box center [324, 570] width 9 height 13
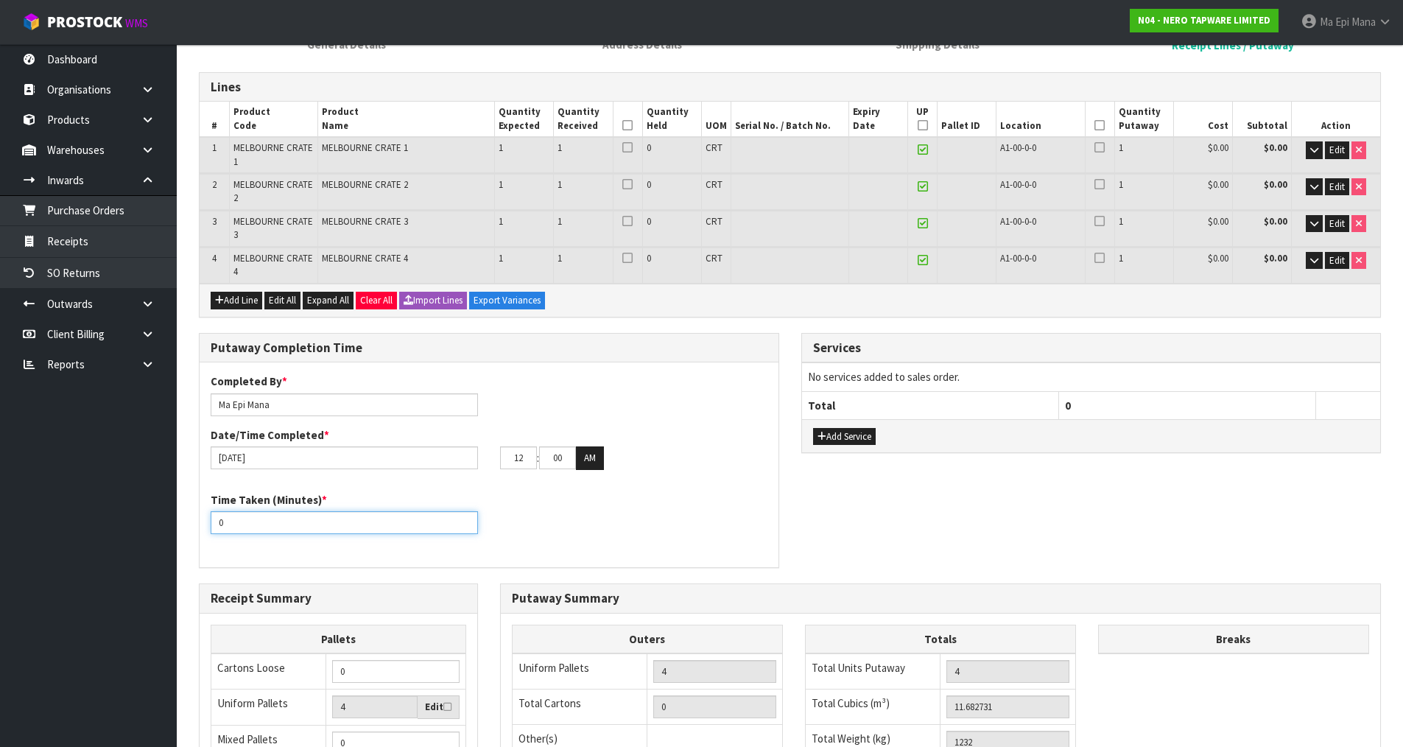
click at [290, 521] on input "0" at bounding box center [344, 522] width 267 height 23
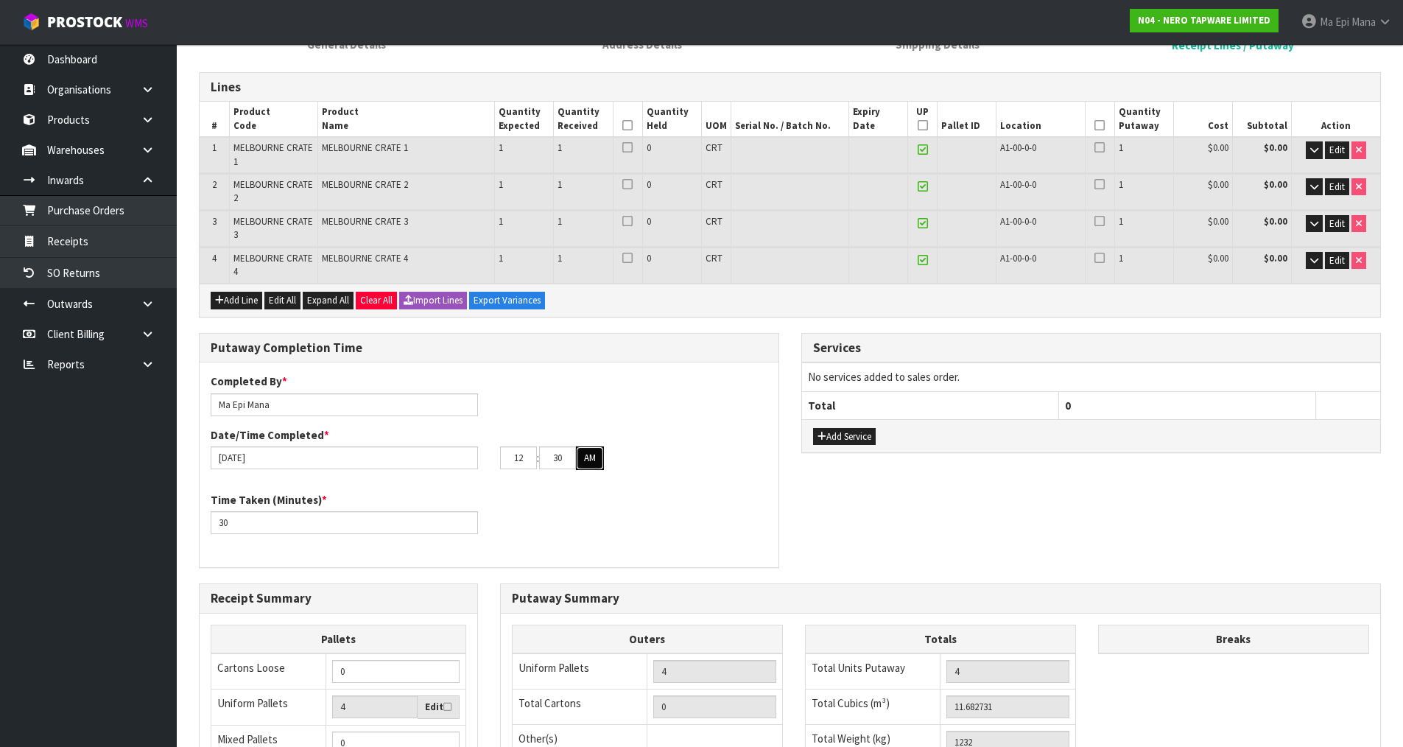
click at [596, 457] on button "AM" at bounding box center [590, 458] width 28 height 24
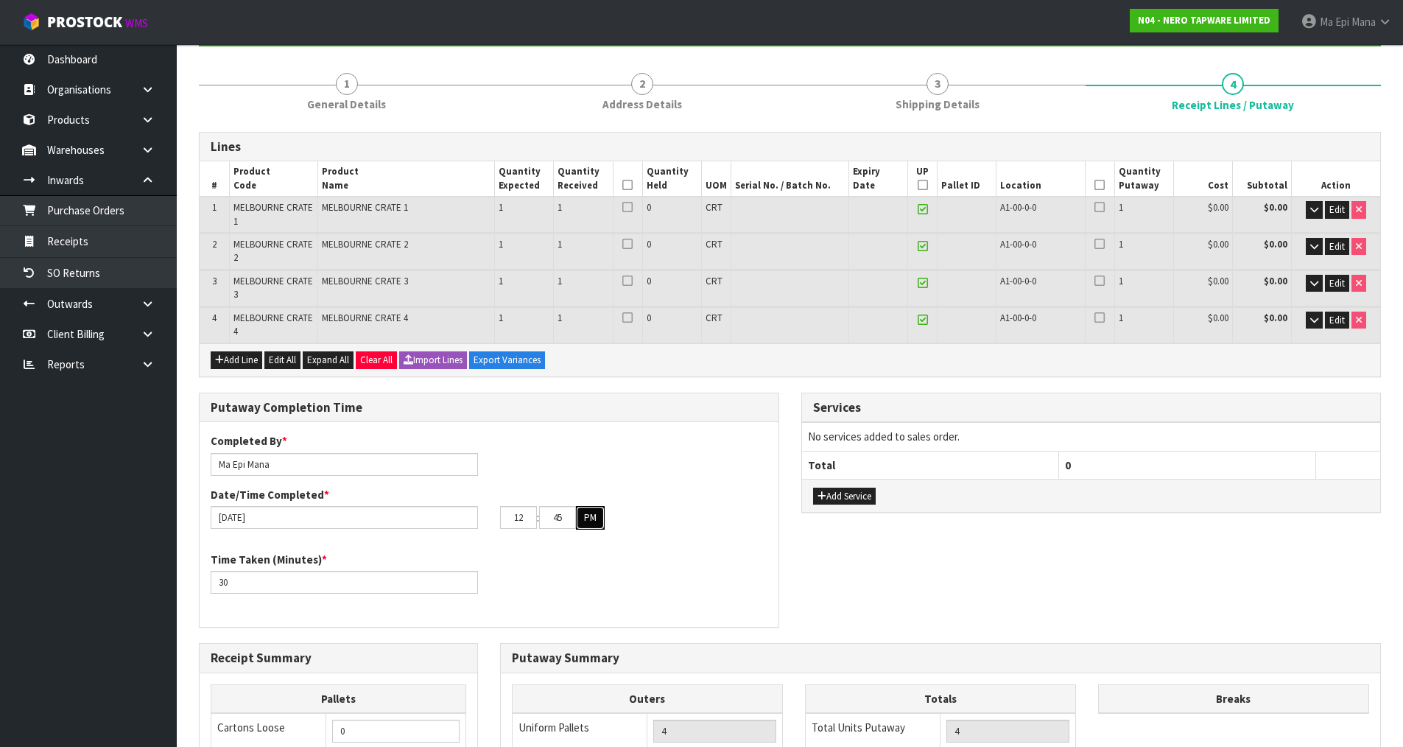
scroll to position [147, 0]
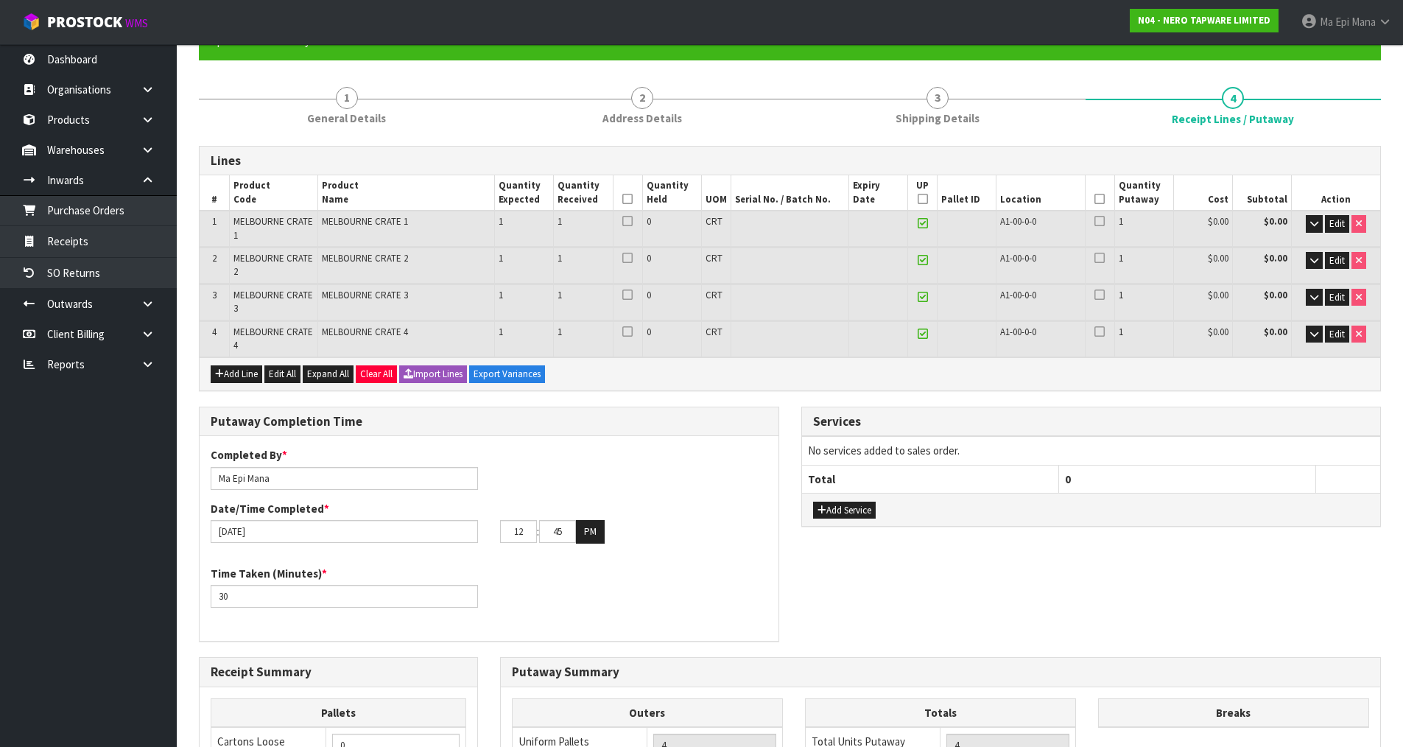
click at [630, 200] on icon at bounding box center [627, 199] width 10 height 1
click at [925, 199] on icon at bounding box center [922, 199] width 10 height 1
click at [1099, 200] on icon at bounding box center [1099, 199] width 10 height 1
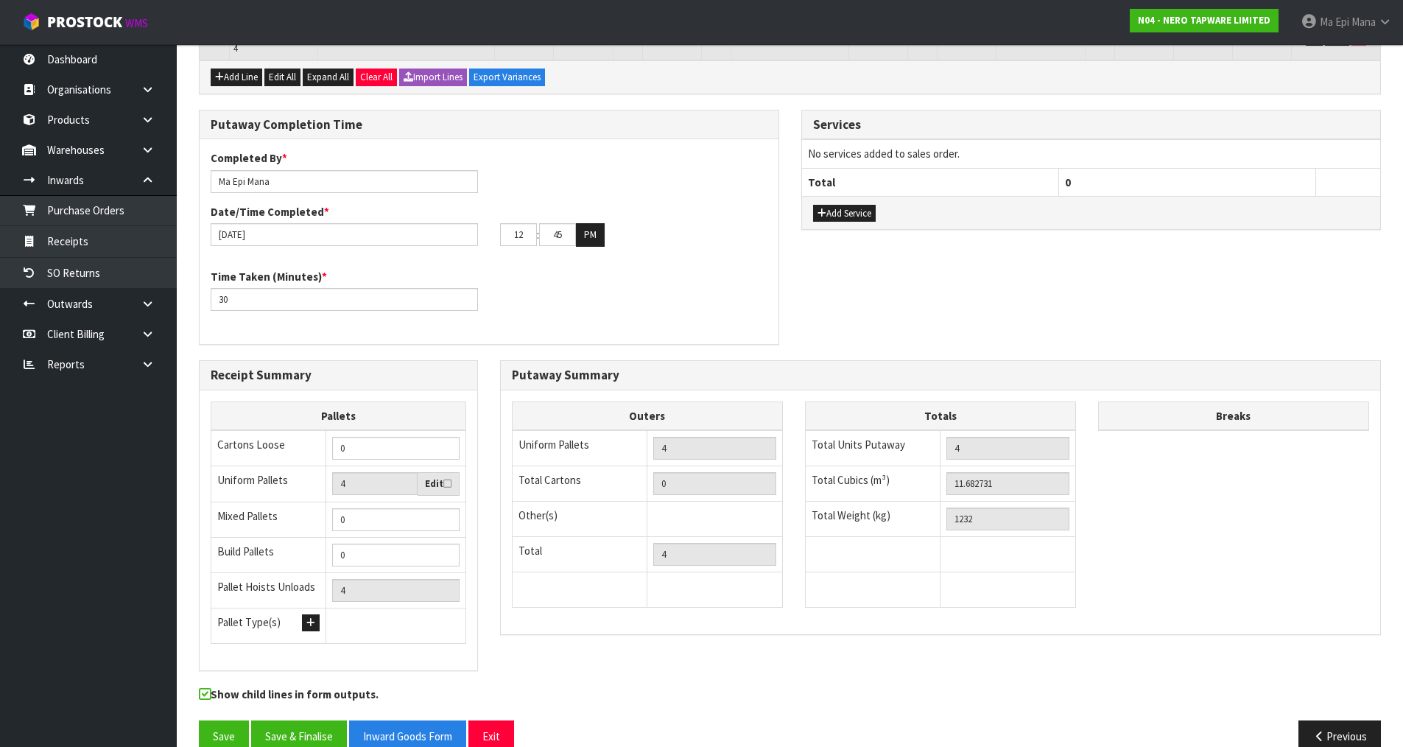
scroll to position [472, 0]
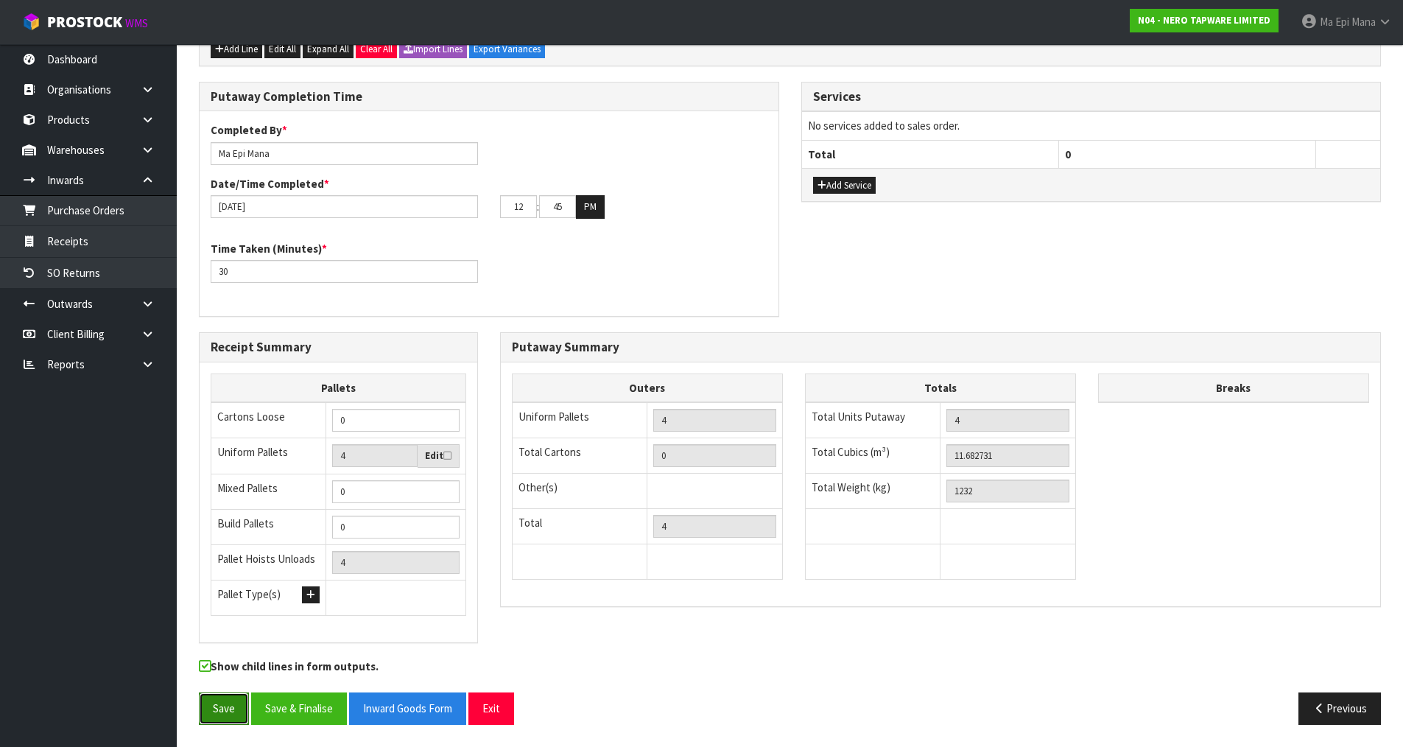
click at [207, 710] on button "Save" at bounding box center [224, 708] width 50 height 32
click at [217, 720] on button "Save" at bounding box center [224, 708] width 50 height 32
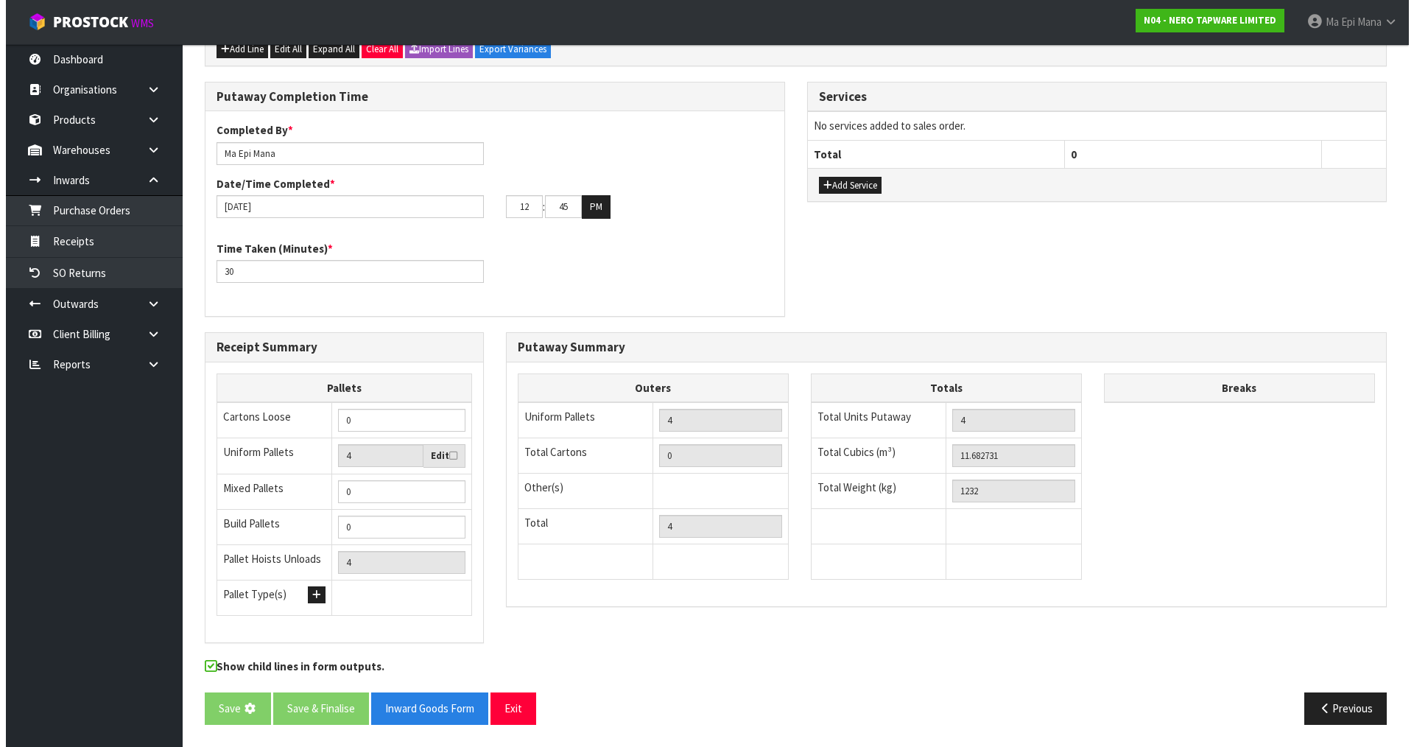
scroll to position [0, 0]
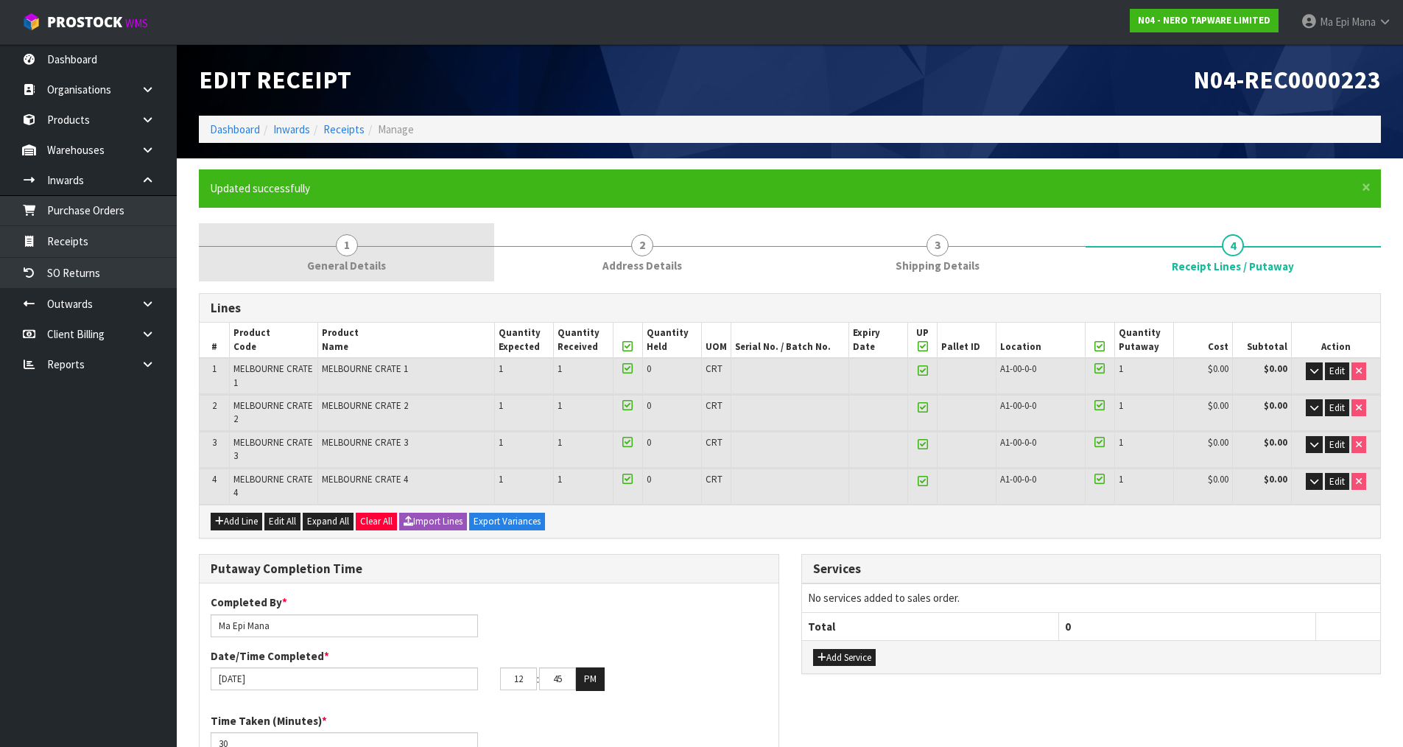
click at [323, 267] on span "General Details" at bounding box center [346, 265] width 79 height 15
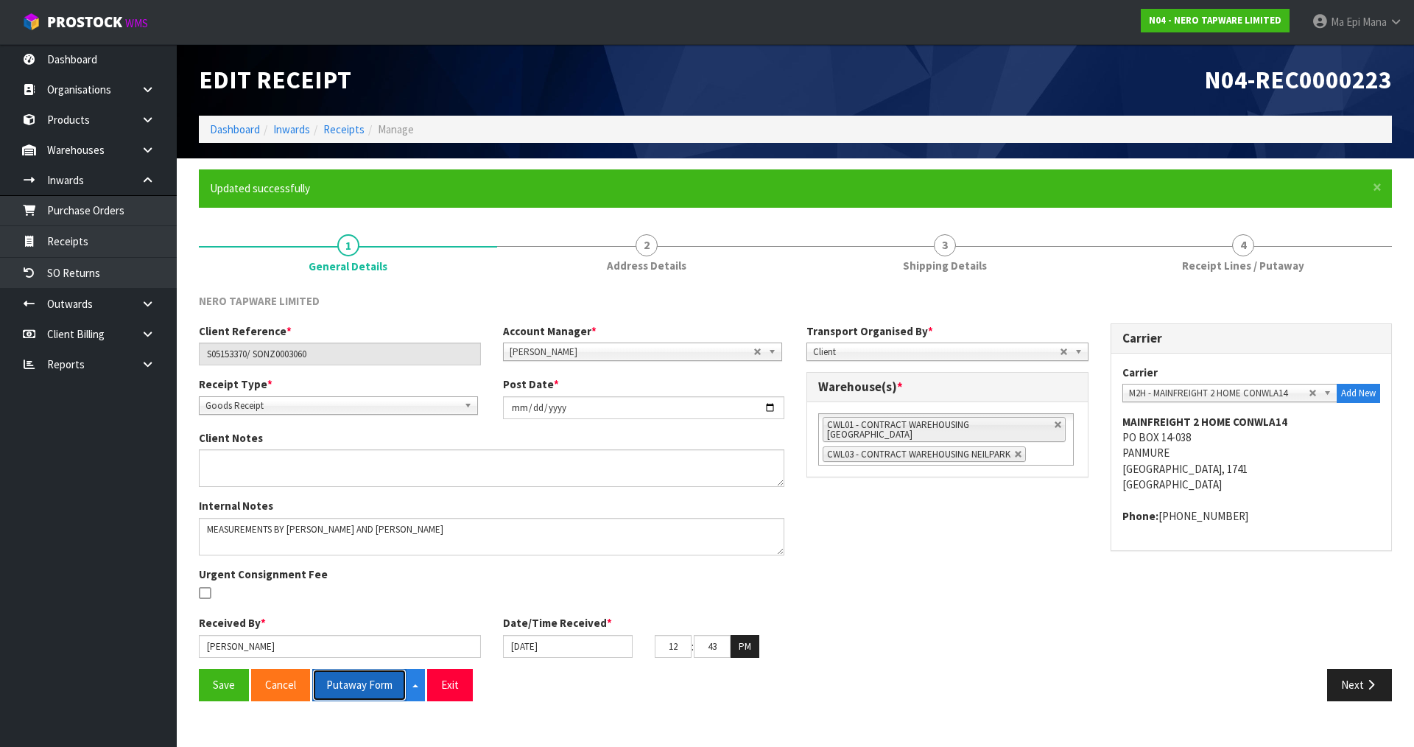
click at [356, 683] on button "Putaway Form" at bounding box center [359, 684] width 94 height 32
